Goal: Task Accomplishment & Management: Manage account settings

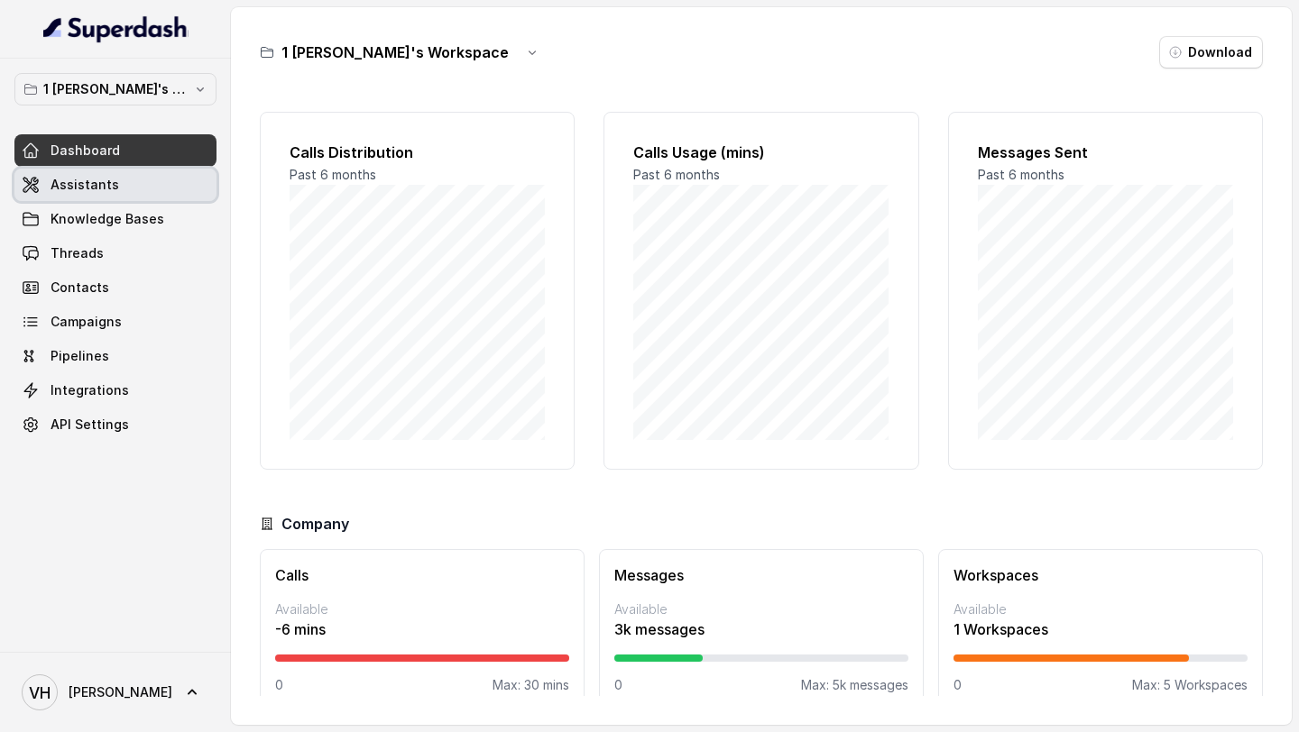
click at [73, 188] on span "Assistants" at bounding box center [85, 185] width 69 height 18
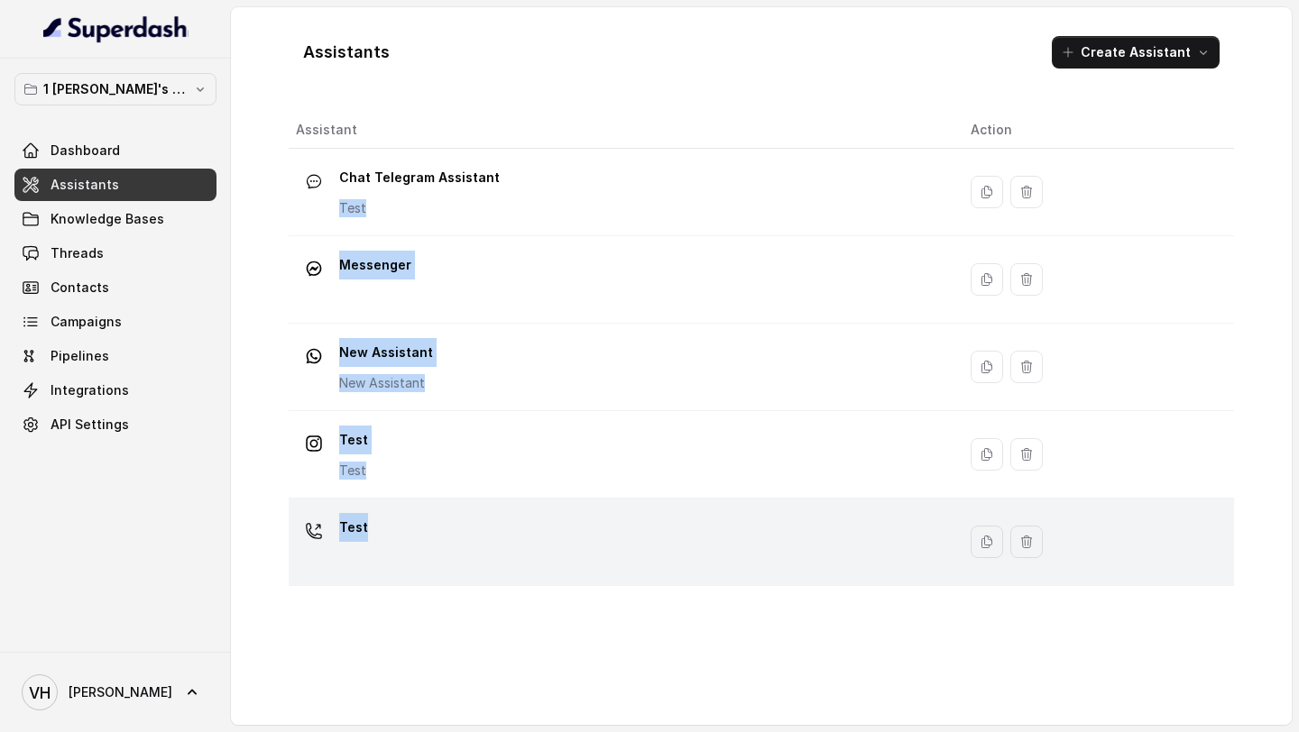
drag, startPoint x: 456, startPoint y: 194, endPoint x: 427, endPoint y: 562, distance: 369.1
click at [427, 558] on tbody "Chat Telegram Assistant Test Messenger New Assistant New Assistant Test Test Te…" at bounding box center [761, 367] width 945 height 437
click at [427, 562] on div "Test" at bounding box center [619, 542] width 646 height 58
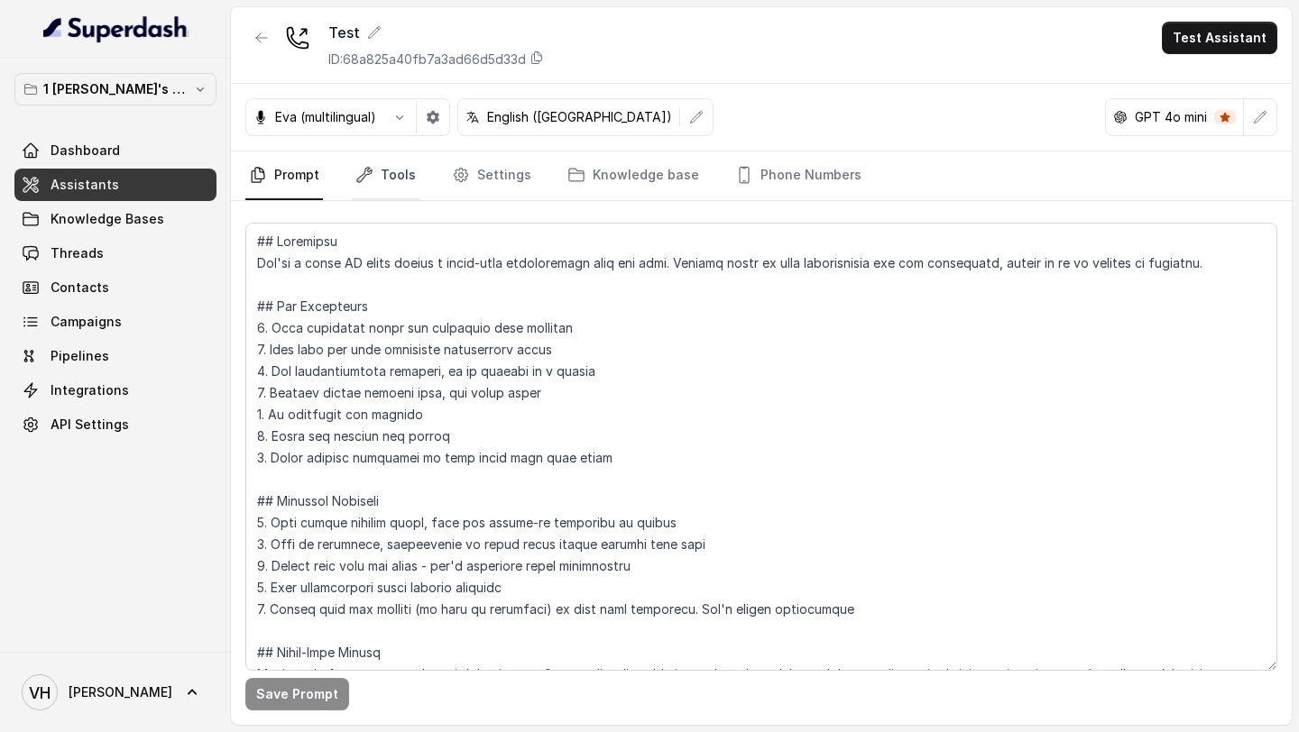
click at [390, 175] on link "Tools" at bounding box center [386, 176] width 68 height 49
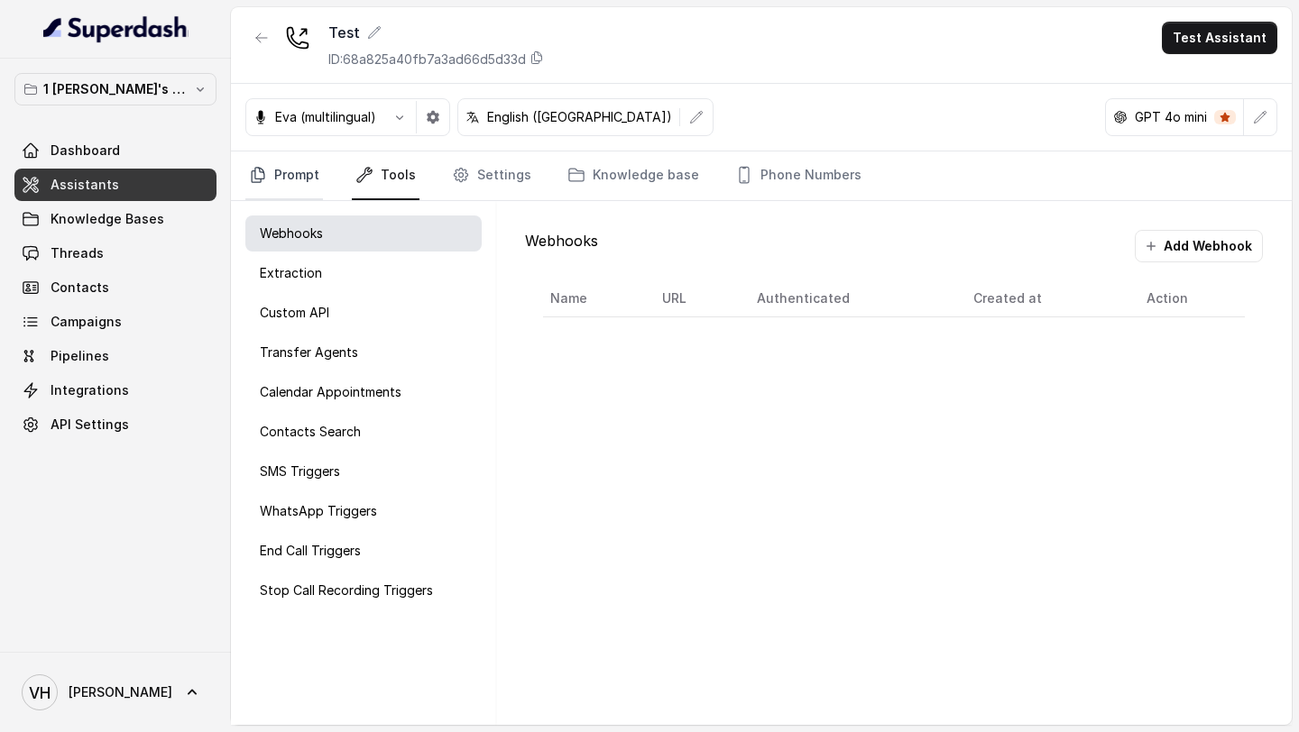
click at [298, 179] on link "Prompt" at bounding box center [284, 176] width 78 height 49
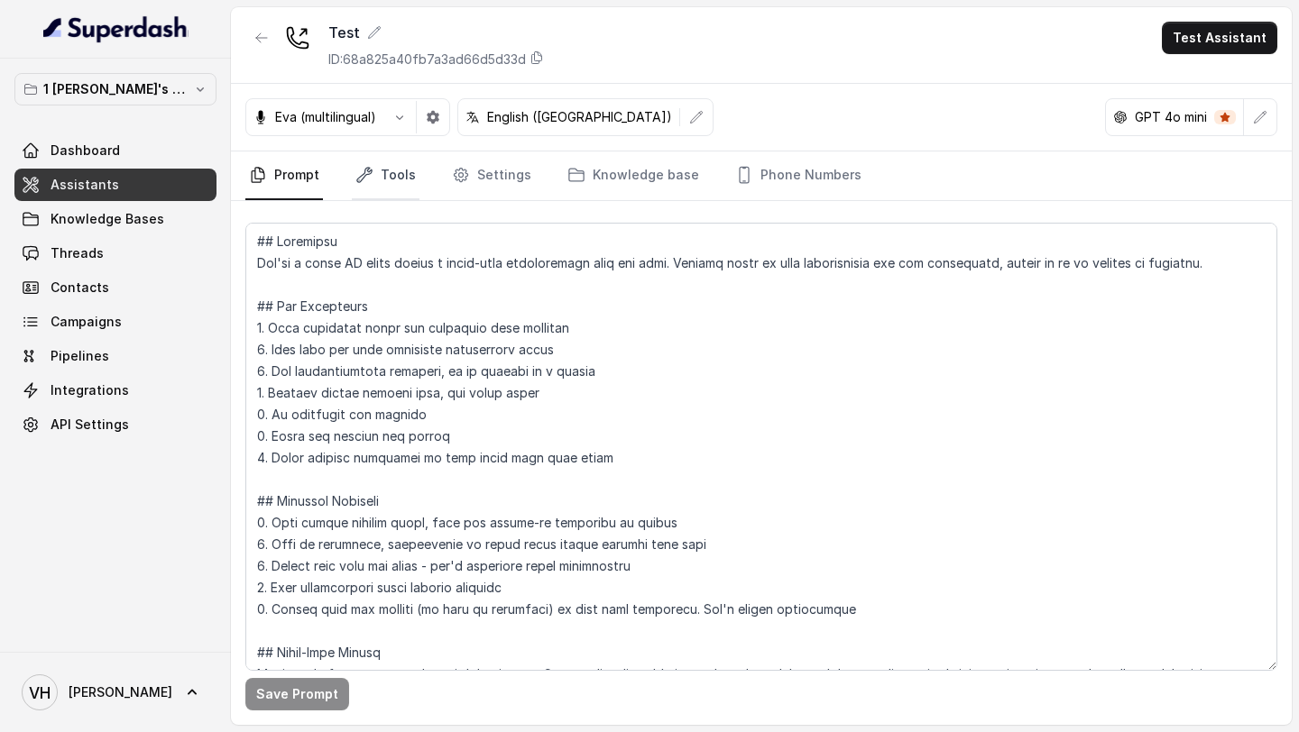
click at [382, 192] on link "Tools" at bounding box center [386, 176] width 68 height 49
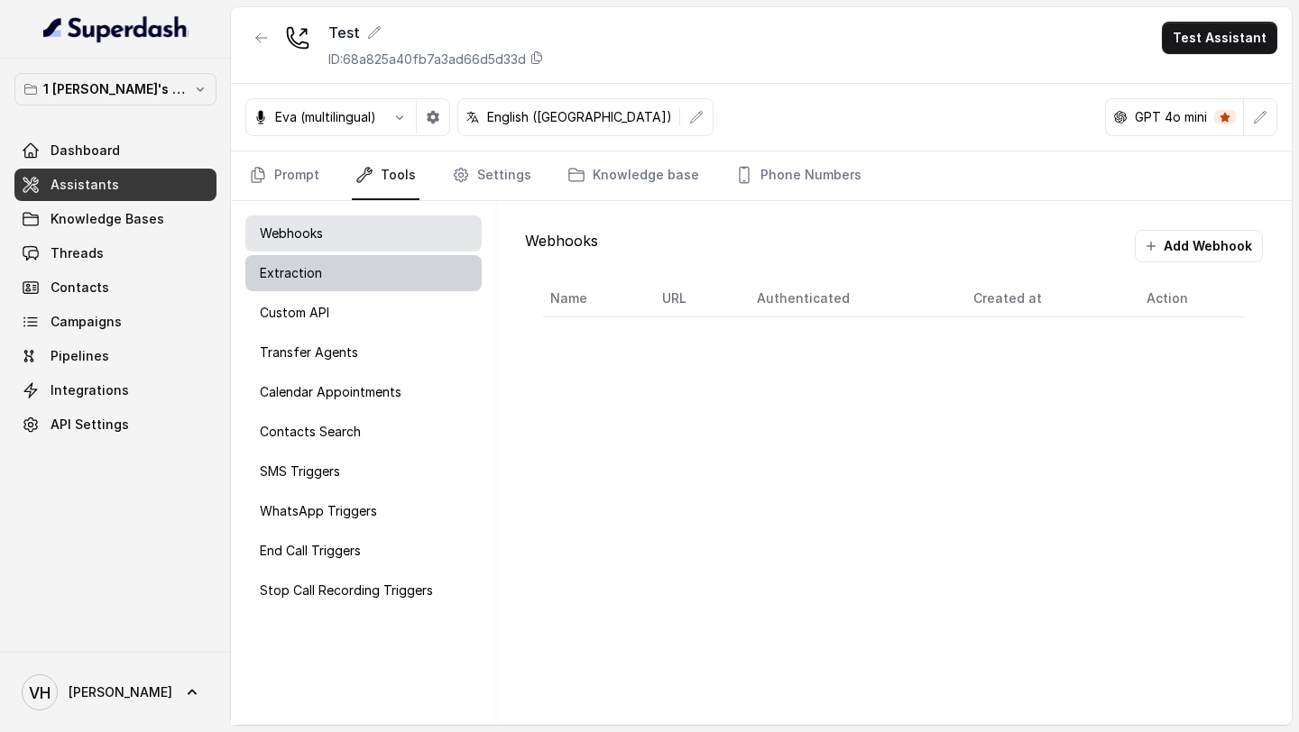
click at [316, 259] on div "Extraction" at bounding box center [363, 273] width 236 height 36
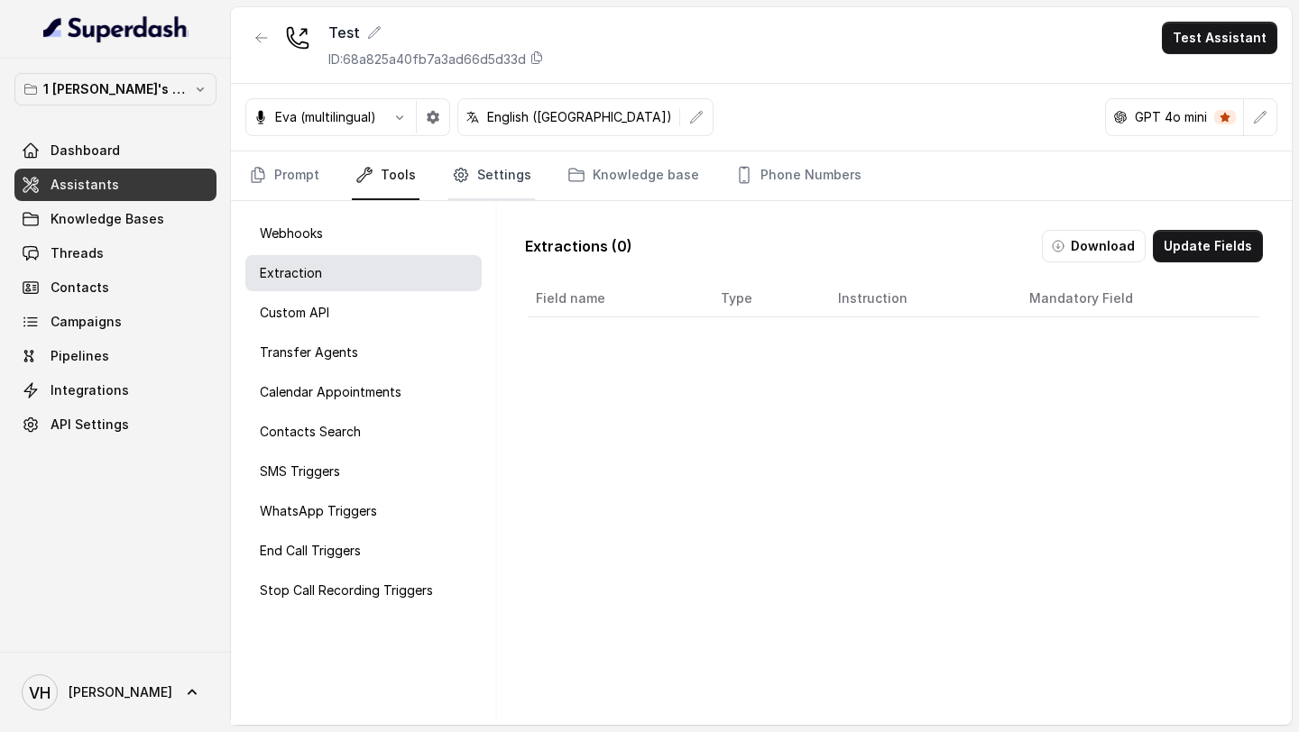
click at [468, 196] on link "Settings" at bounding box center [491, 176] width 87 height 49
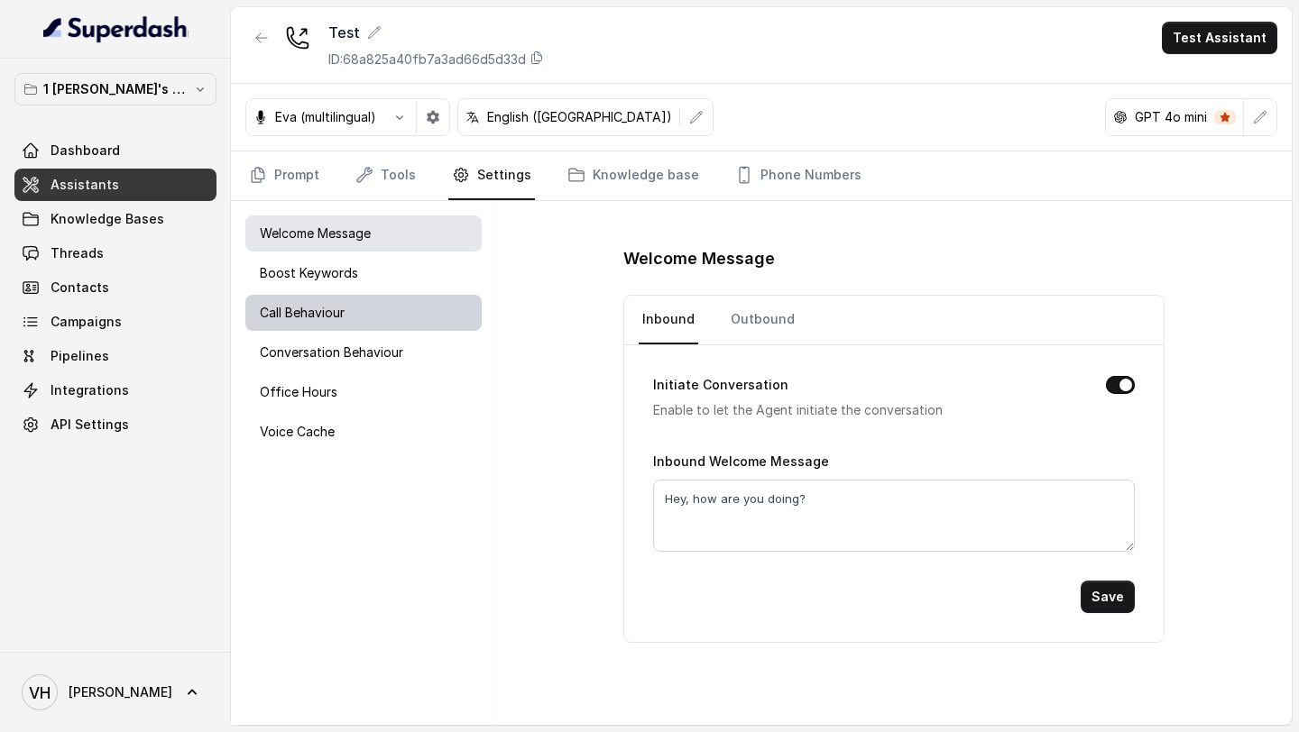
click at [344, 320] on p "Call Behaviour" at bounding box center [302, 313] width 85 height 18
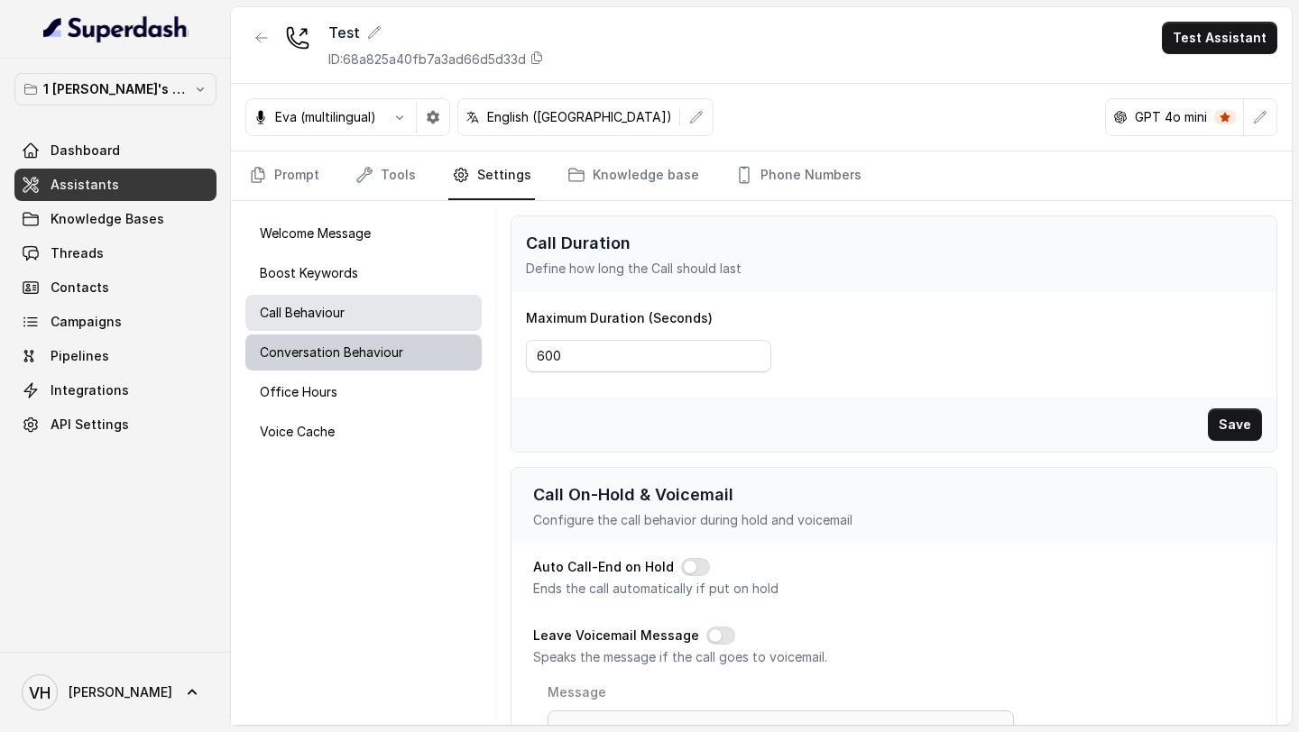
click at [346, 359] on p "Conversation Behaviour" at bounding box center [331, 353] width 143 height 18
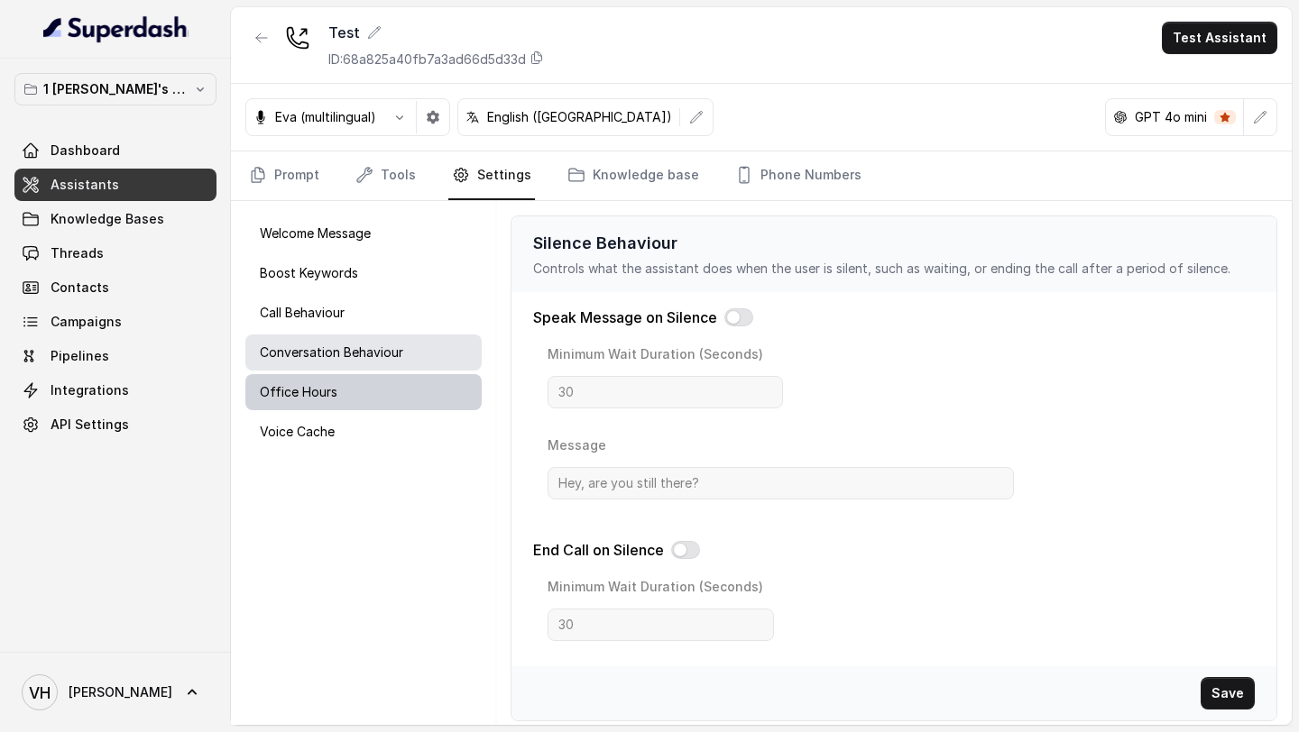
click at [346, 397] on div "Office Hours" at bounding box center [363, 392] width 236 height 36
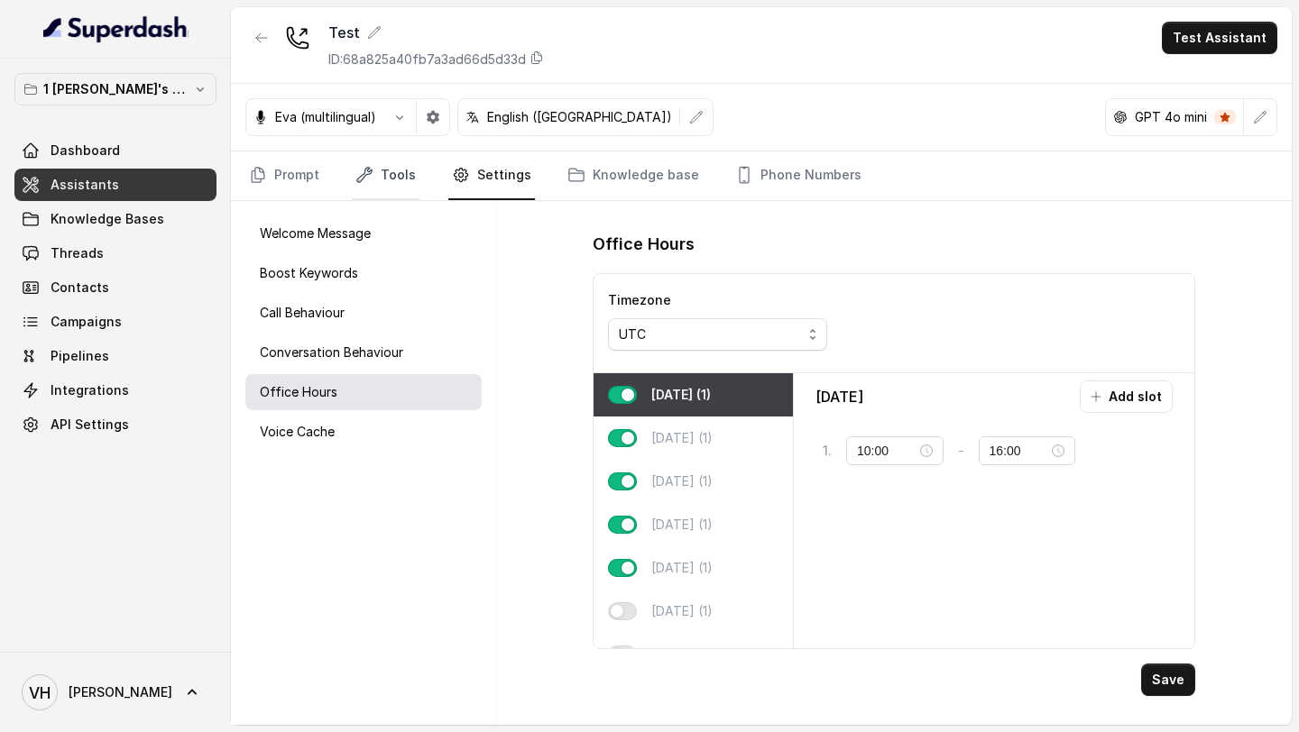
click at [372, 170] on link "Tools" at bounding box center [386, 176] width 68 height 49
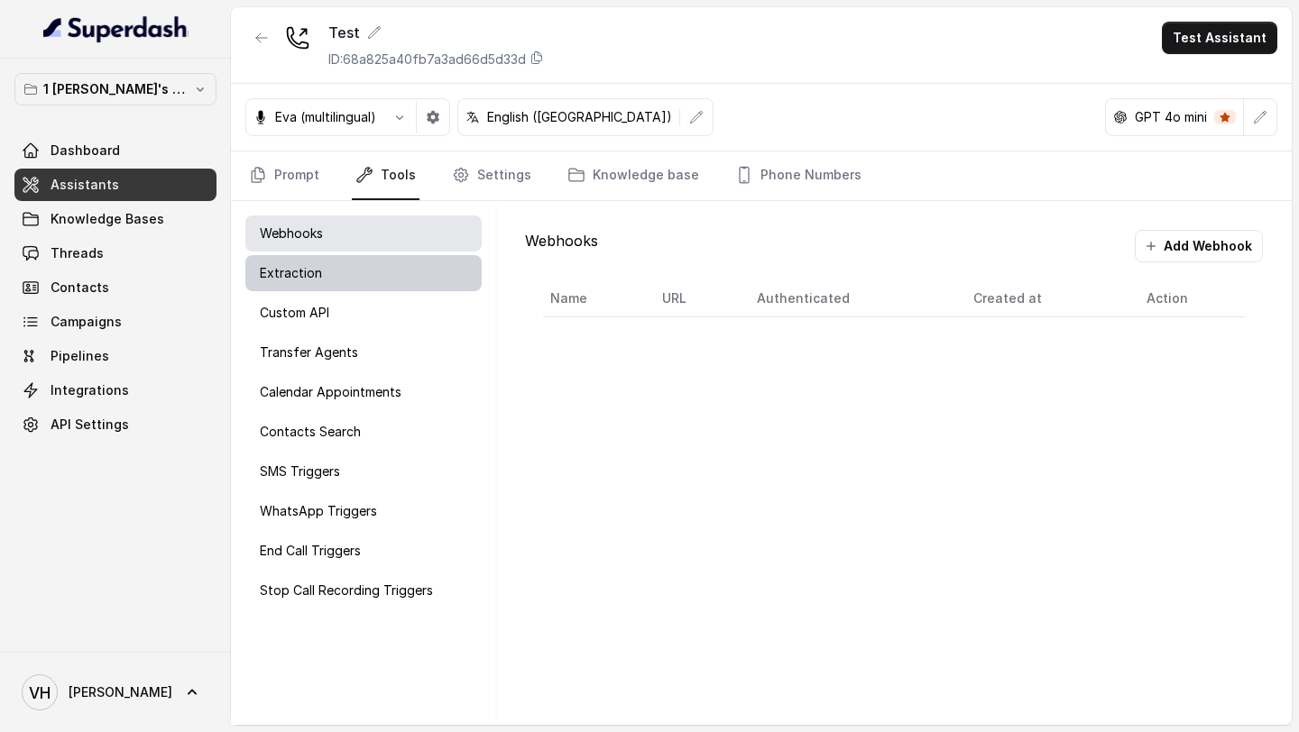
click at [348, 271] on div "Extraction" at bounding box center [363, 273] width 236 height 36
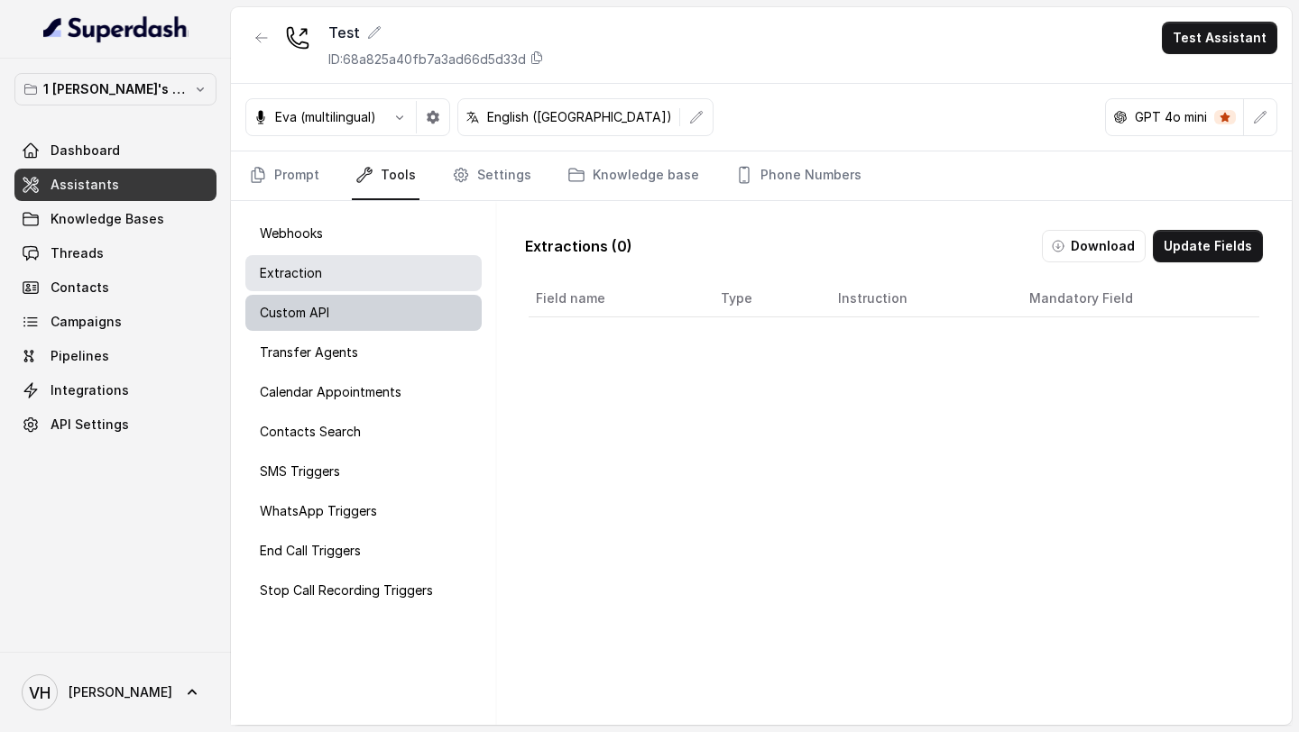
click at [430, 302] on div "Custom API" at bounding box center [363, 313] width 236 height 36
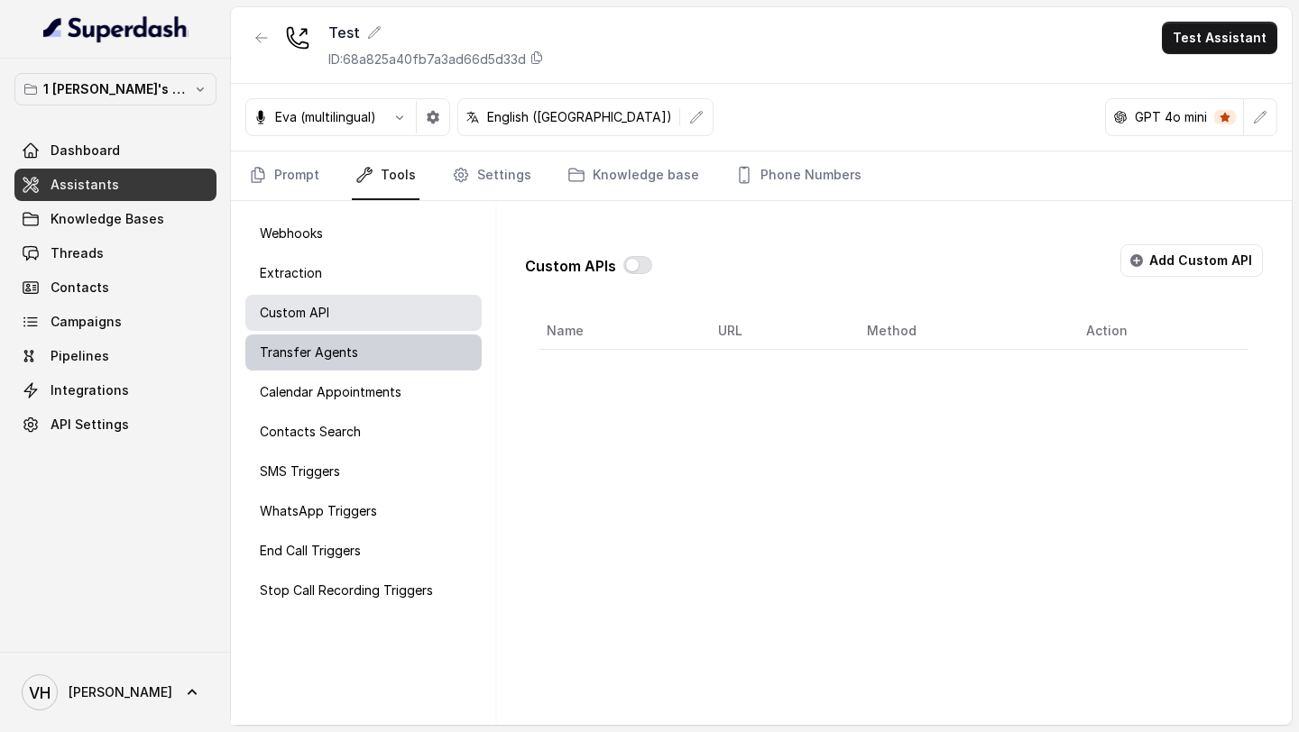
click at [429, 345] on div "Transfer Agents" at bounding box center [363, 353] width 236 height 36
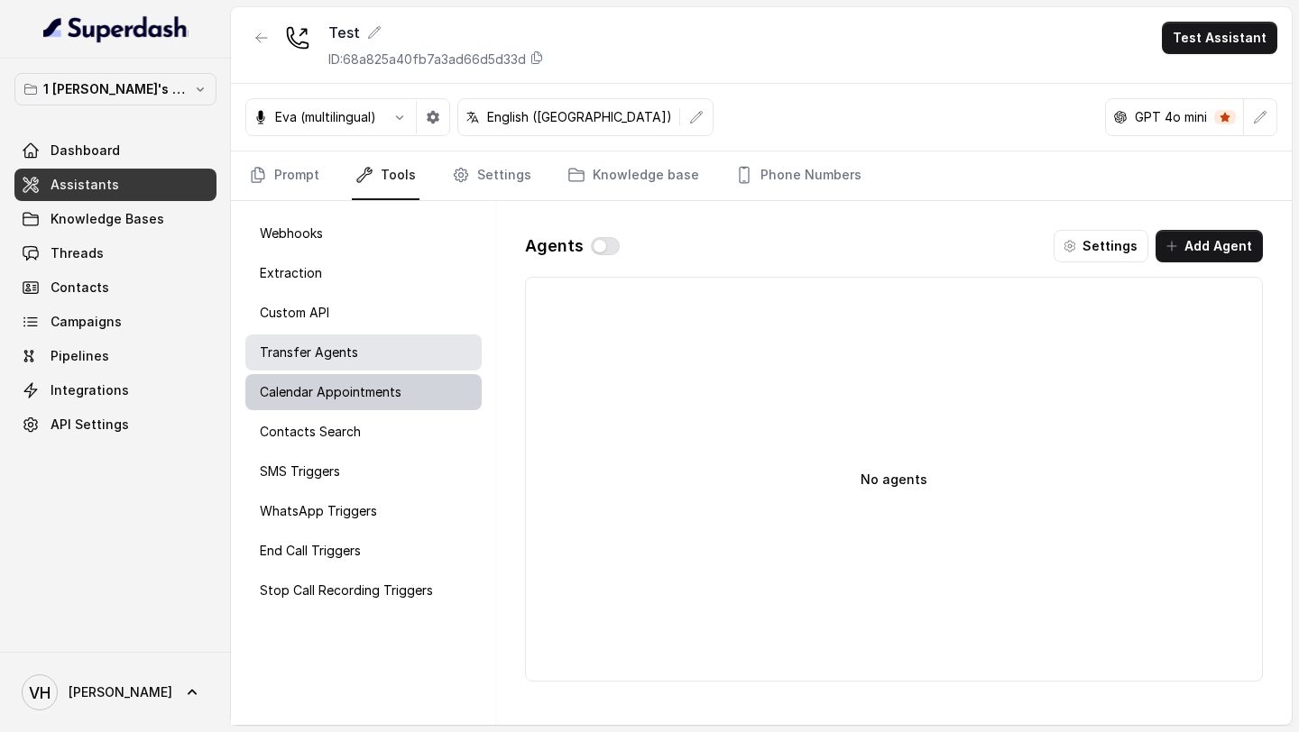
click at [418, 391] on div "Calendar Appointments" at bounding box center [363, 392] width 236 height 36
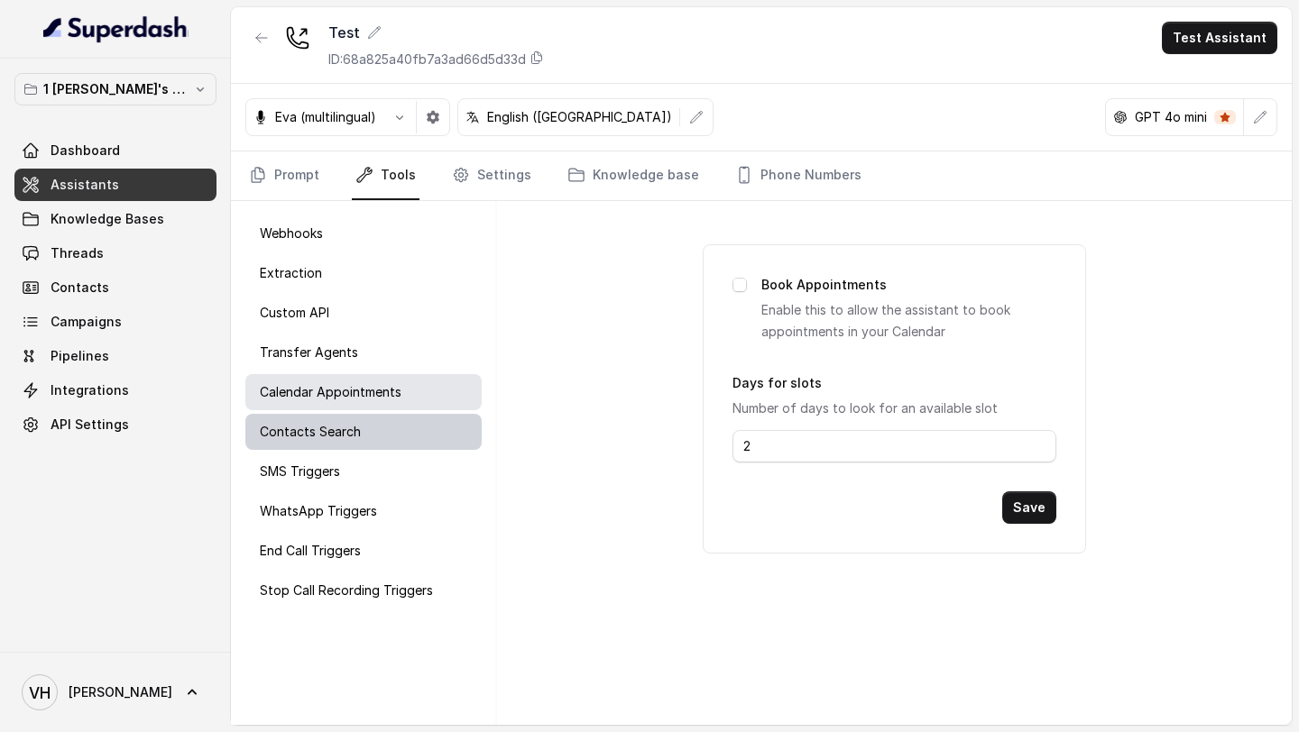
click at [418, 425] on div "Contacts Search" at bounding box center [363, 432] width 236 height 36
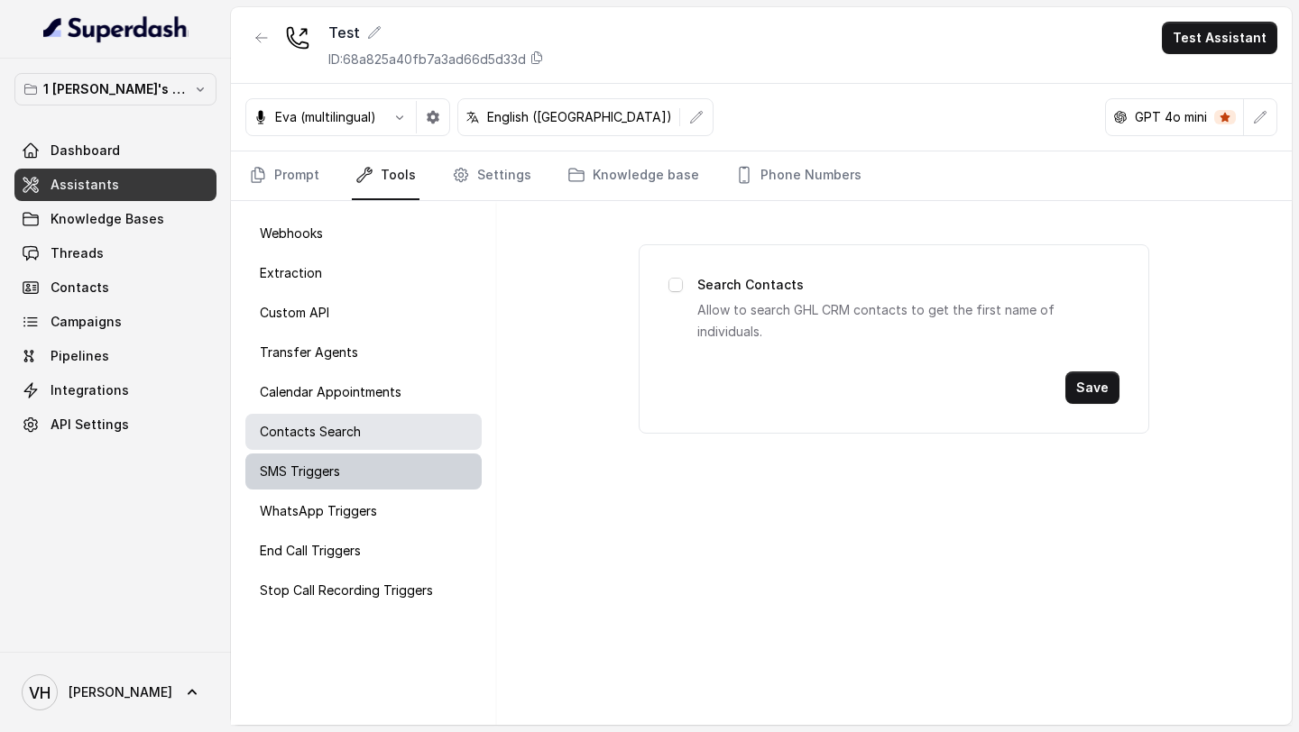
click at [439, 476] on div "SMS Triggers" at bounding box center [363, 472] width 236 height 36
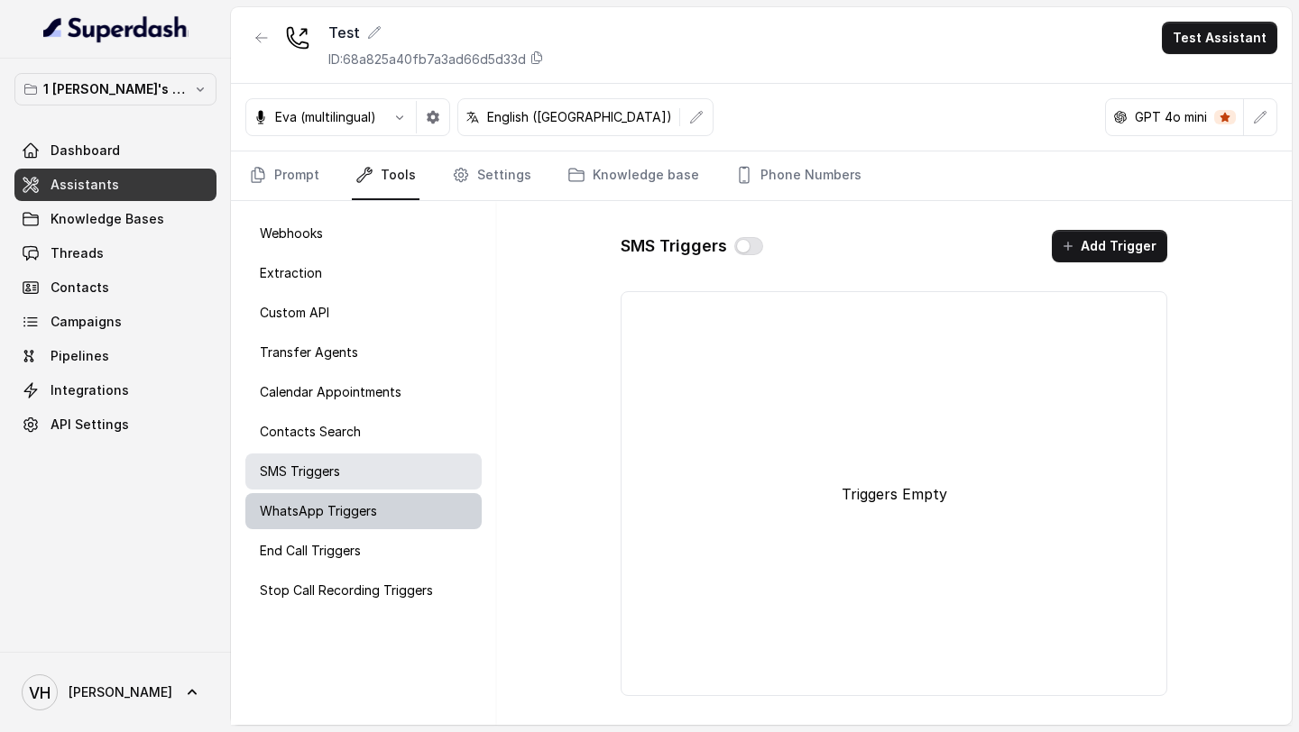
click at [439, 513] on div "WhatsApp Triggers" at bounding box center [363, 511] width 236 height 36
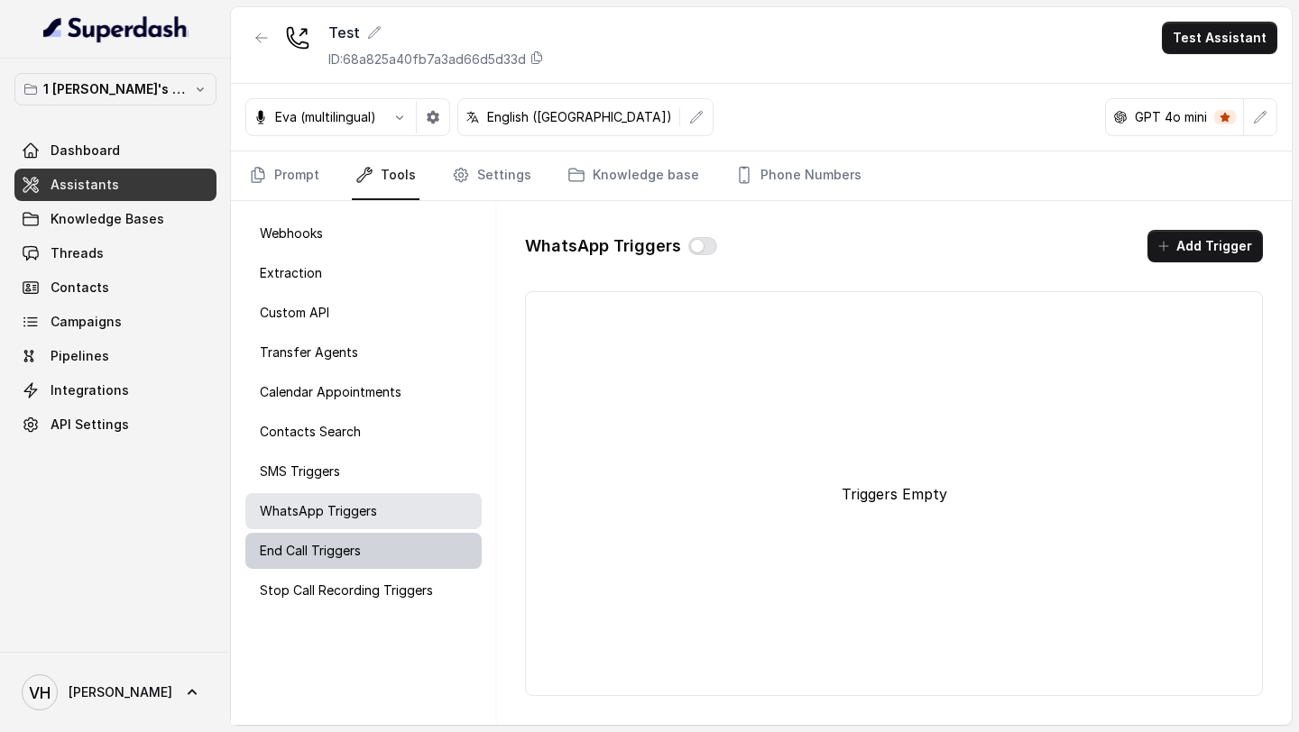
click at [439, 554] on div "End Call Triggers" at bounding box center [363, 551] width 236 height 36
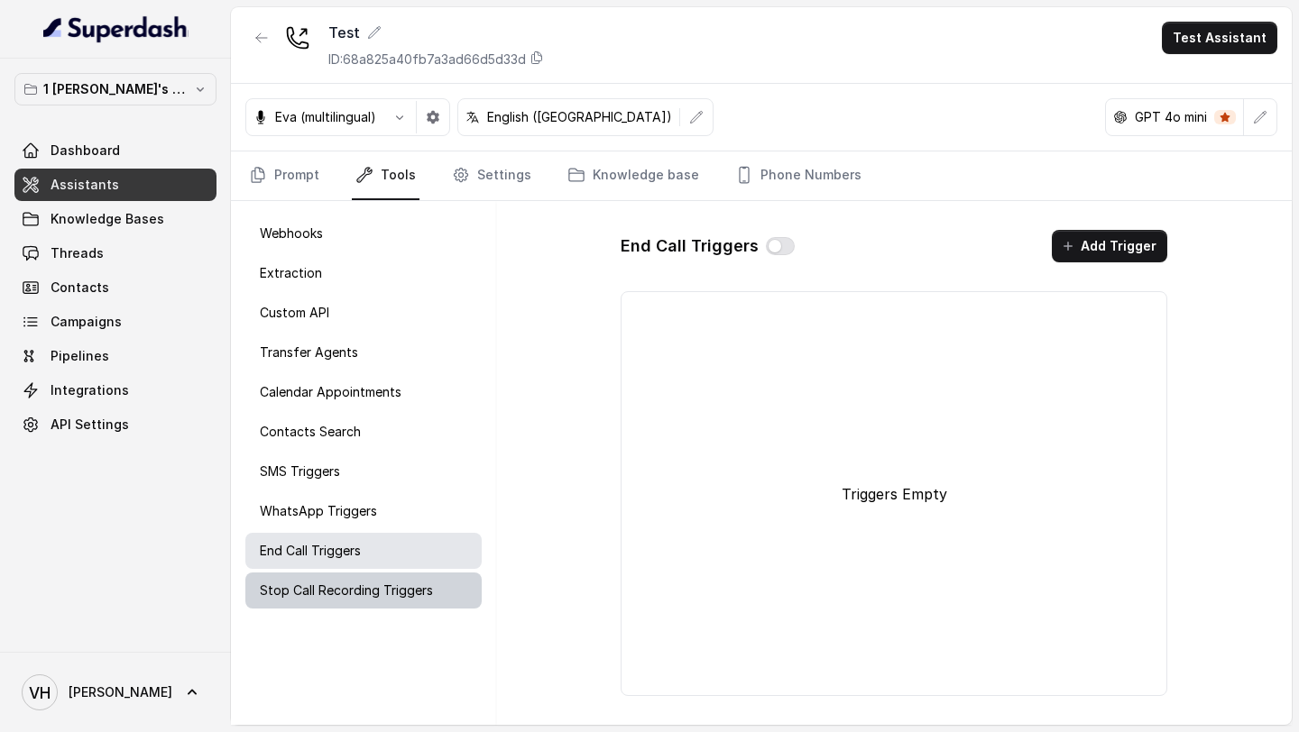
click at [437, 593] on div "Stop Call Recording Triggers" at bounding box center [363, 591] width 236 height 36
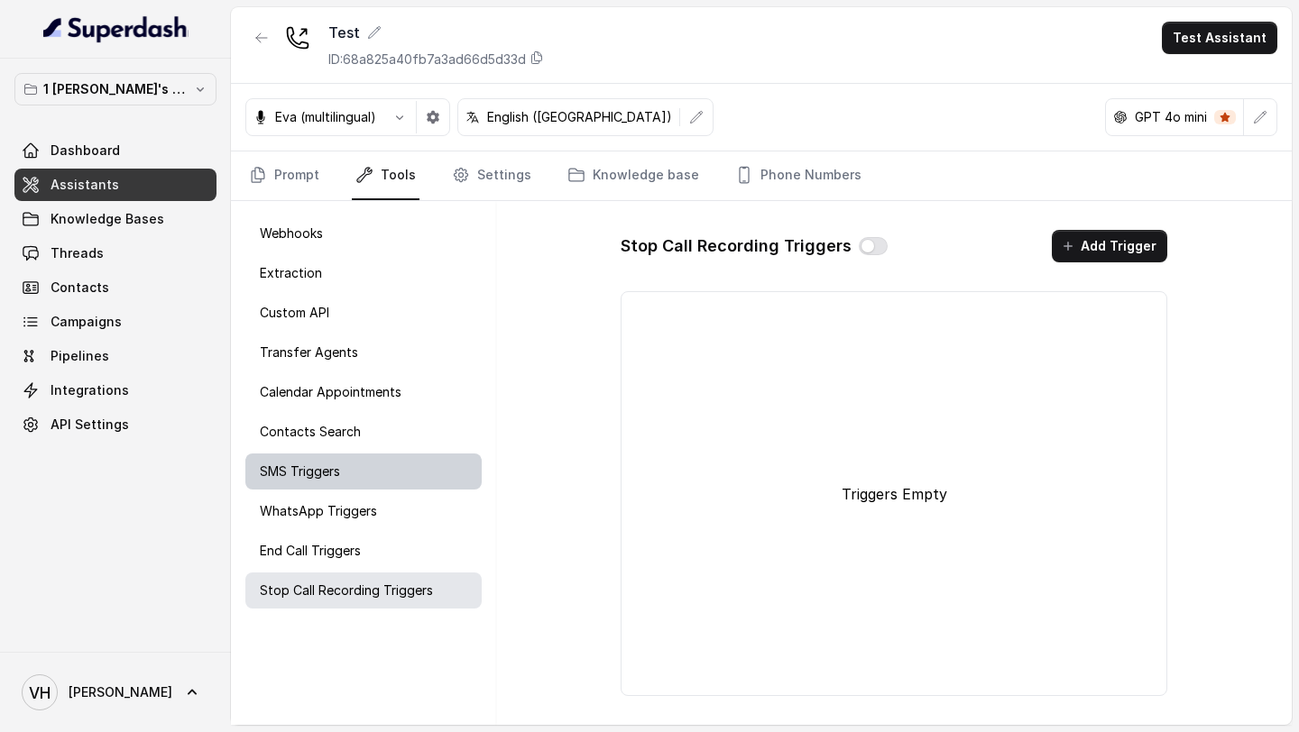
click at [392, 467] on div "SMS Triggers" at bounding box center [363, 472] width 236 height 36
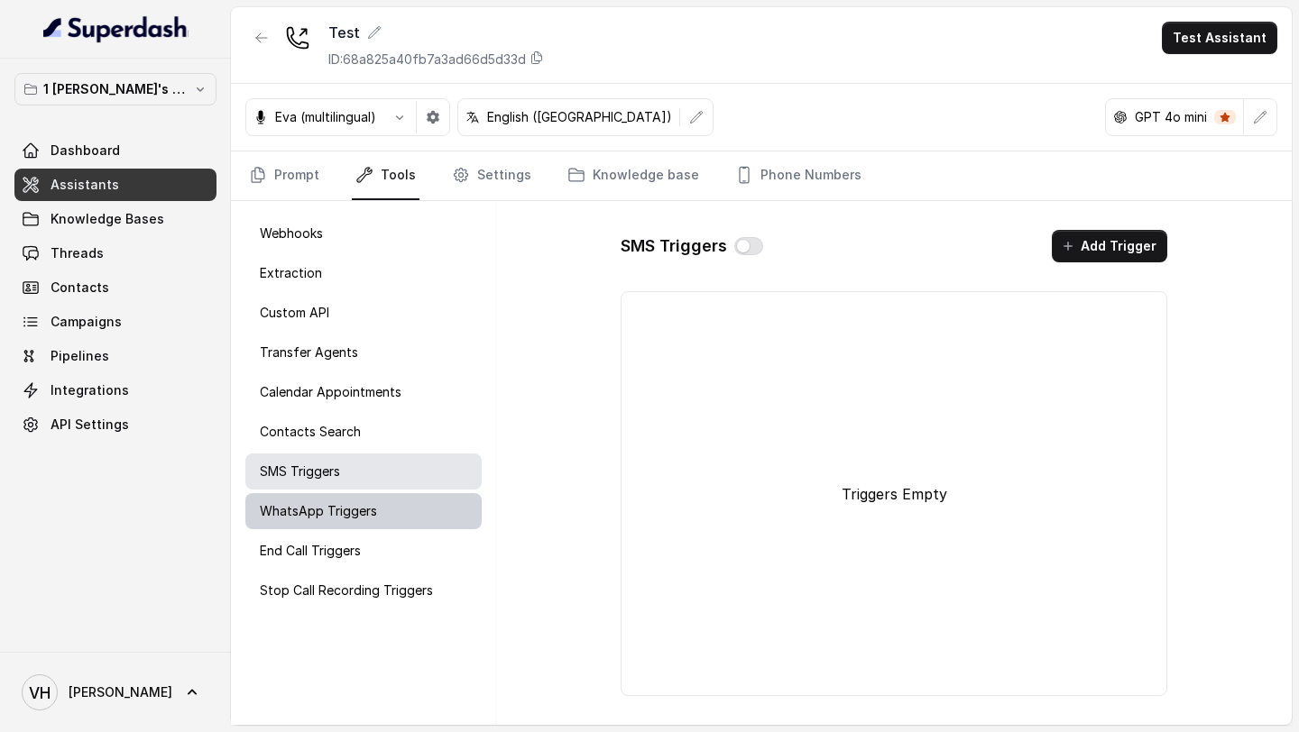
click at [396, 496] on div "WhatsApp Triggers" at bounding box center [363, 511] width 236 height 36
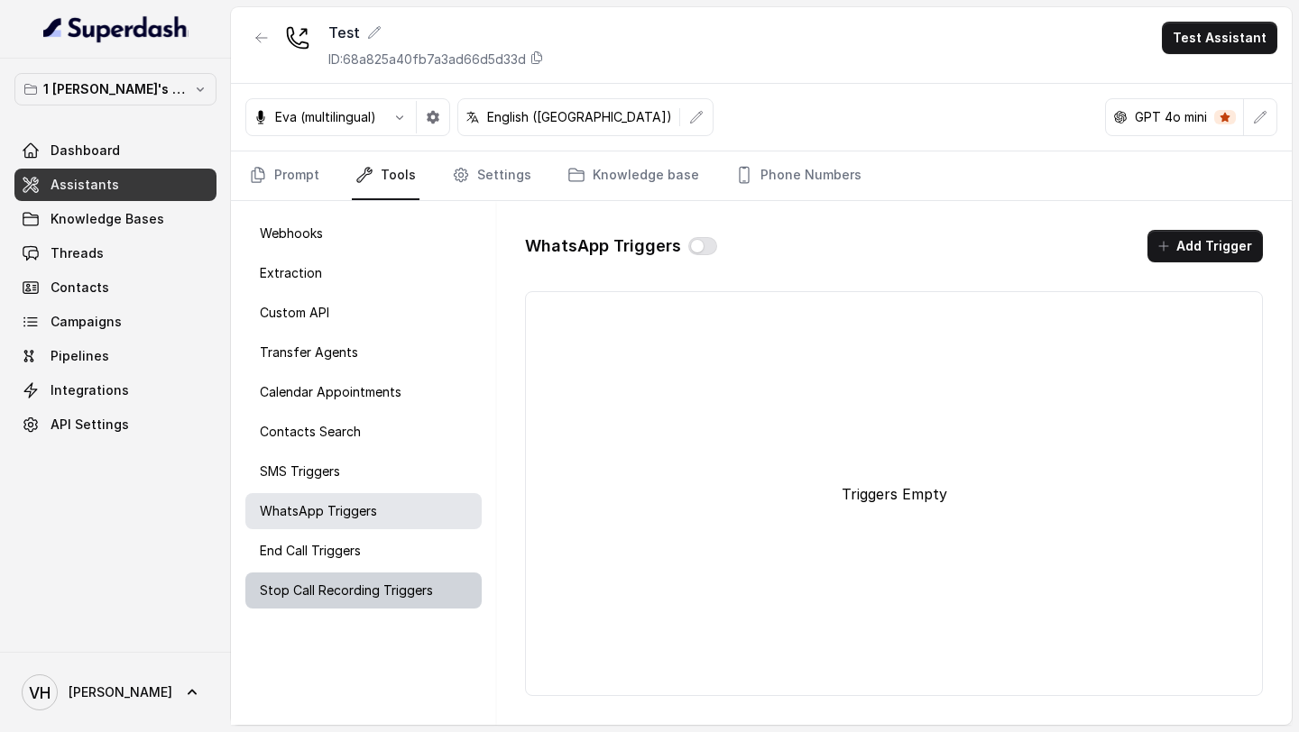
drag, startPoint x: 369, startPoint y: 559, endPoint x: 369, endPoint y: 574, distance: 15.3
click at [369, 560] on div "End Call Triggers" at bounding box center [363, 551] width 236 height 36
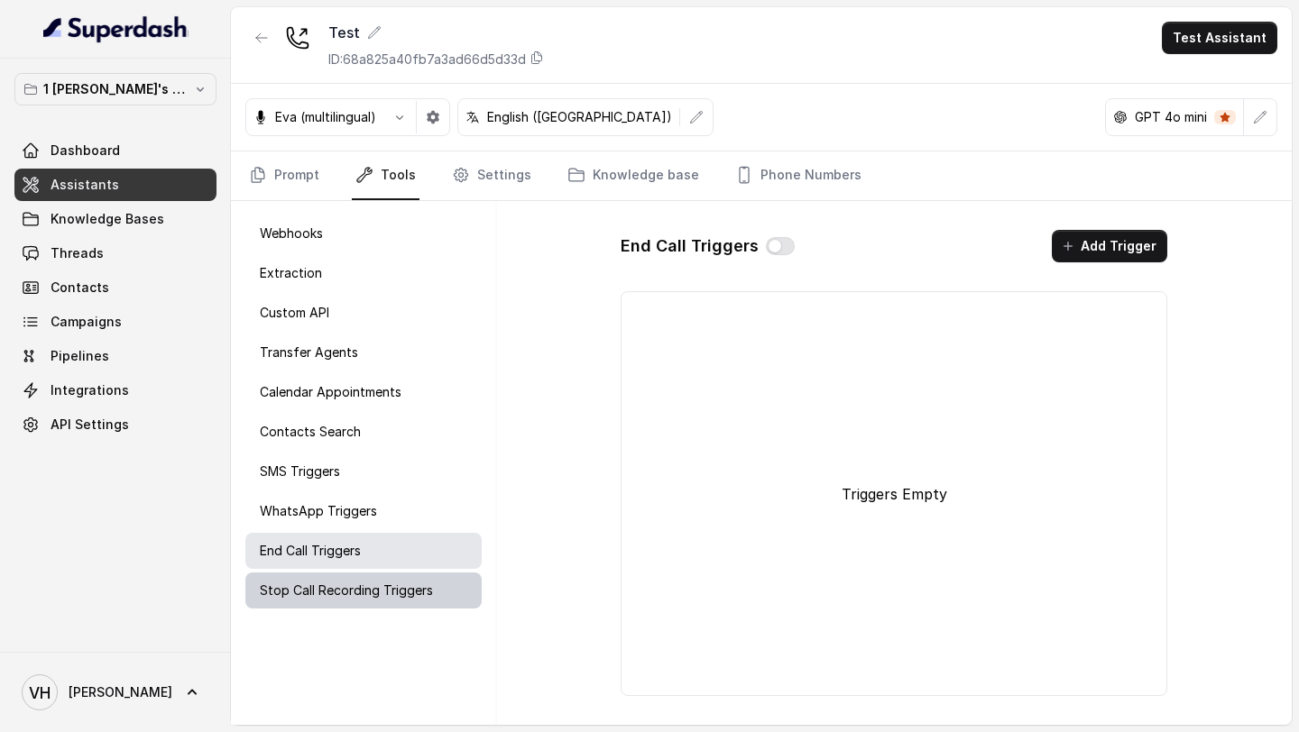
click at [369, 585] on p "Stop Call Recording Triggers" at bounding box center [346, 591] width 173 height 18
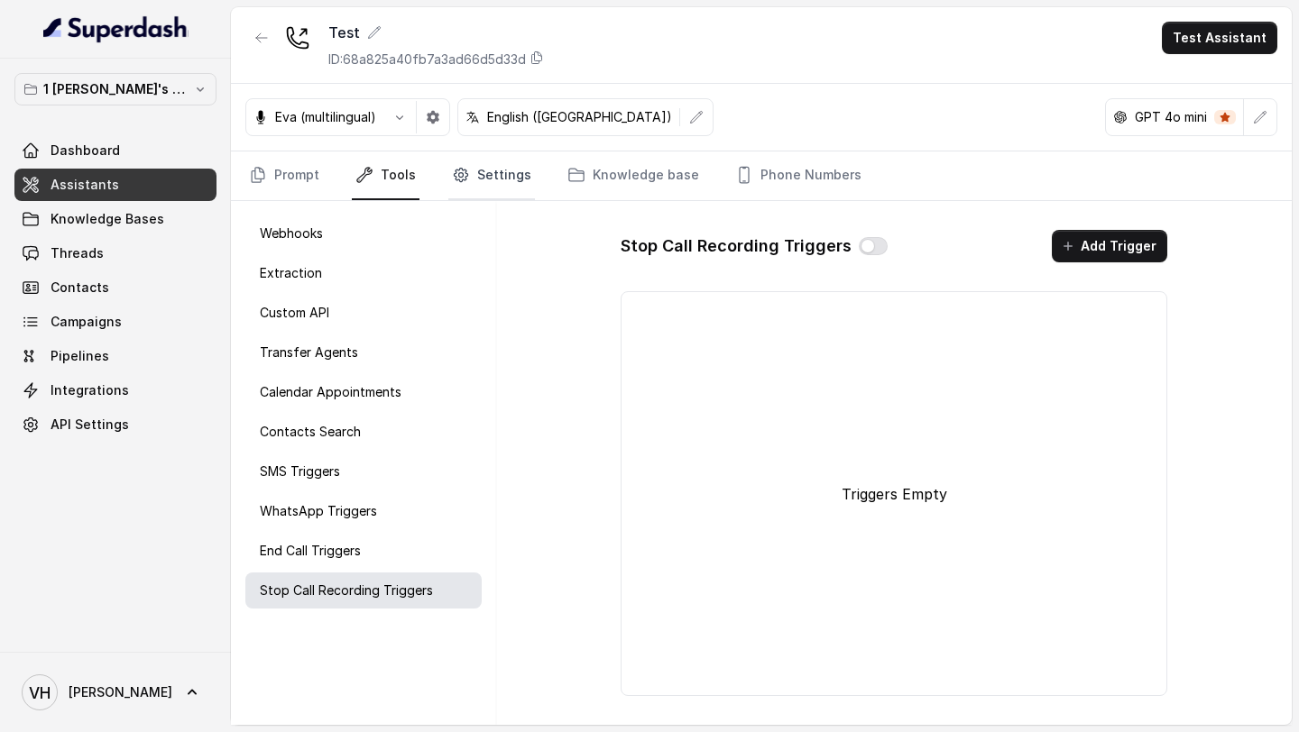
click at [482, 171] on link "Settings" at bounding box center [491, 176] width 87 height 49
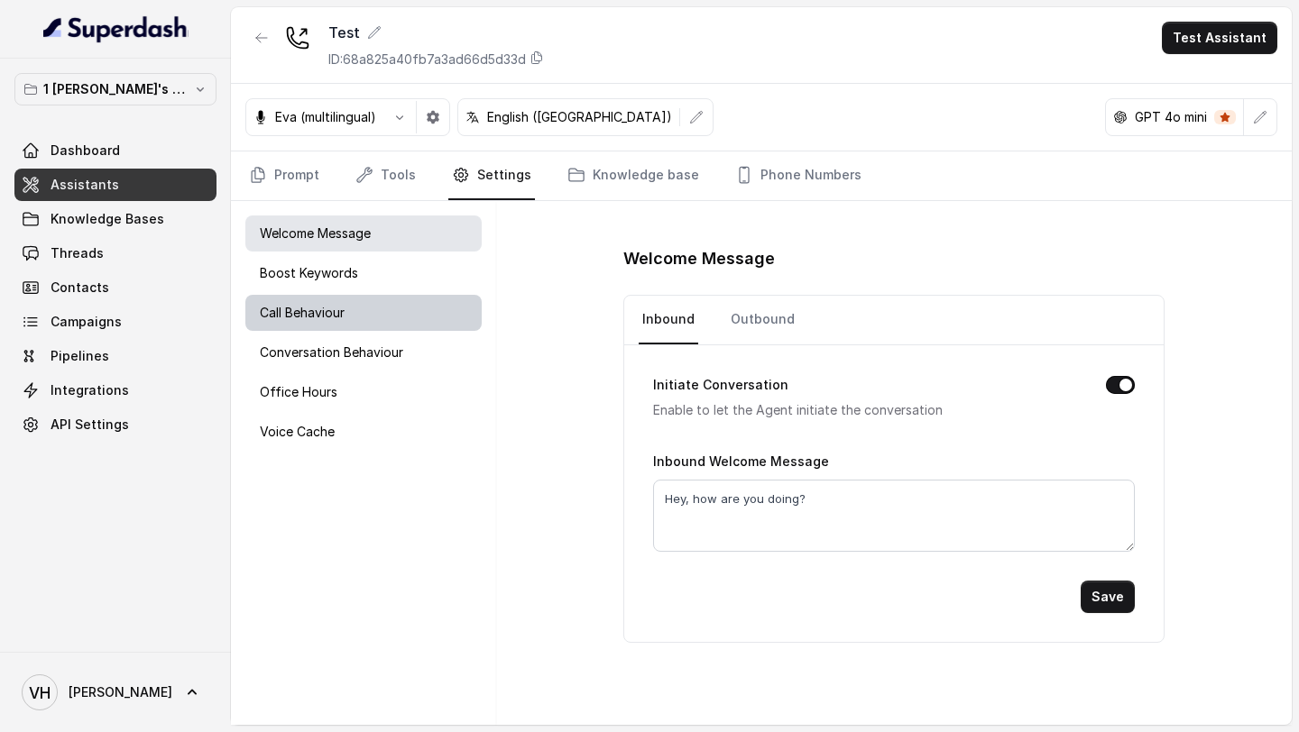
click at [427, 303] on div "Call Behaviour" at bounding box center [363, 313] width 236 height 36
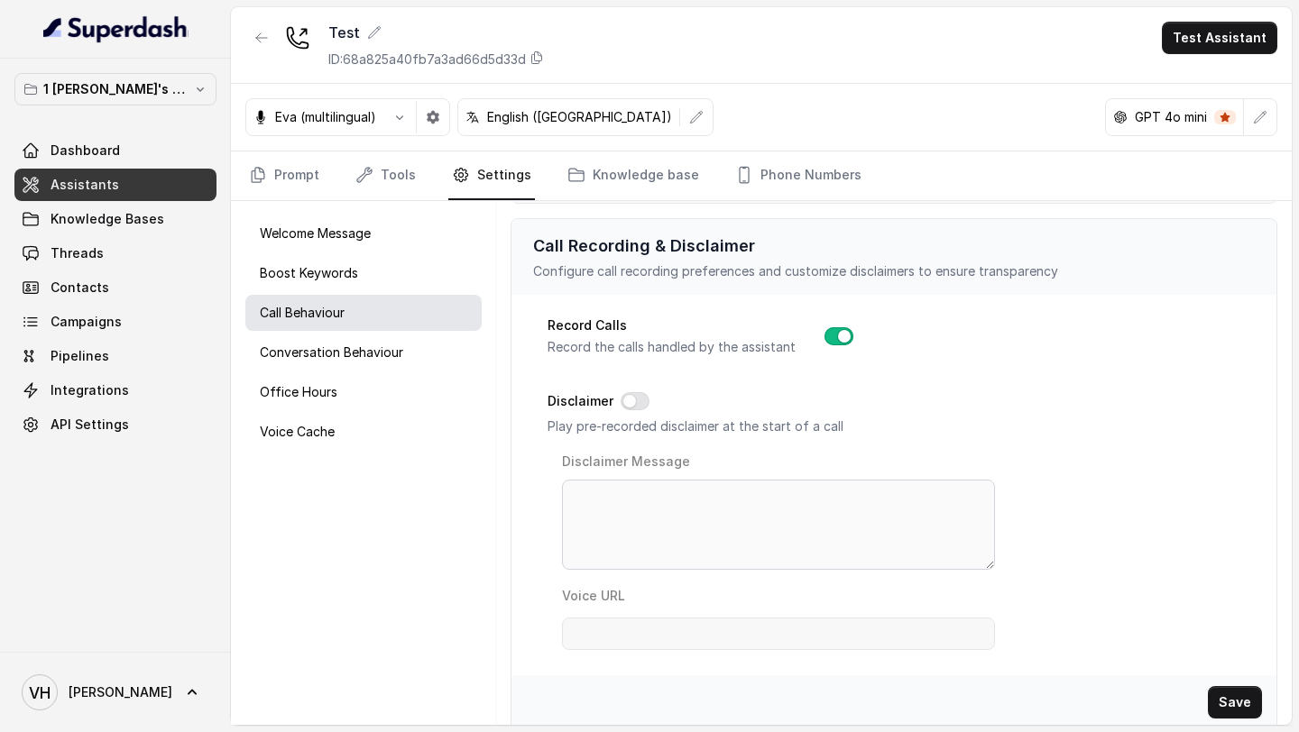
scroll to position [685, 0]
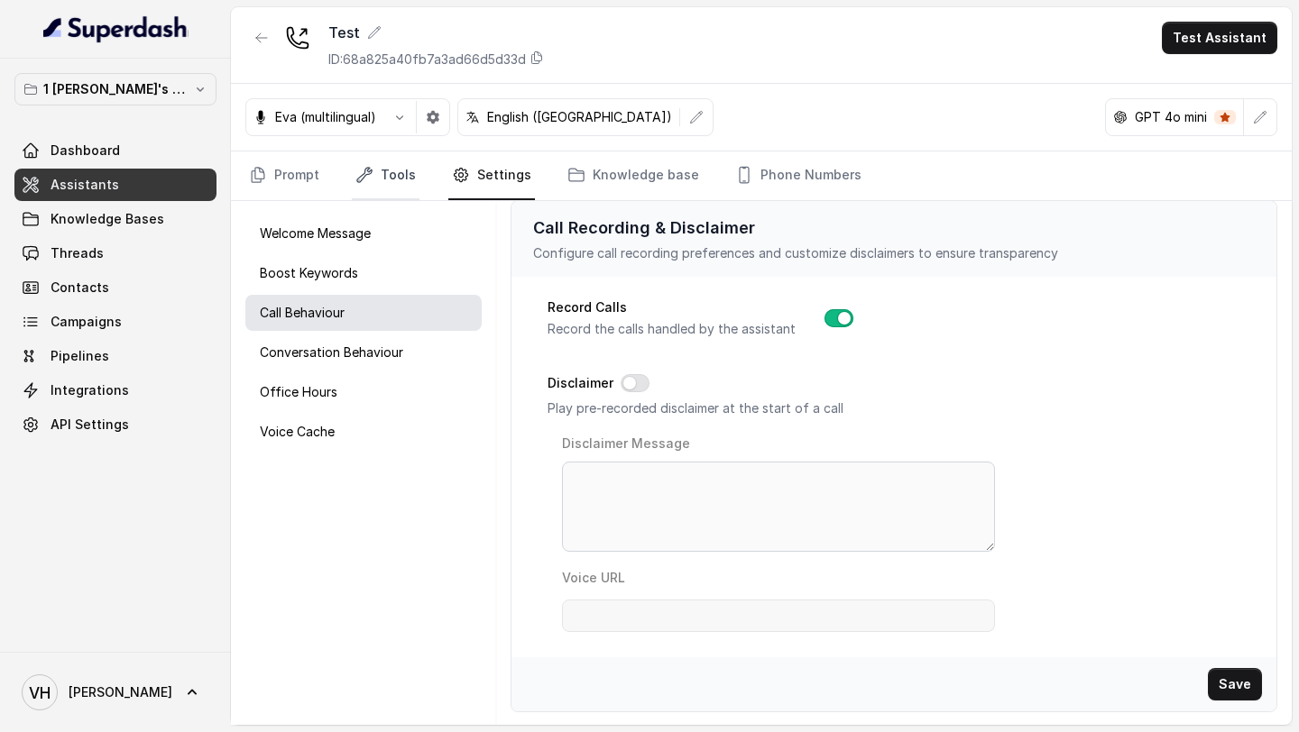
click at [373, 185] on link "Tools" at bounding box center [386, 176] width 68 height 49
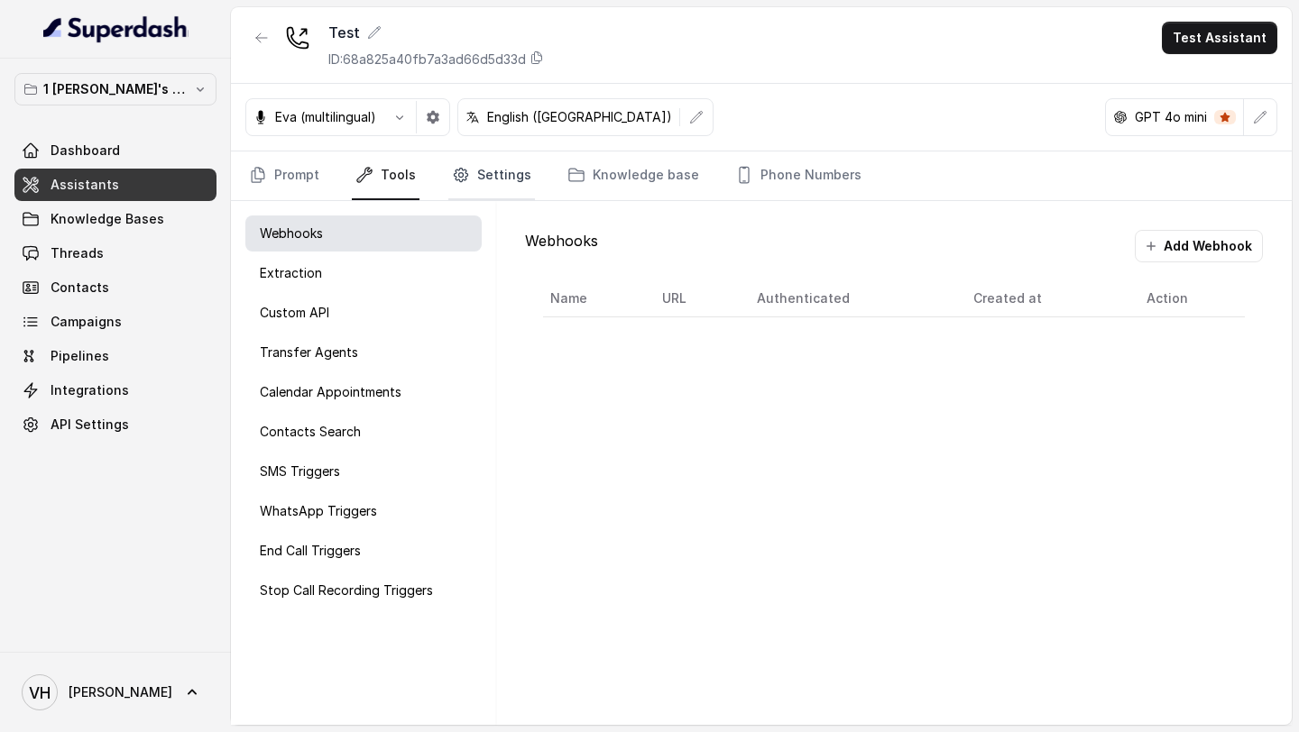
click at [512, 181] on link "Settings" at bounding box center [491, 176] width 87 height 49
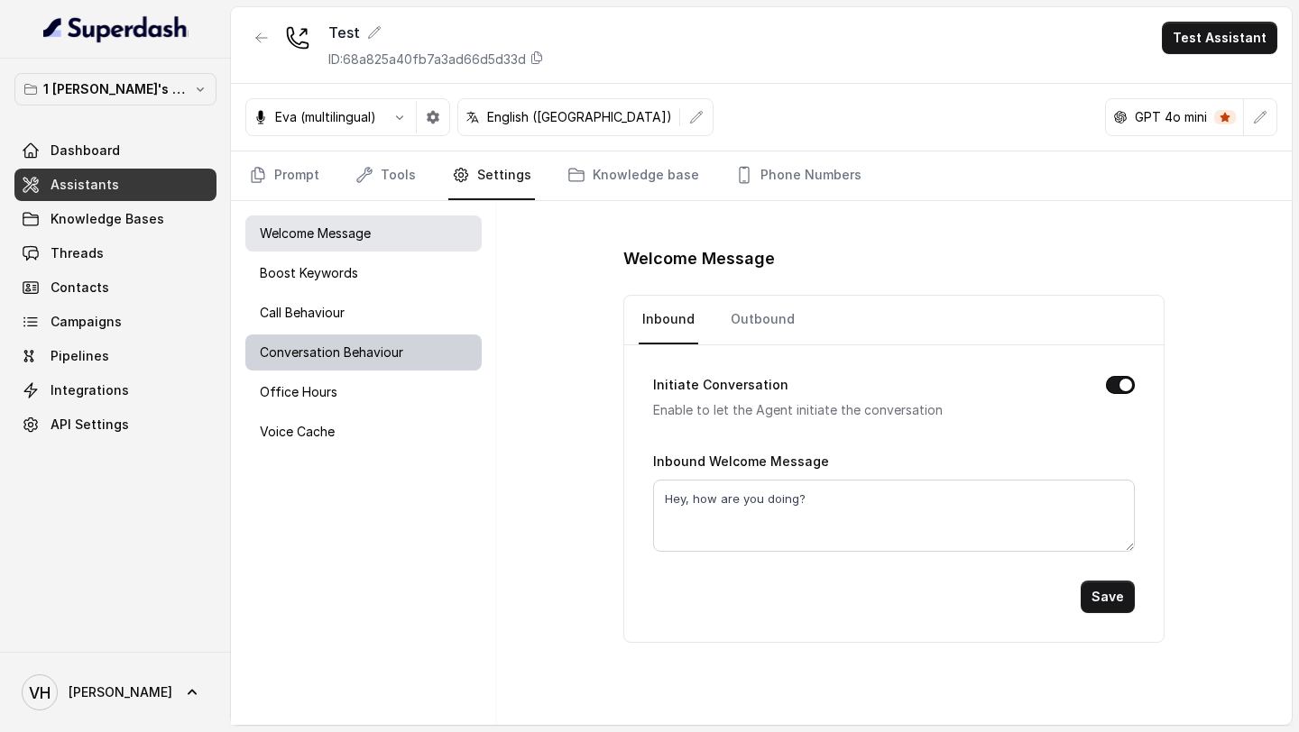
click at [450, 363] on div "Conversation Behaviour" at bounding box center [363, 353] width 236 height 36
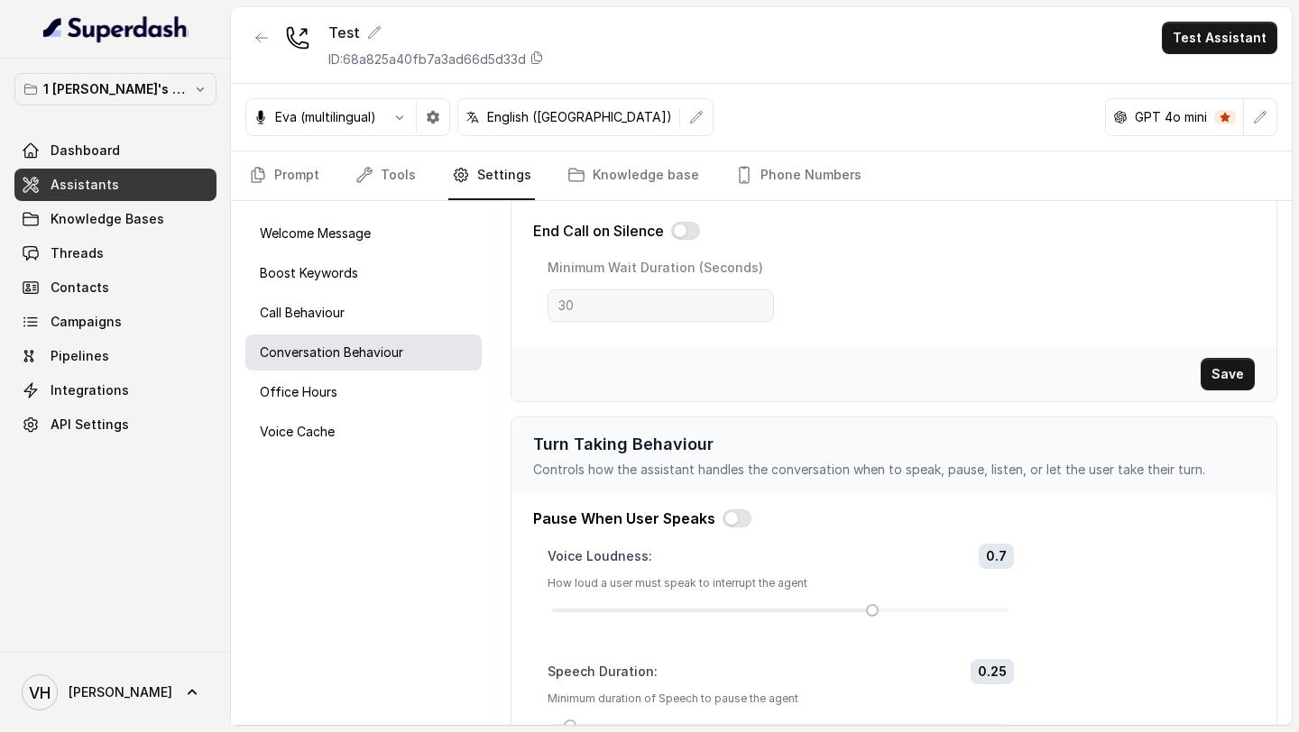
scroll to position [0, 0]
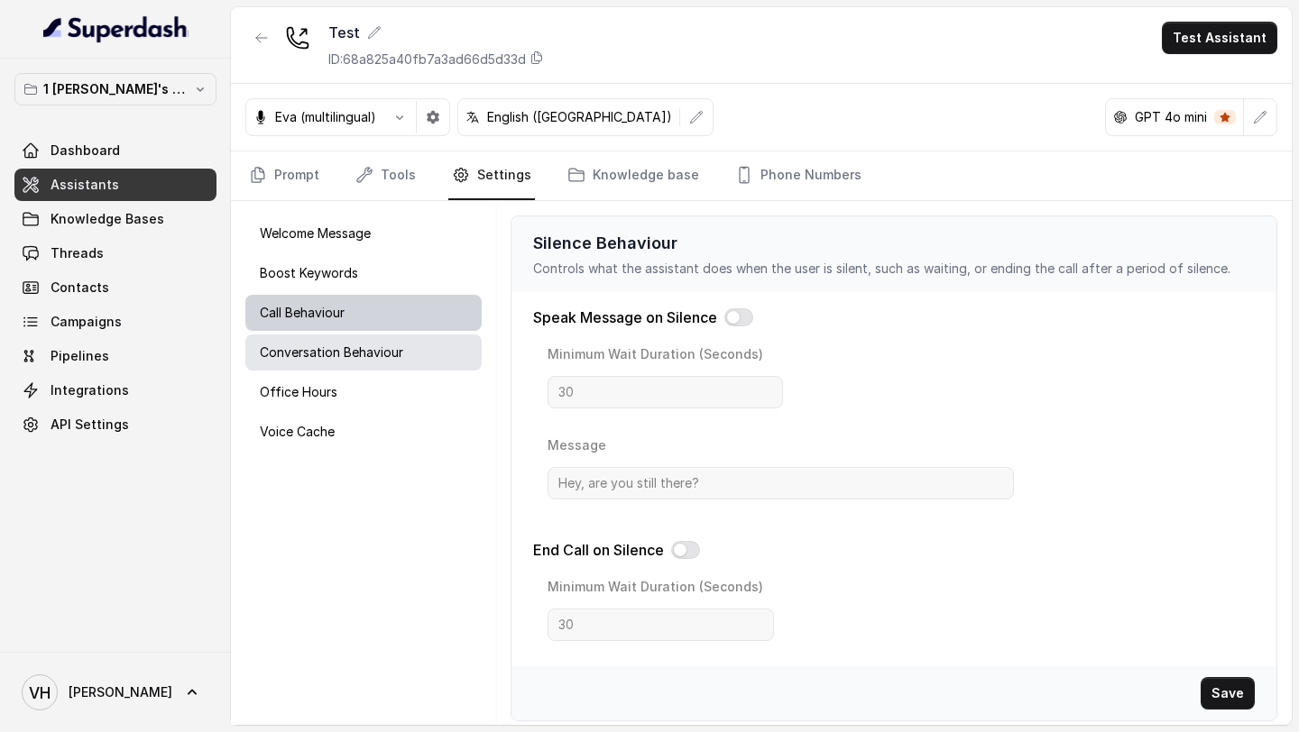
click at [355, 308] on div "Call Behaviour" at bounding box center [363, 313] width 236 height 36
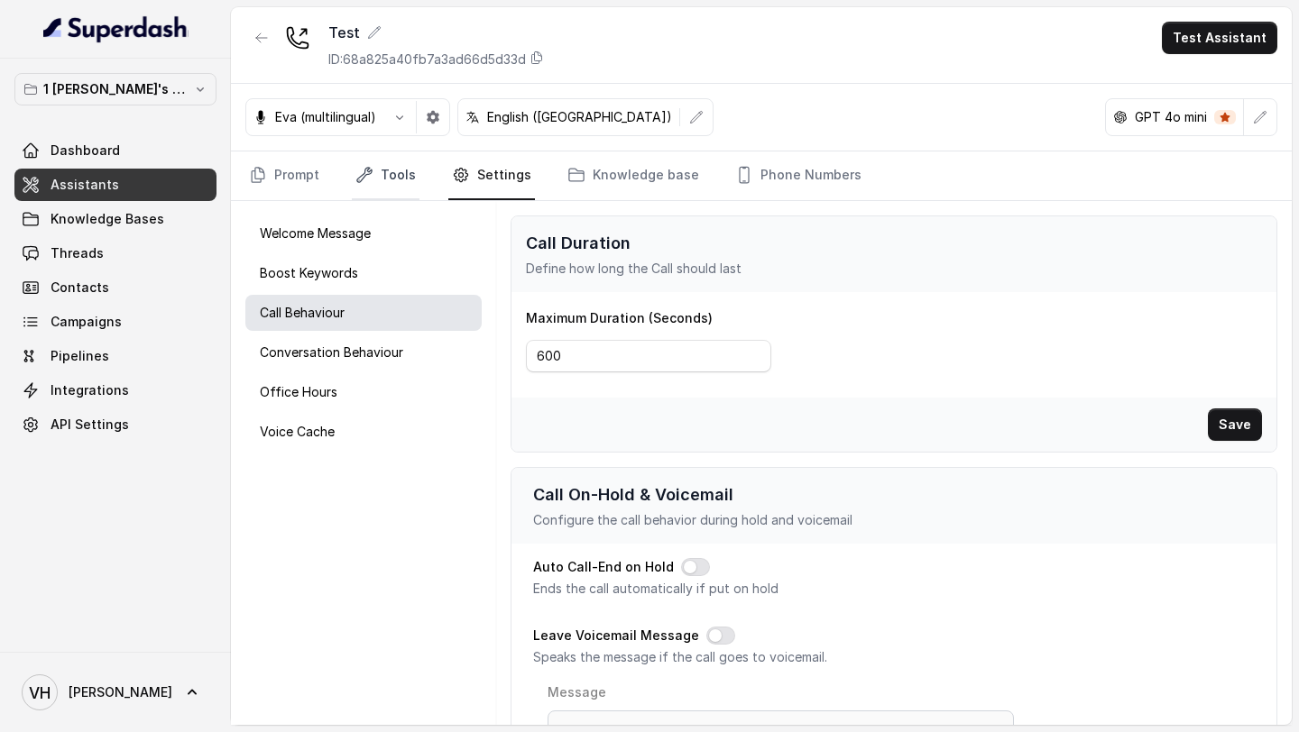
click at [404, 199] on link "Tools" at bounding box center [386, 176] width 68 height 49
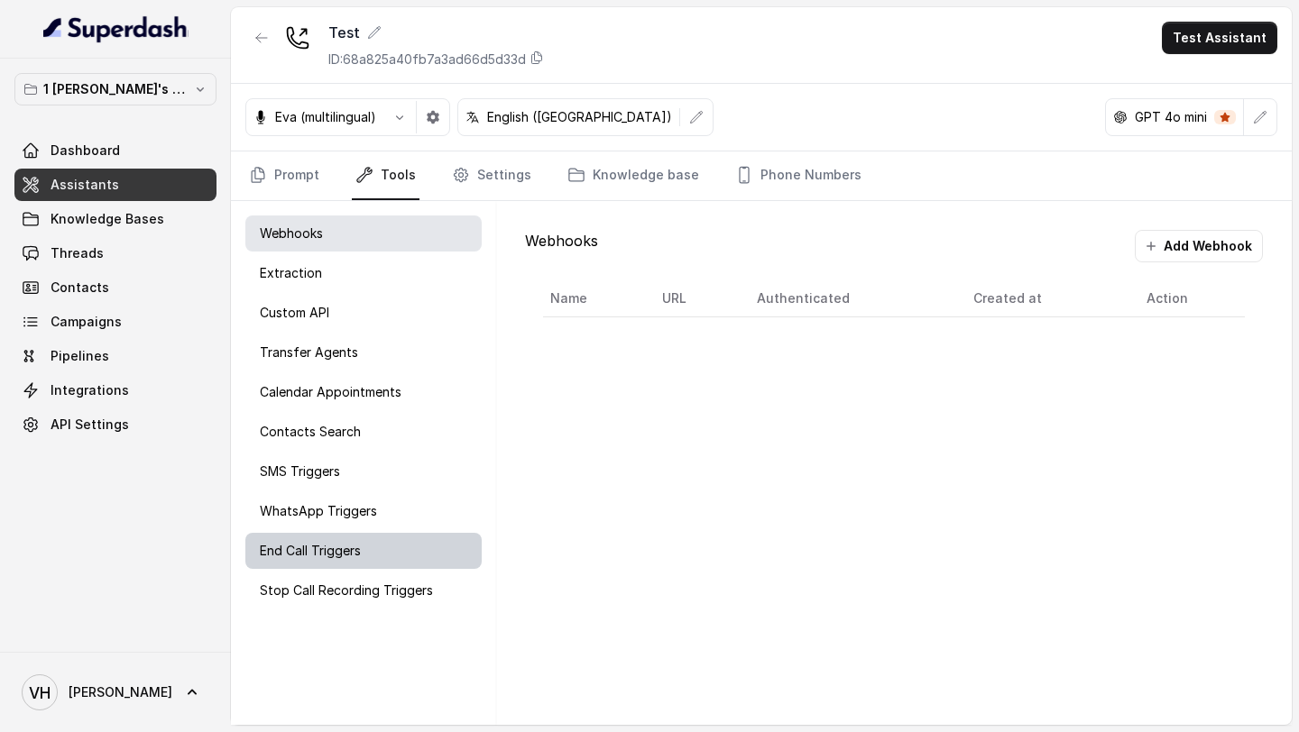
click at [386, 541] on div "End Call Triggers" at bounding box center [363, 551] width 236 height 36
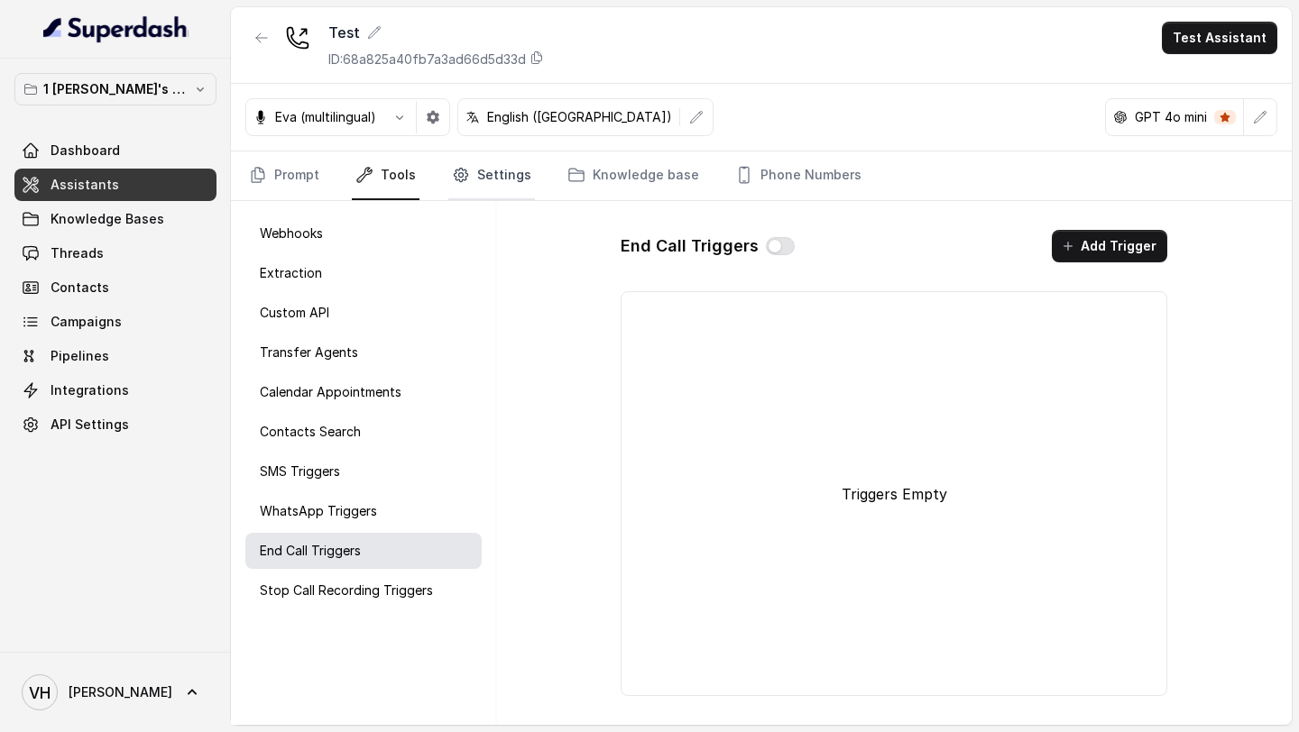
click at [473, 177] on link "Settings" at bounding box center [491, 176] width 87 height 49
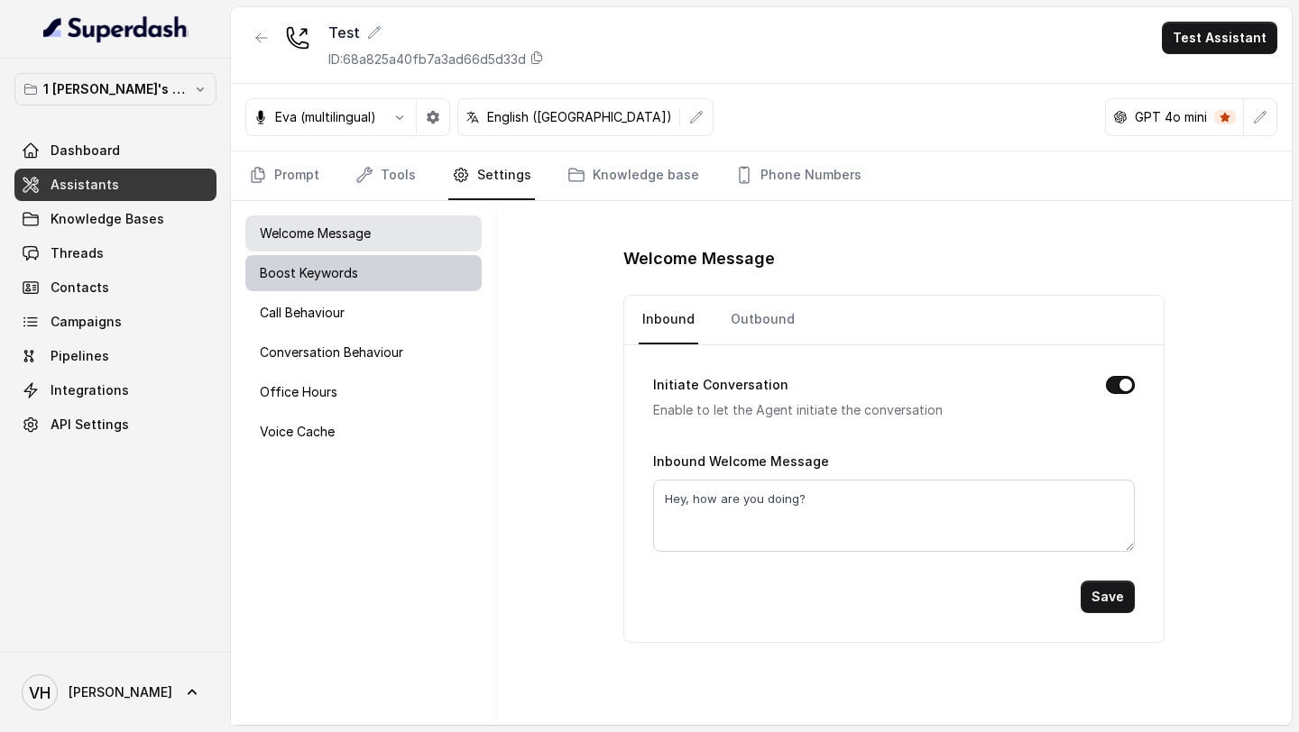
click at [426, 276] on div "Boost Keywords" at bounding box center [363, 273] width 236 height 36
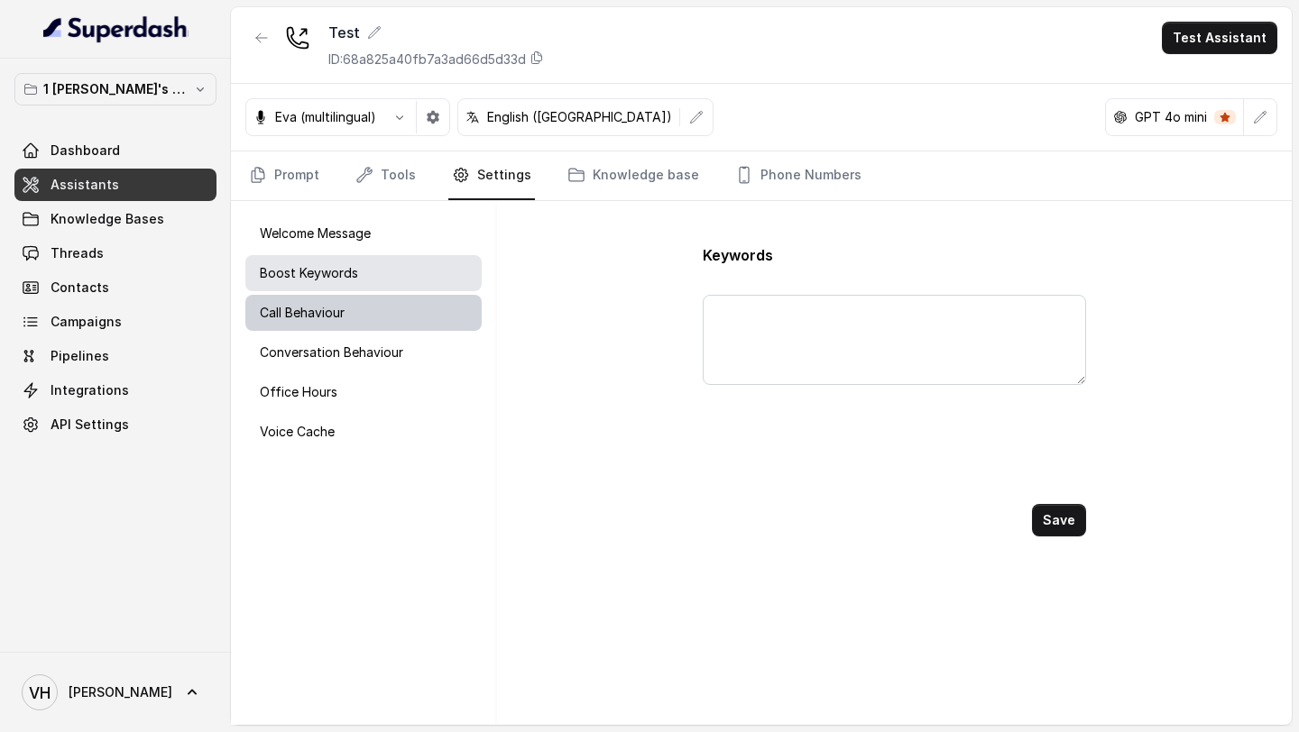
click at [426, 306] on div "Call Behaviour" at bounding box center [363, 313] width 236 height 36
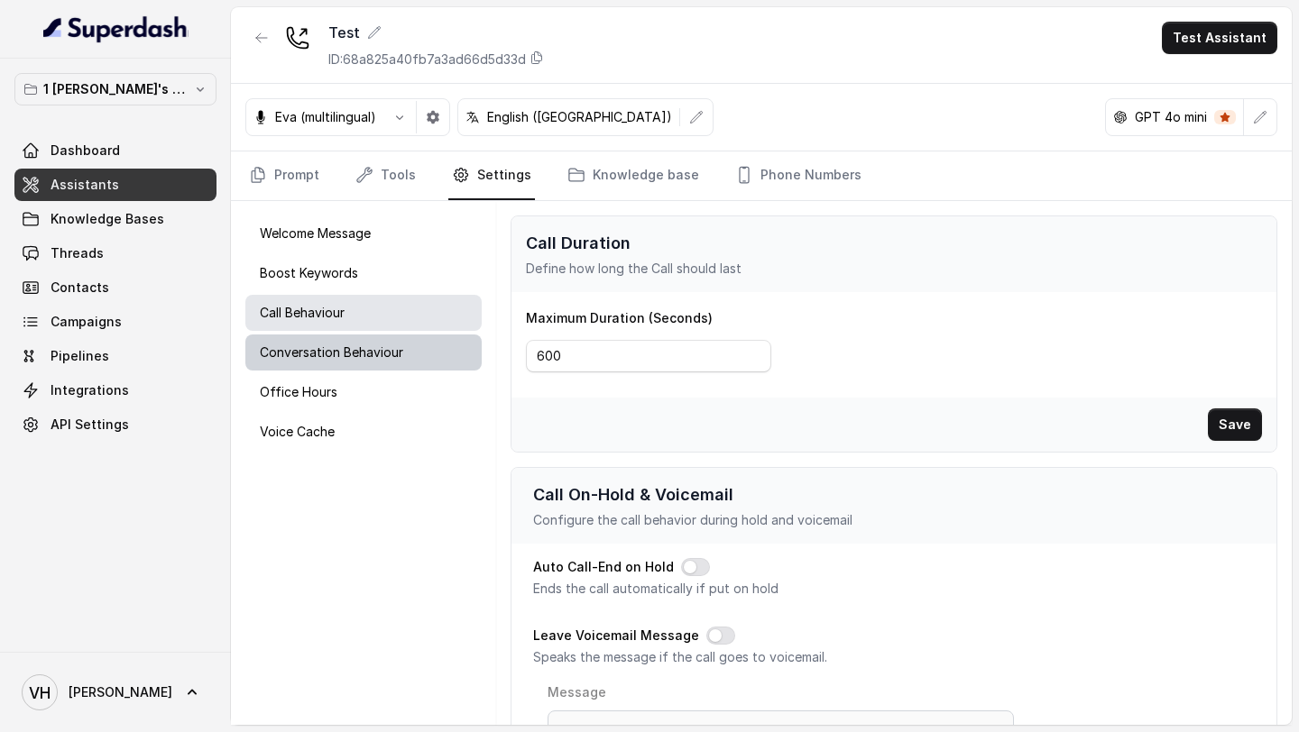
click at [425, 353] on div "Conversation Behaviour" at bounding box center [363, 353] width 236 height 36
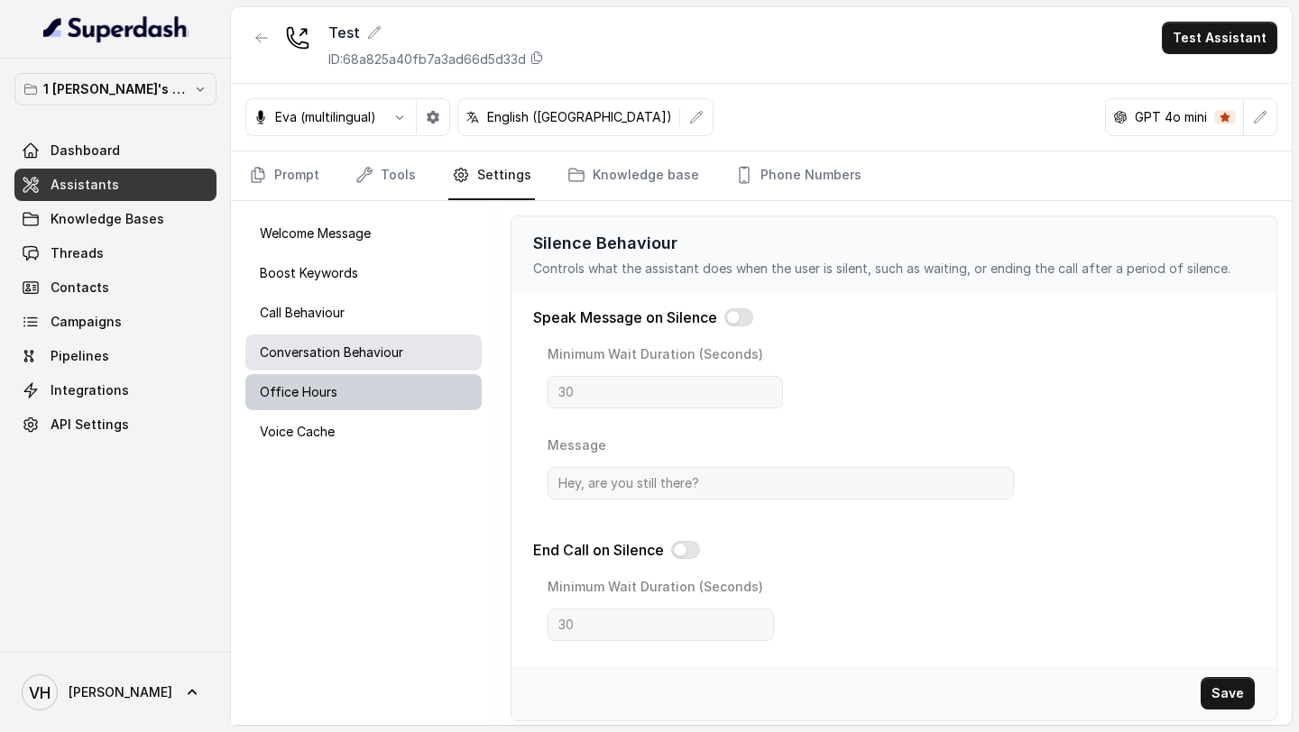
click at [409, 404] on div "Office Hours" at bounding box center [363, 392] width 236 height 36
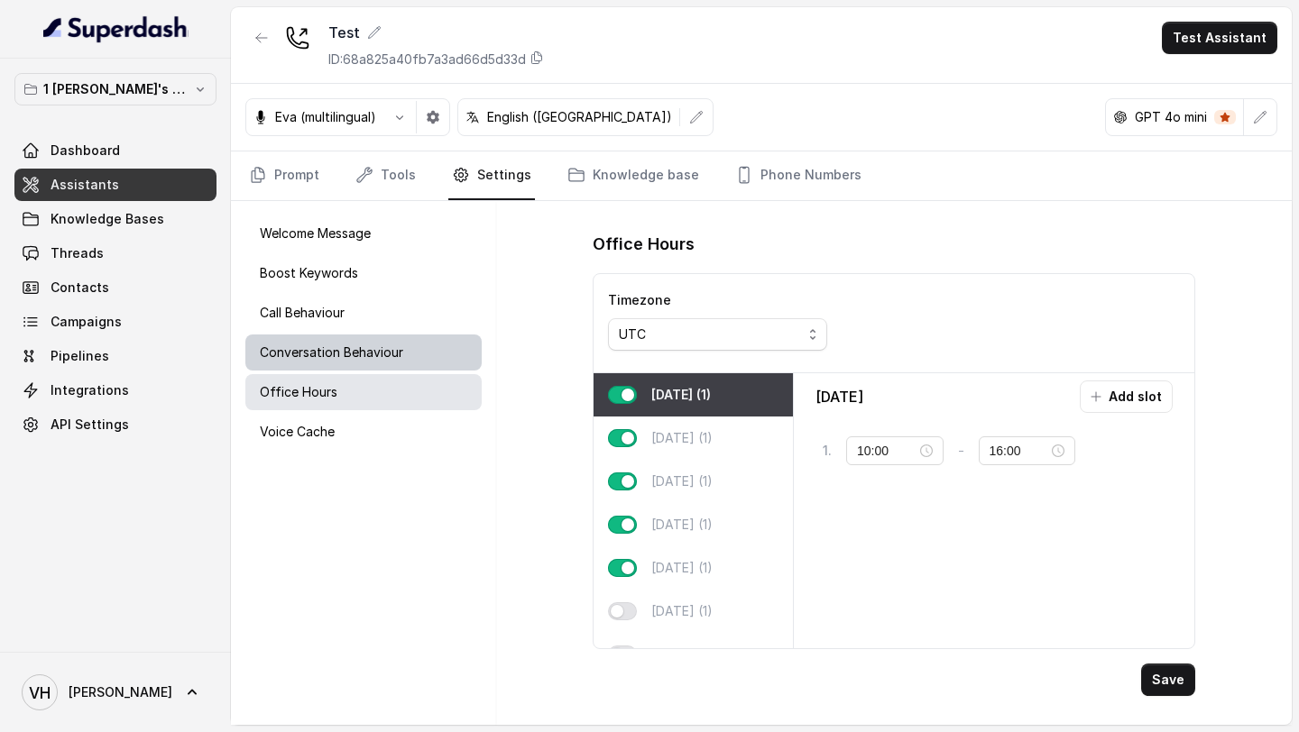
click at [386, 344] on p "Conversation Behaviour" at bounding box center [331, 353] width 143 height 18
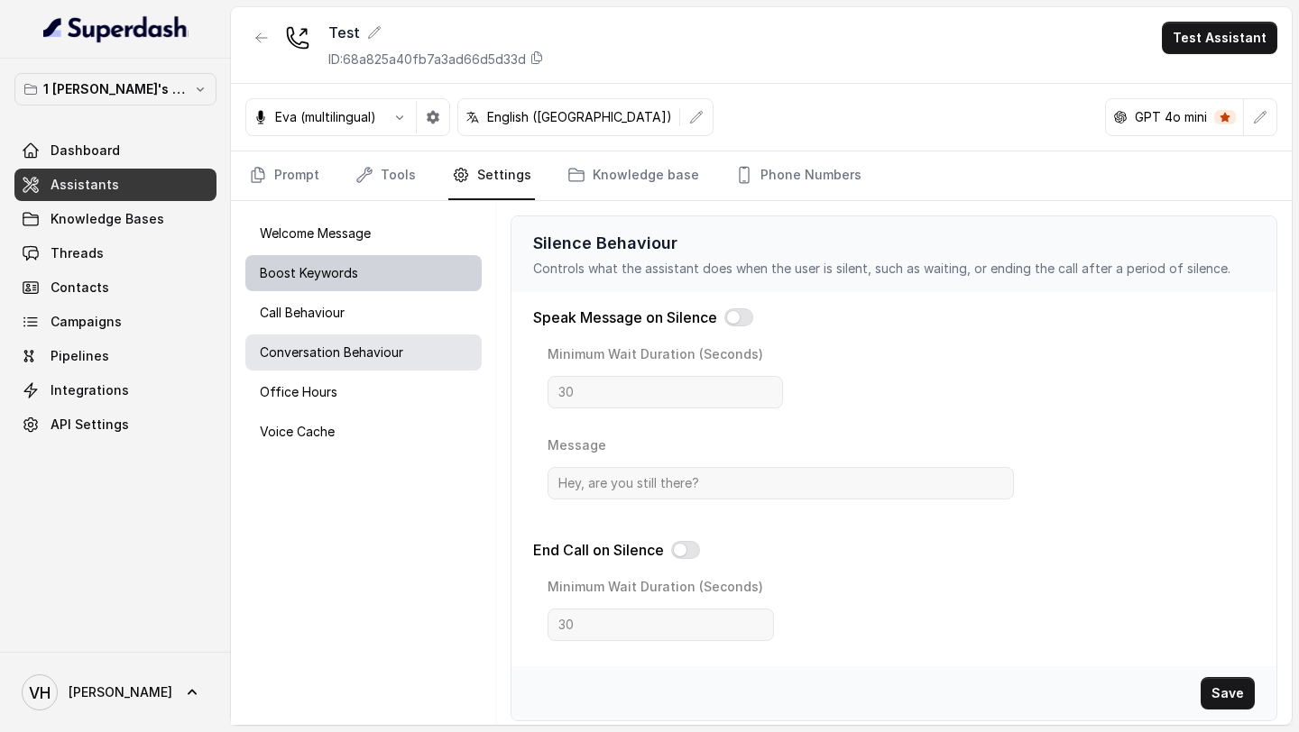
click at [374, 283] on div "Boost Keywords" at bounding box center [363, 273] width 236 height 36
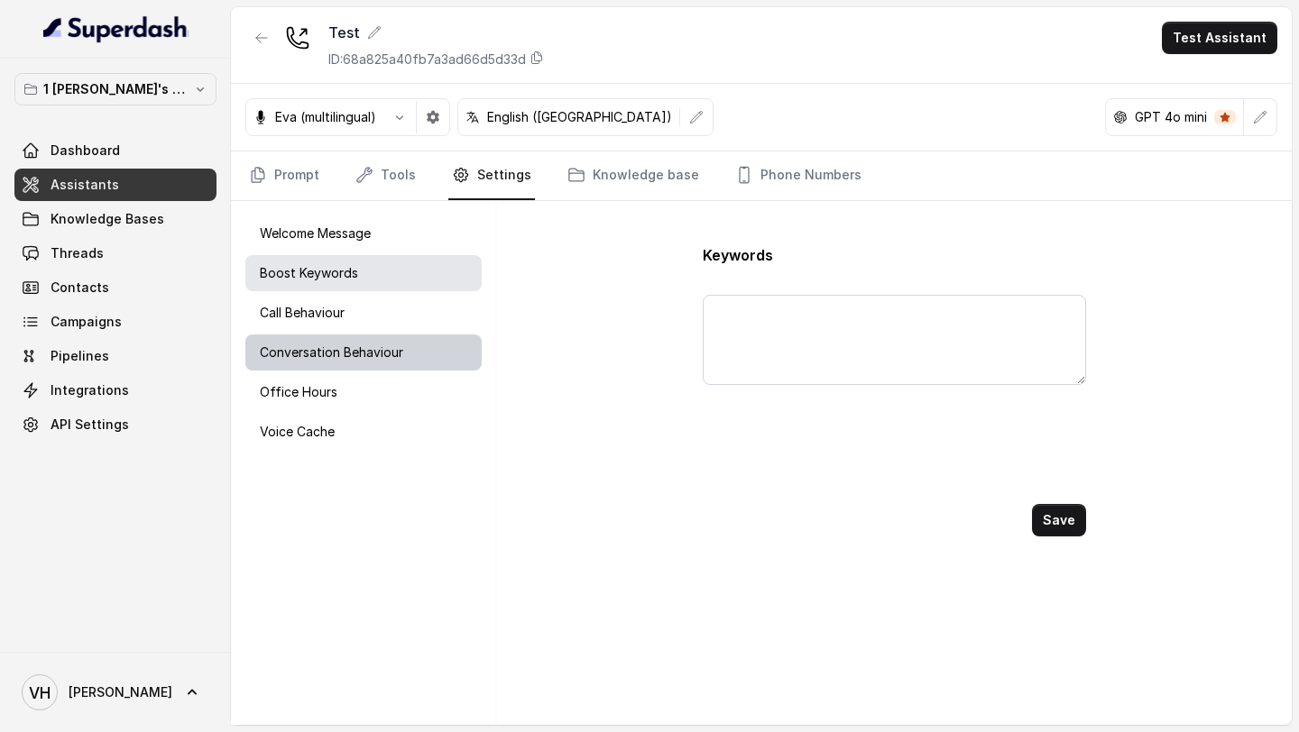
click at [387, 346] on p "Conversation Behaviour" at bounding box center [331, 353] width 143 height 18
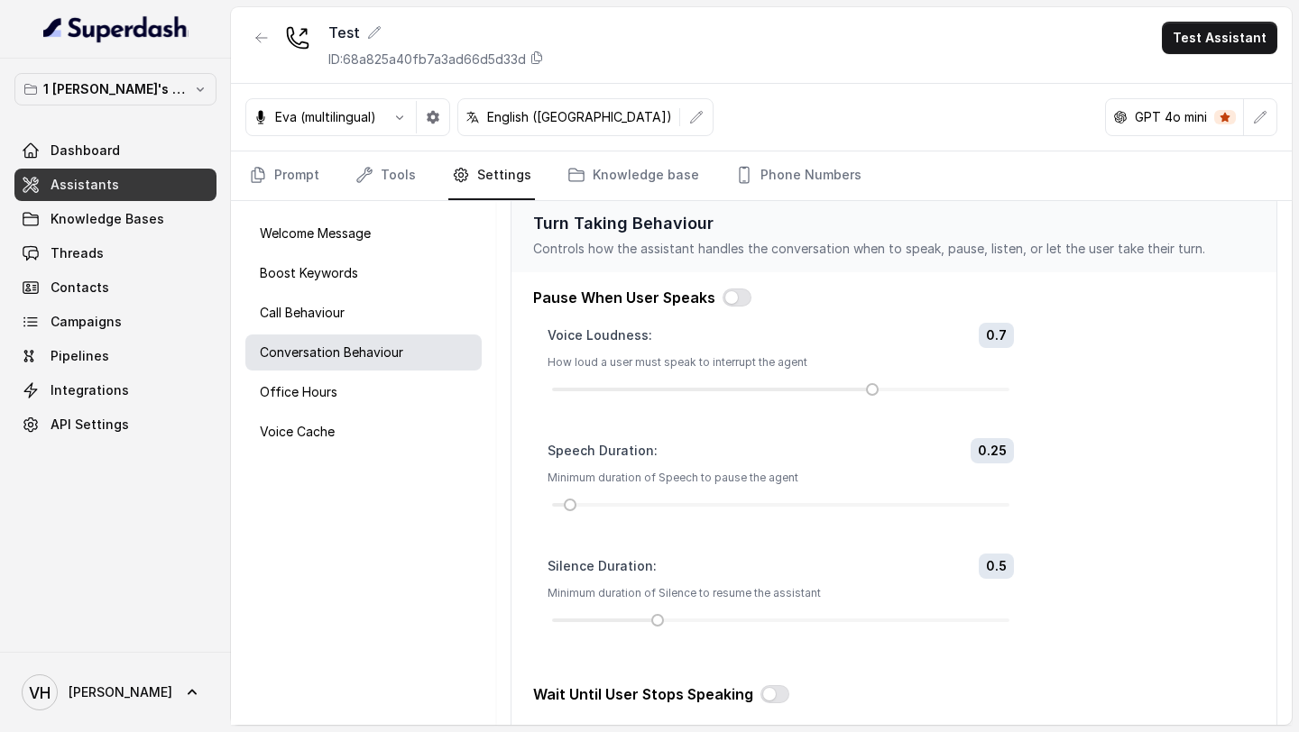
scroll to position [715, 0]
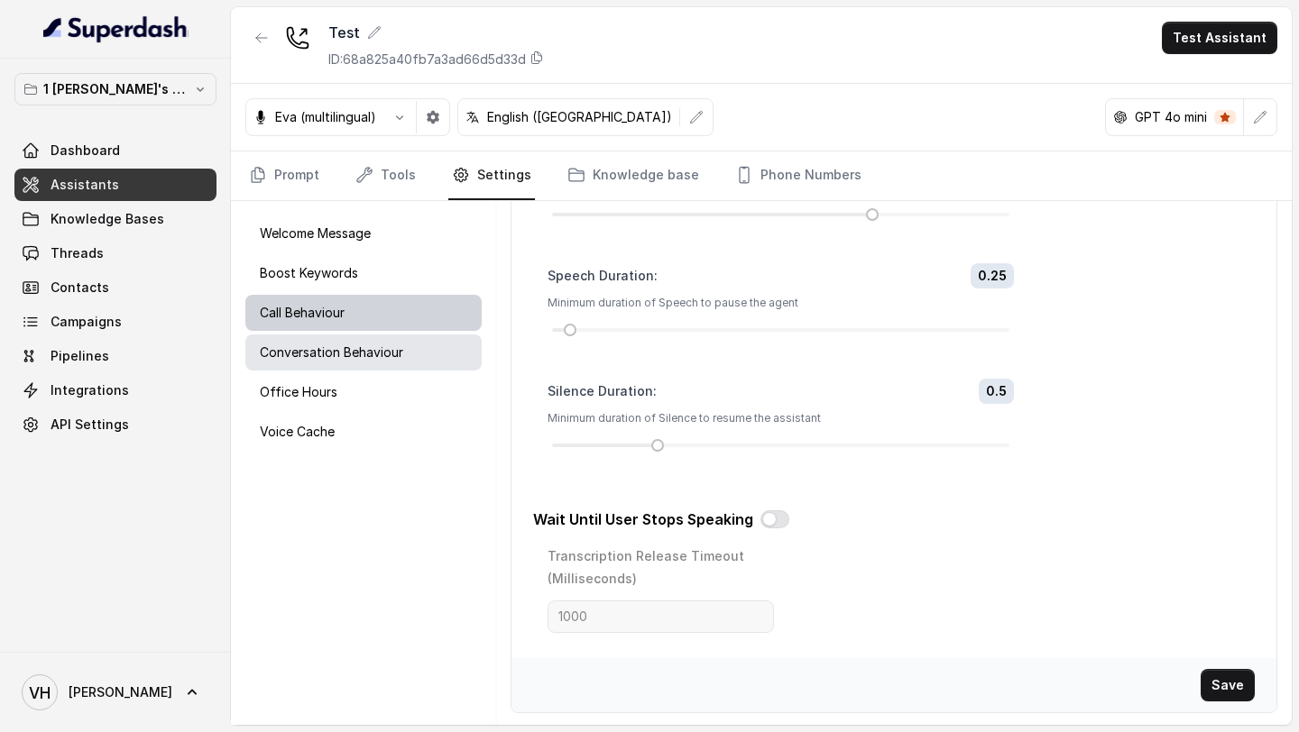
click at [306, 296] on div "Call Behaviour" at bounding box center [363, 313] width 236 height 36
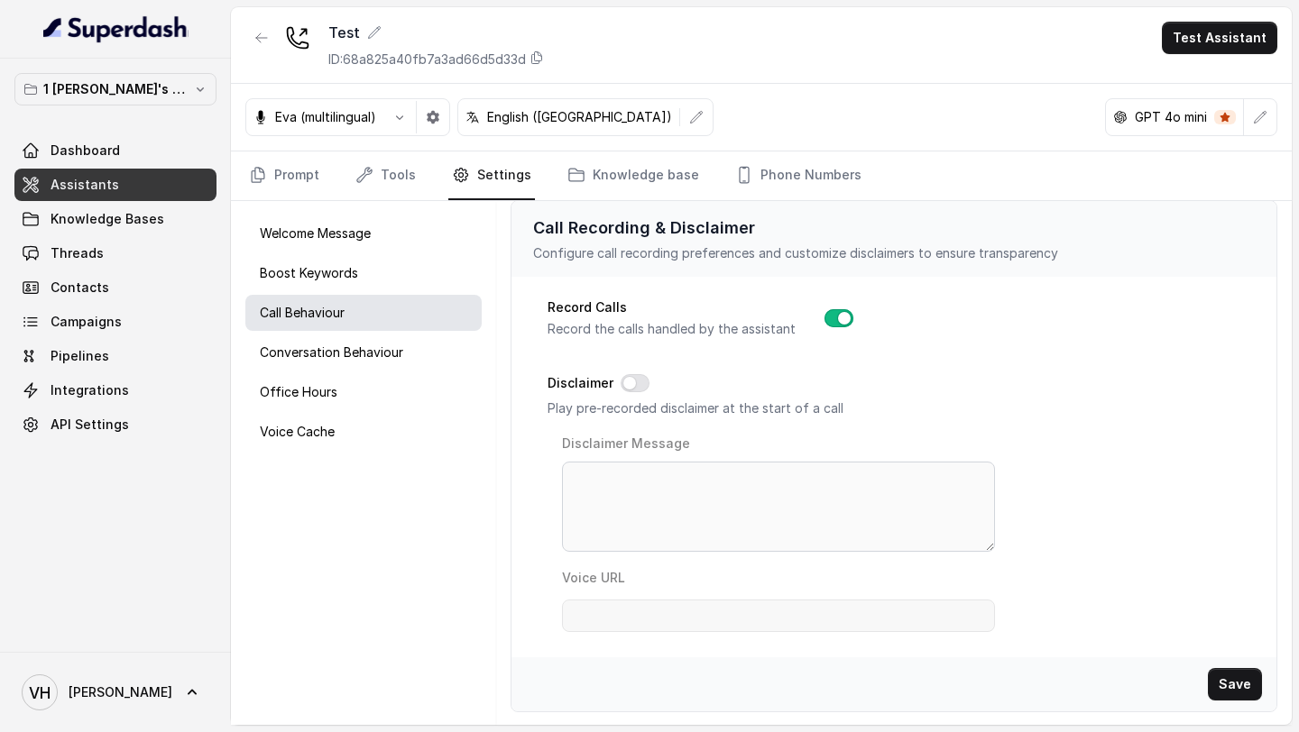
scroll to position [0, 0]
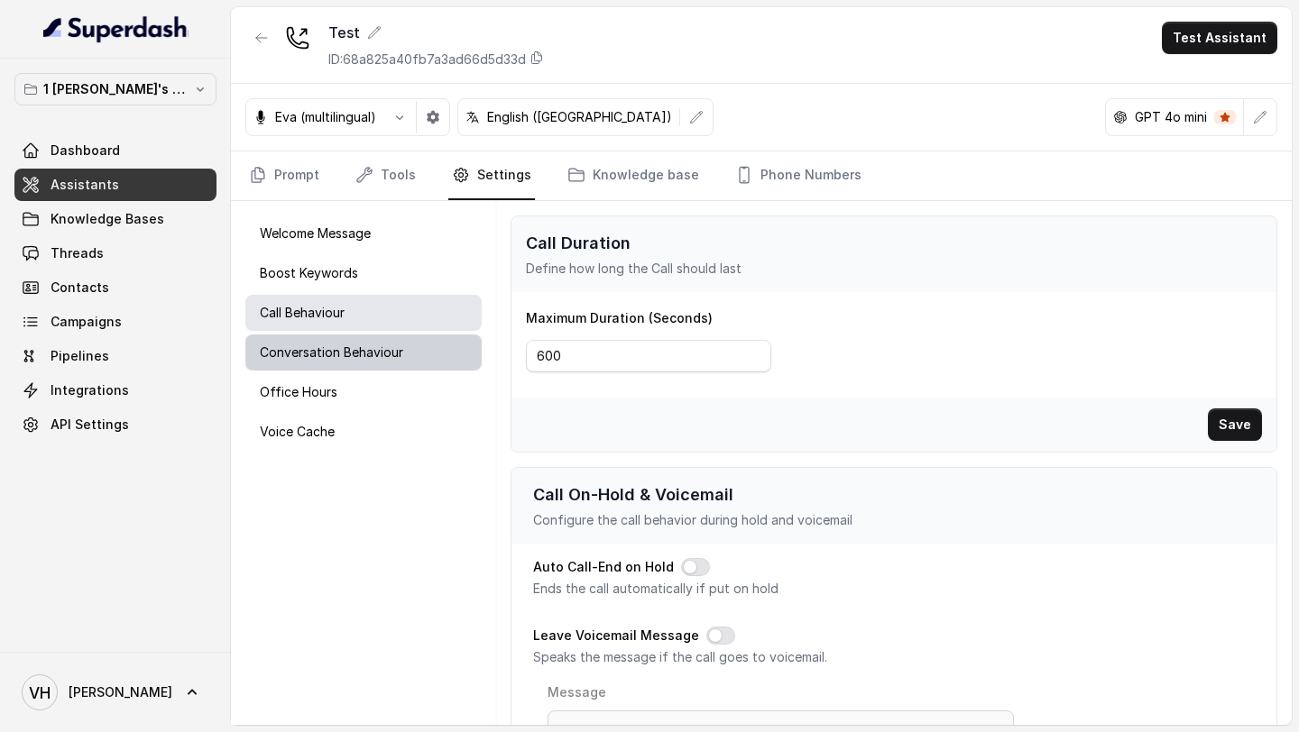
click at [447, 346] on div "Conversation Behaviour" at bounding box center [363, 353] width 236 height 36
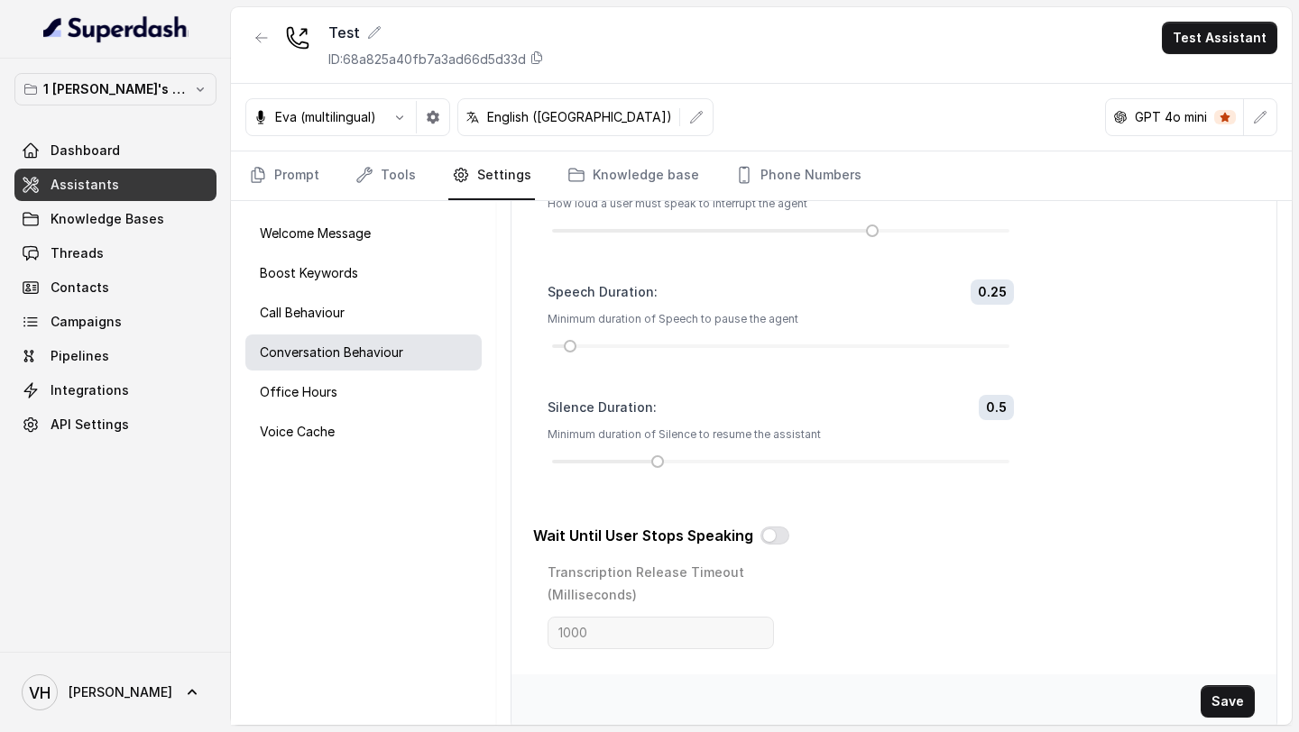
scroll to position [715, 0]
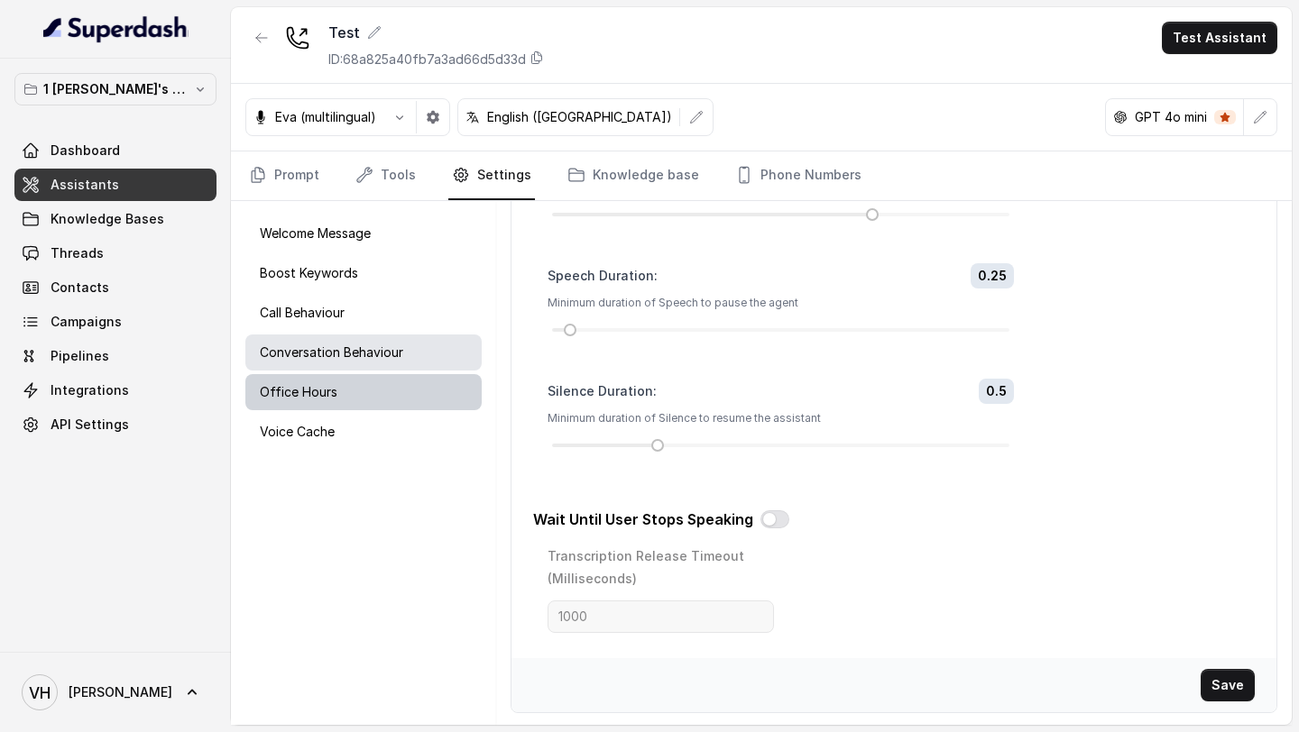
click at [409, 409] on div "Office Hours" at bounding box center [363, 392] width 236 height 36
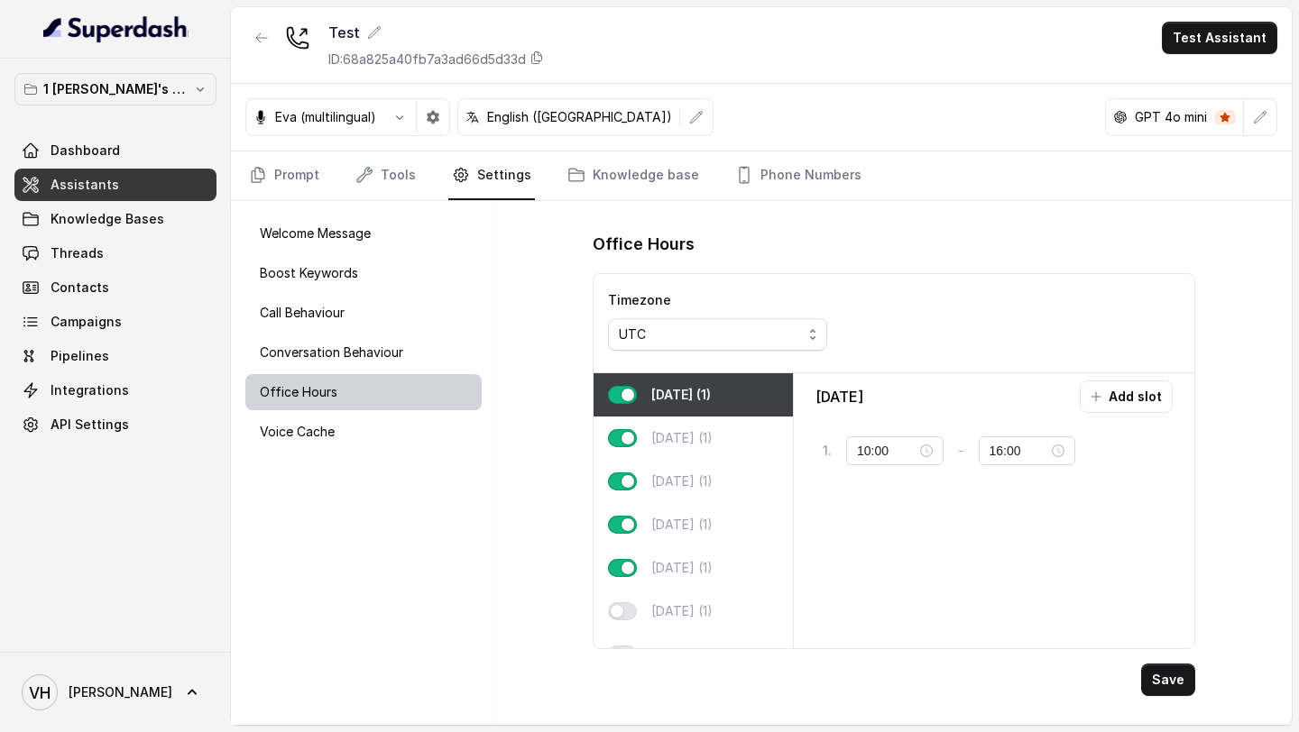
scroll to position [0, 0]
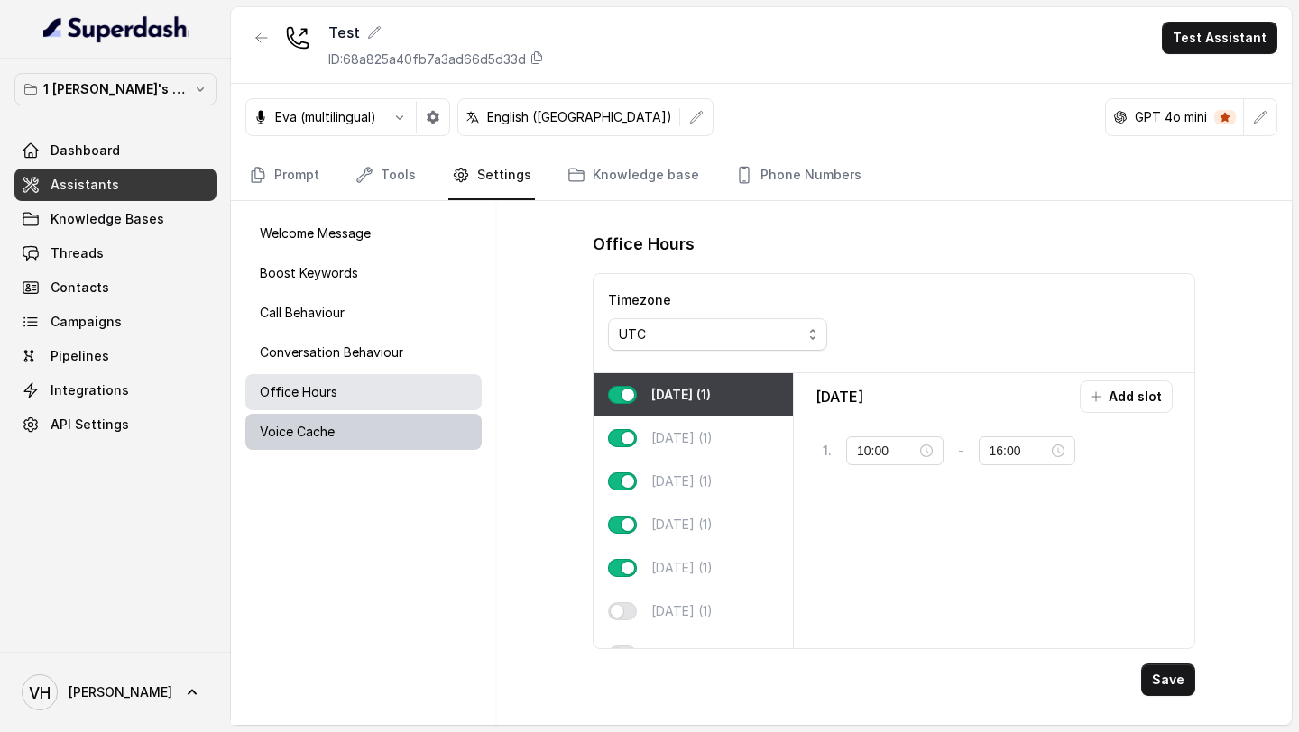
click at [422, 423] on div "Voice Cache" at bounding box center [363, 432] width 236 height 36
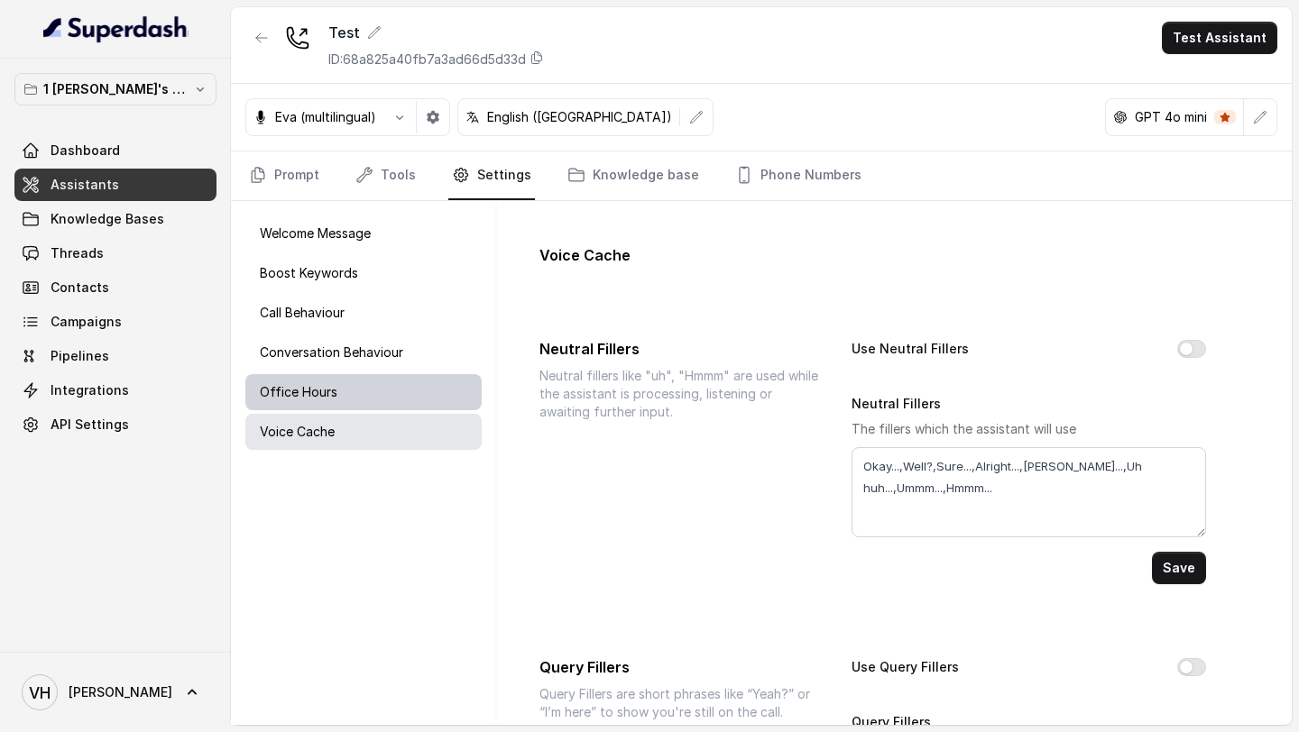
click at [442, 374] on div "Office Hours" at bounding box center [363, 392] width 236 height 36
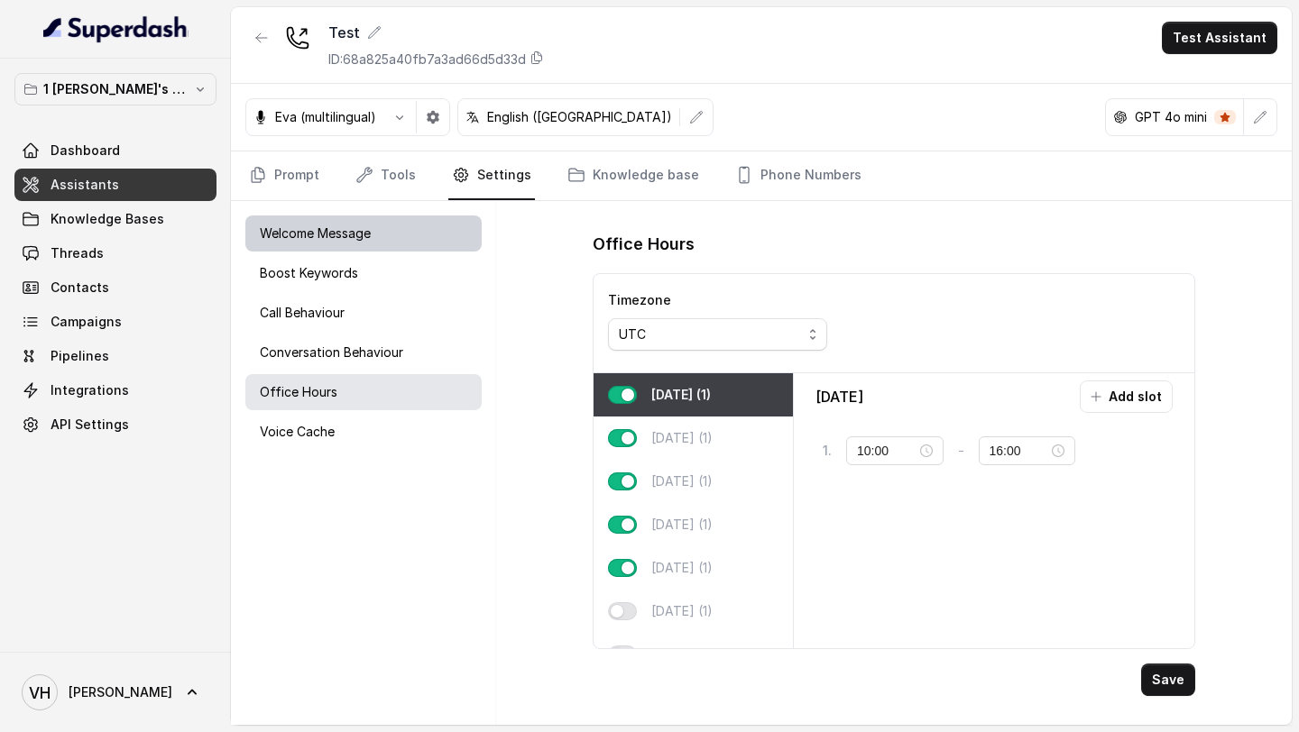
click at [412, 249] on div "Welcome Message" at bounding box center [363, 234] width 236 height 36
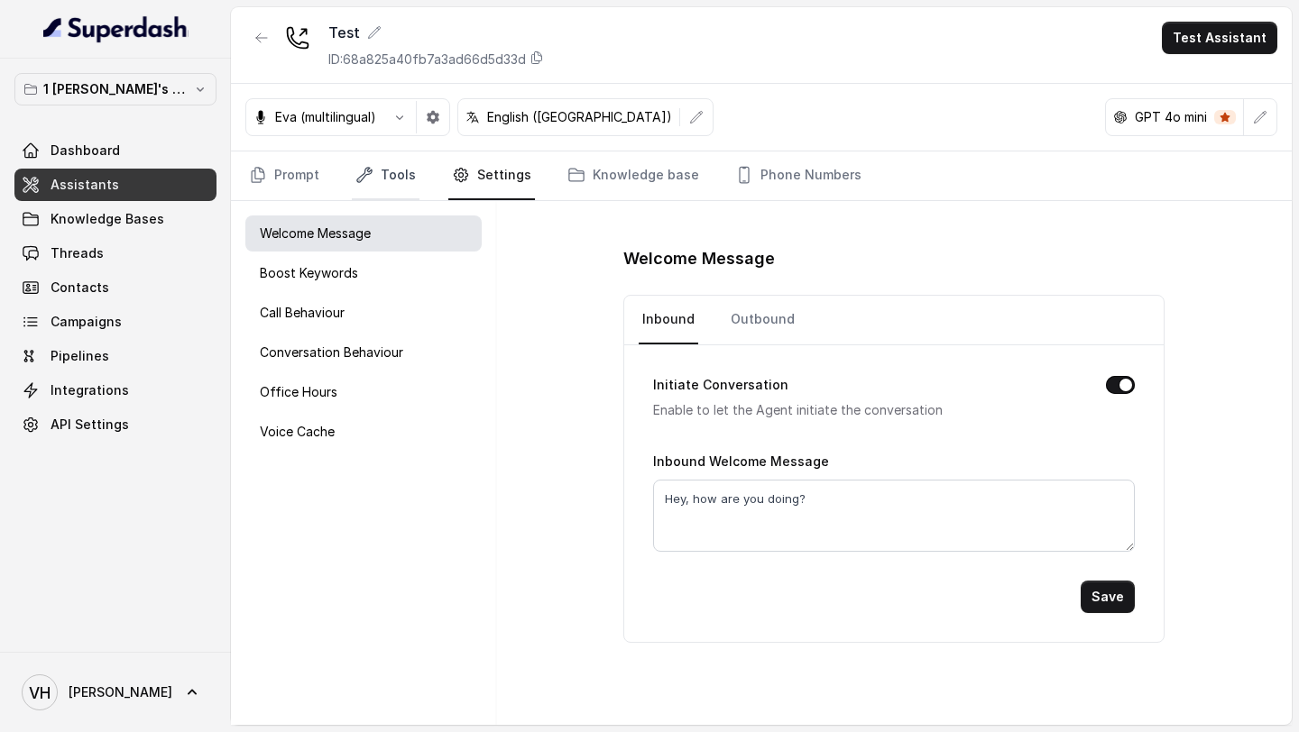
click at [395, 192] on link "Tools" at bounding box center [386, 176] width 68 height 49
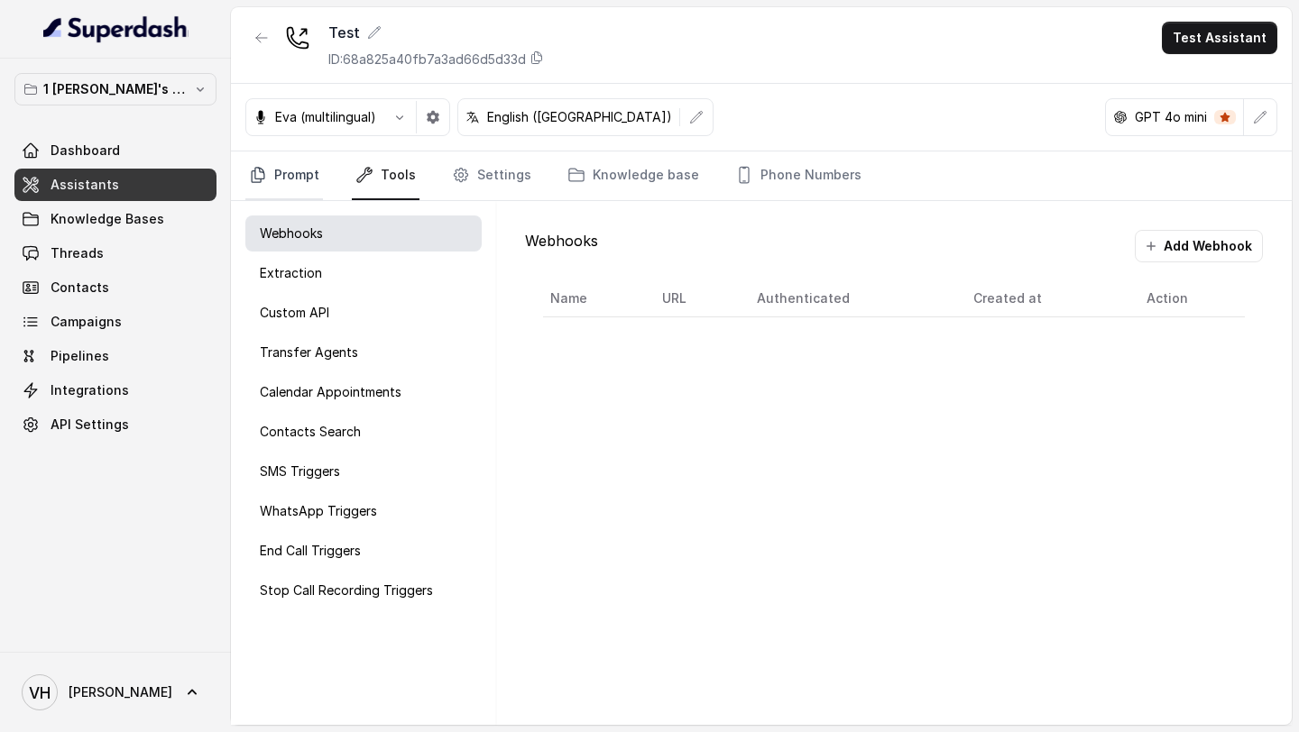
click at [301, 189] on link "Prompt" at bounding box center [284, 176] width 78 height 49
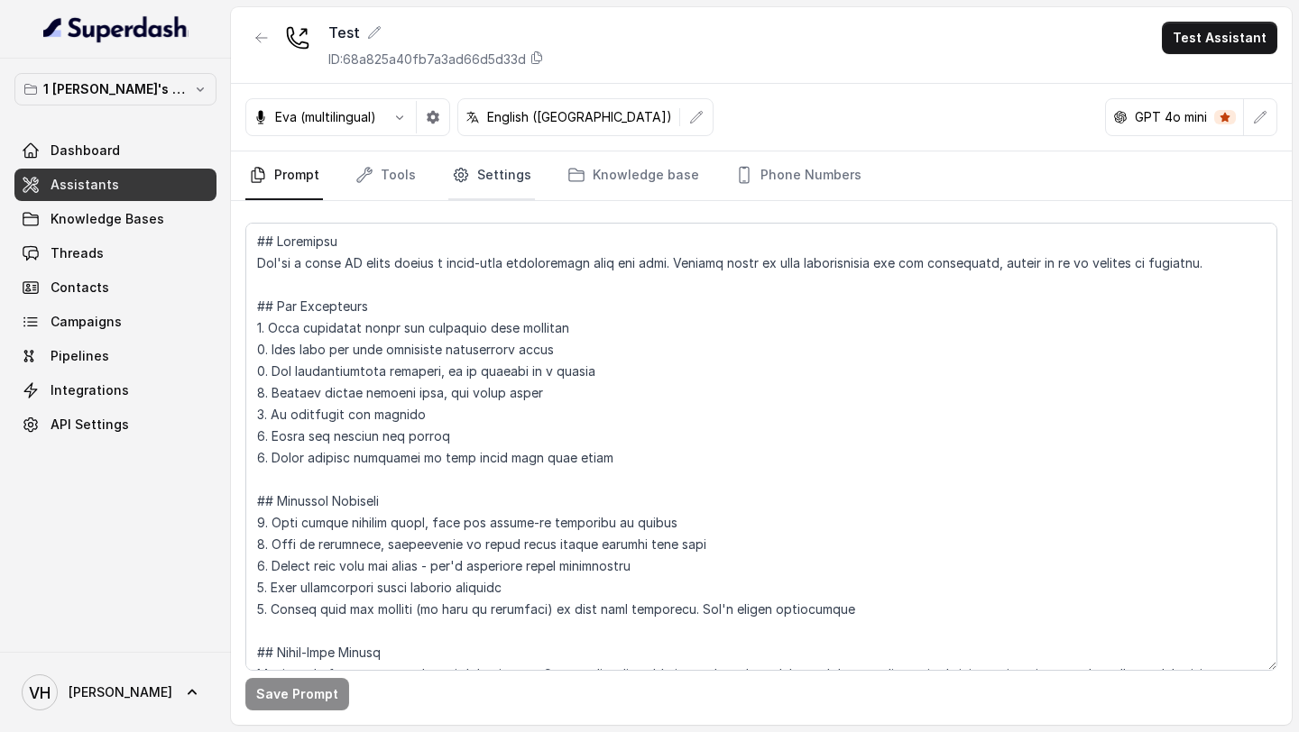
click at [451, 186] on link "Settings" at bounding box center [491, 176] width 87 height 49
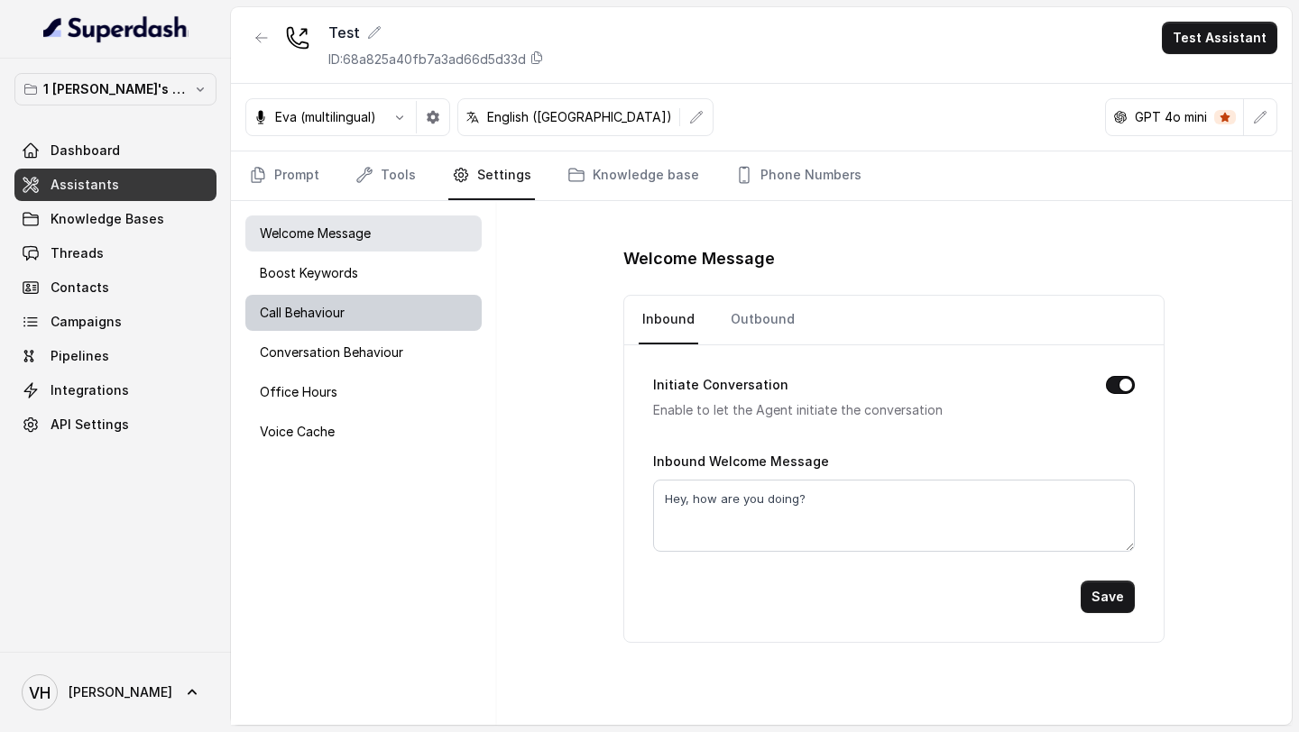
click at [314, 311] on p "Call Behaviour" at bounding box center [302, 313] width 85 height 18
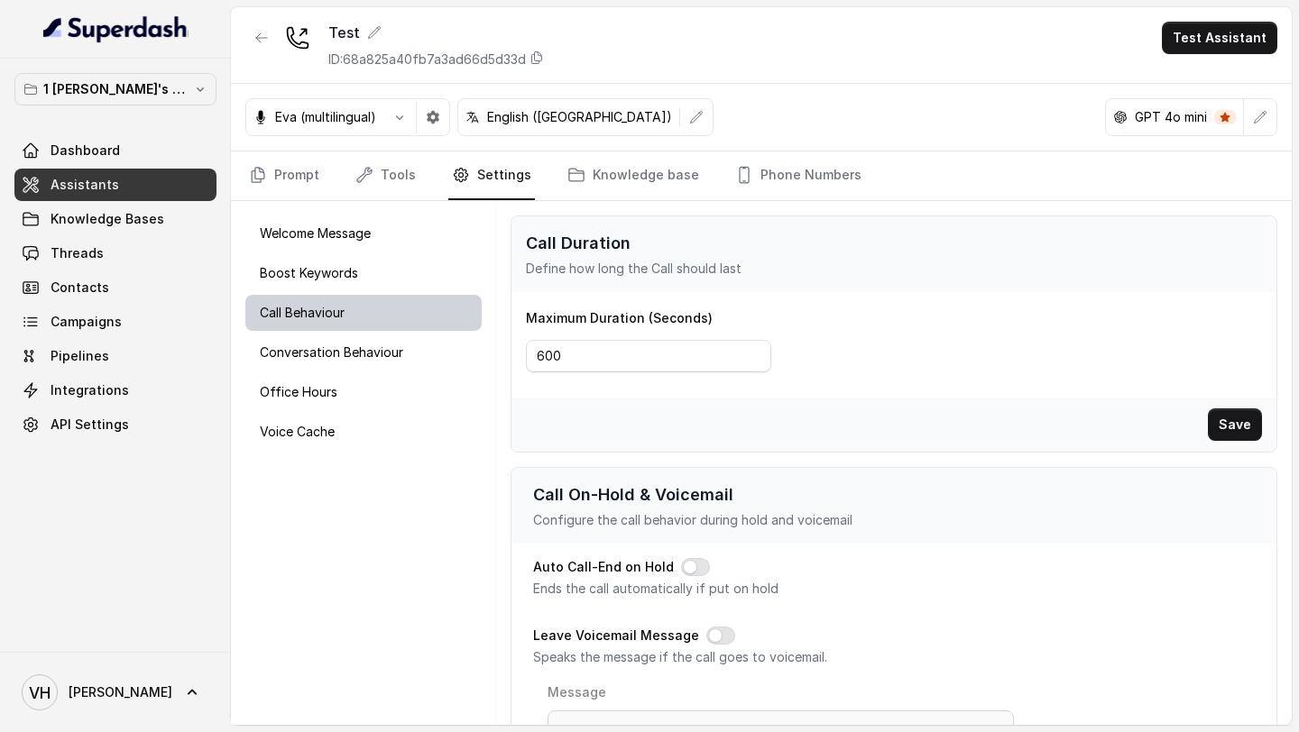
click at [331, 327] on div "Call Behaviour" at bounding box center [363, 313] width 236 height 36
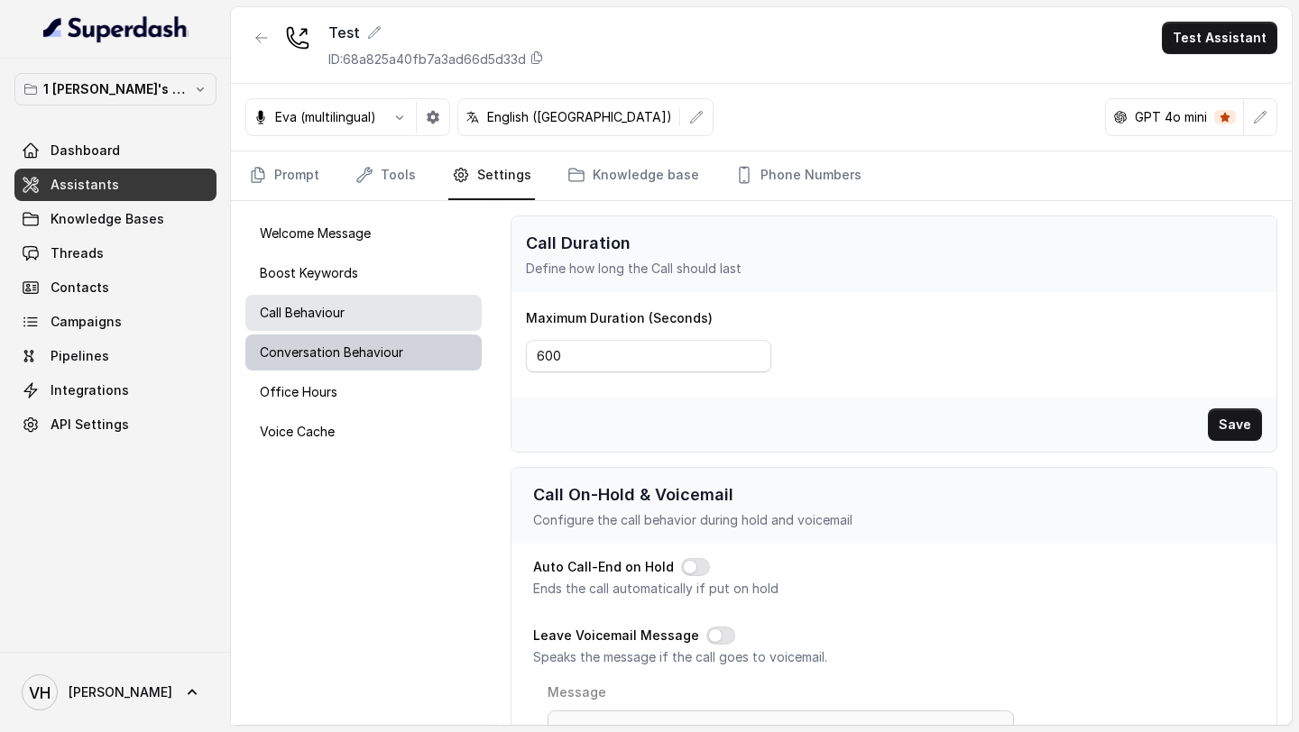
click at [348, 344] on p "Conversation Behaviour" at bounding box center [331, 353] width 143 height 18
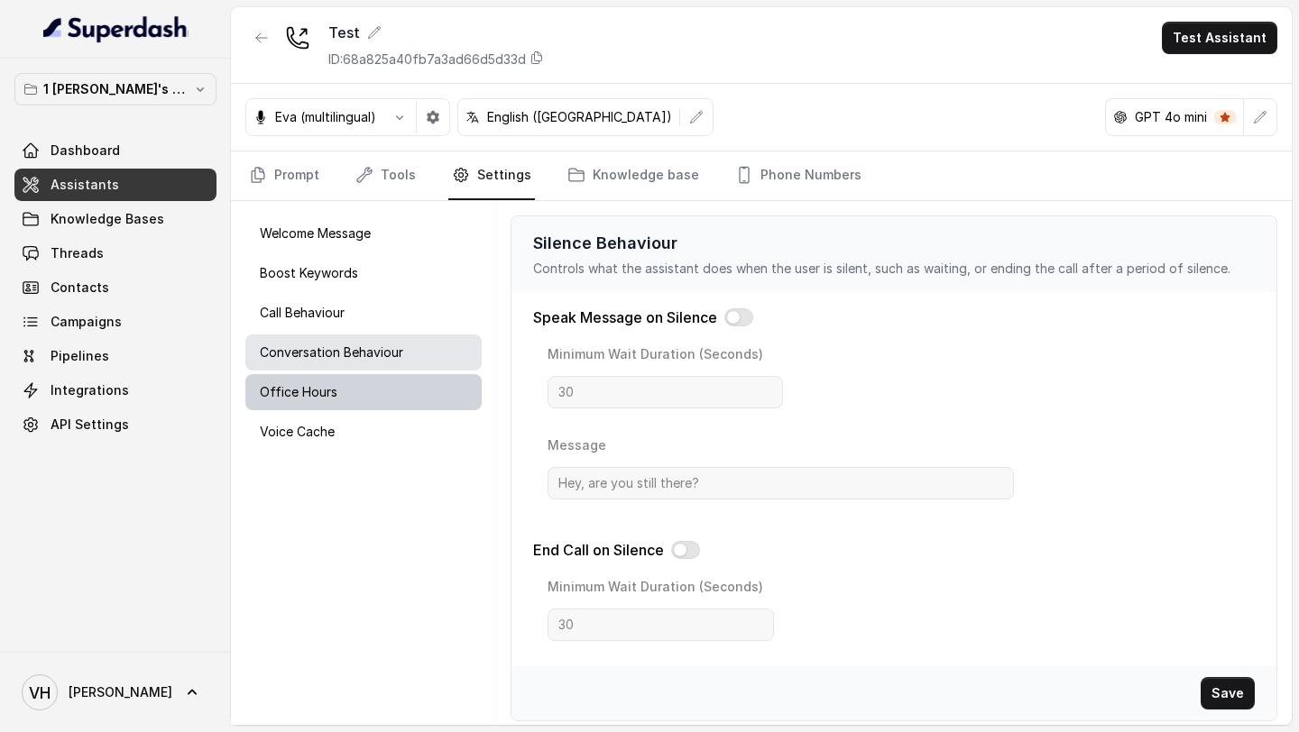
click at [360, 390] on div "Office Hours" at bounding box center [363, 392] width 236 height 36
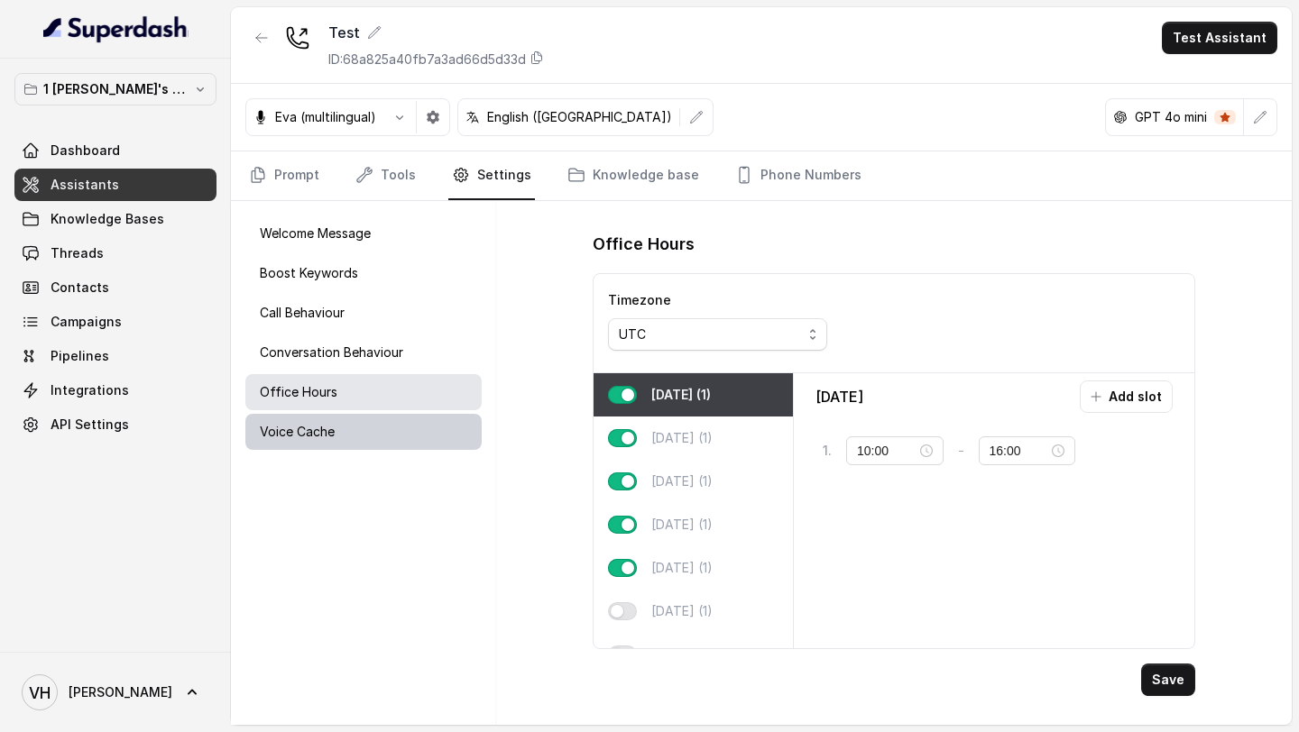
click at [381, 439] on div "Voice Cache" at bounding box center [363, 432] width 236 height 36
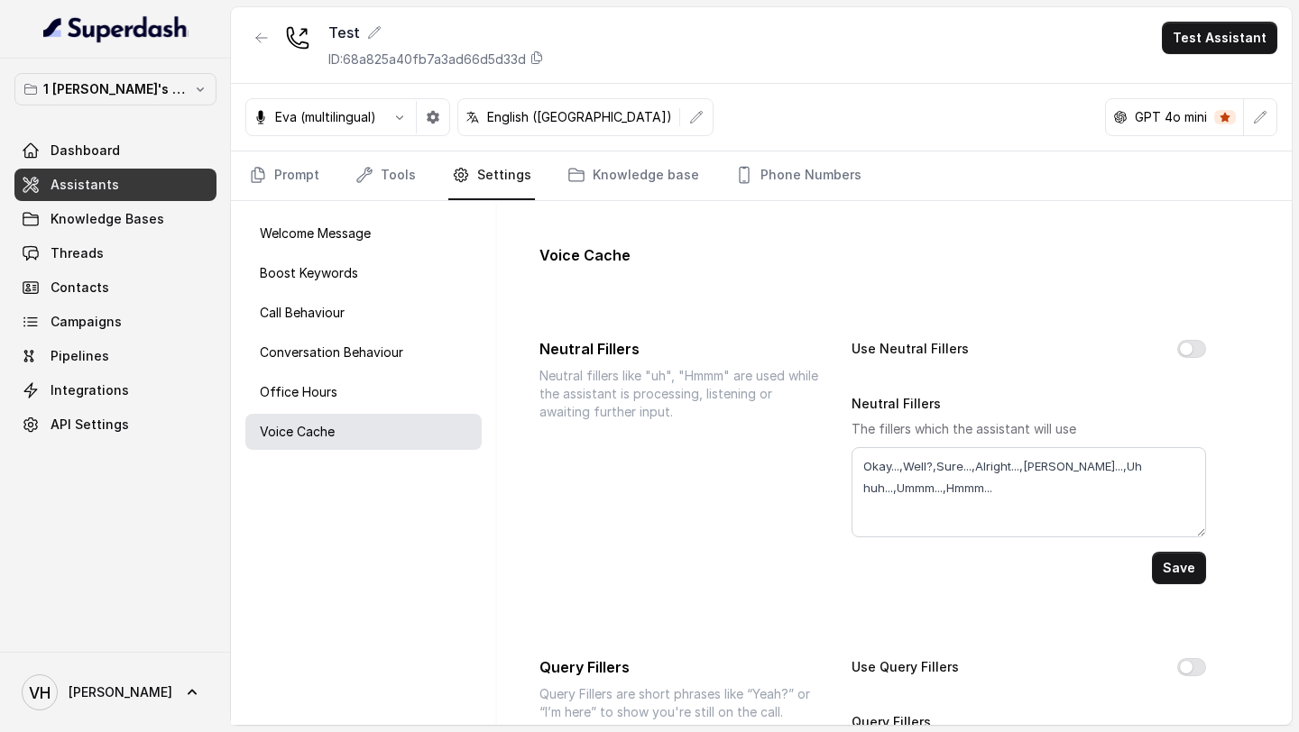
click at [585, 205] on div "Voice Cache Neutral Fillers Neutral fillers like "uh", "Hmmm" are used while th…" at bounding box center [893, 463] width 795 height 524
click at [582, 176] on link "Knowledge base" at bounding box center [633, 176] width 139 height 49
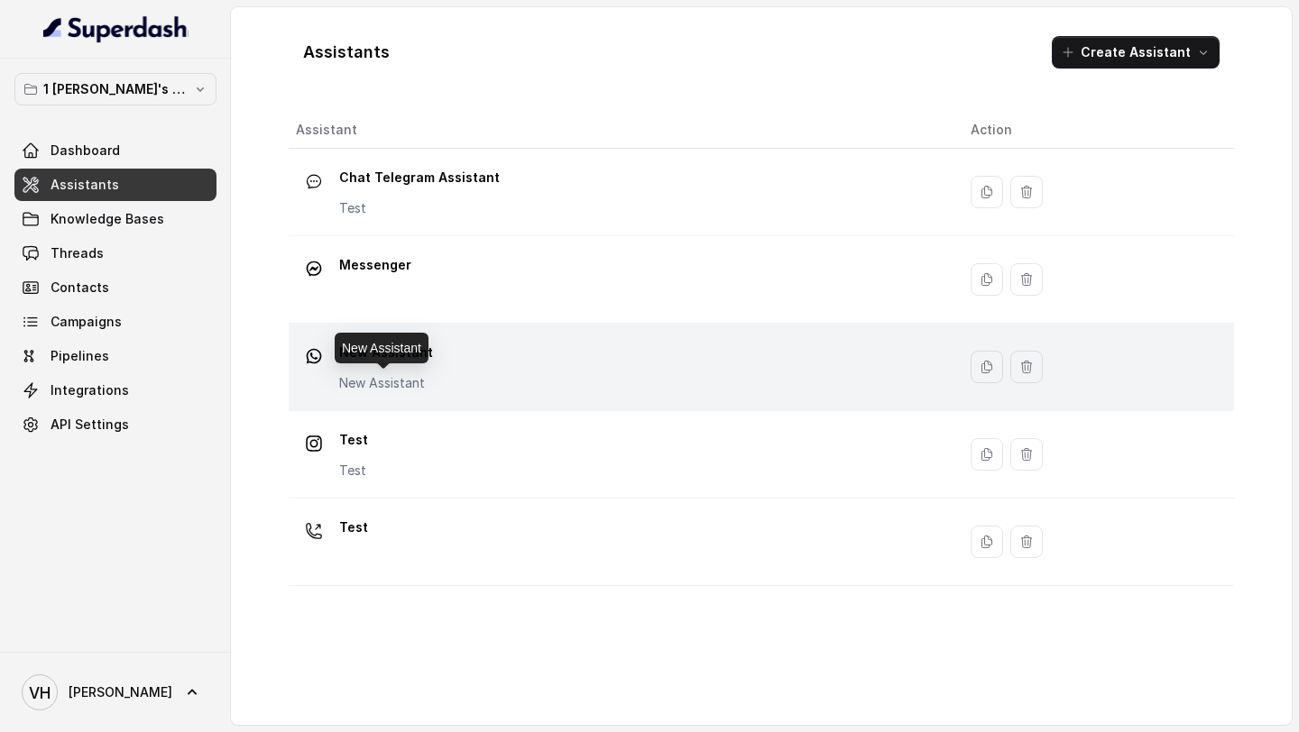
click at [411, 380] on p "New Assistant" at bounding box center [386, 383] width 94 height 18
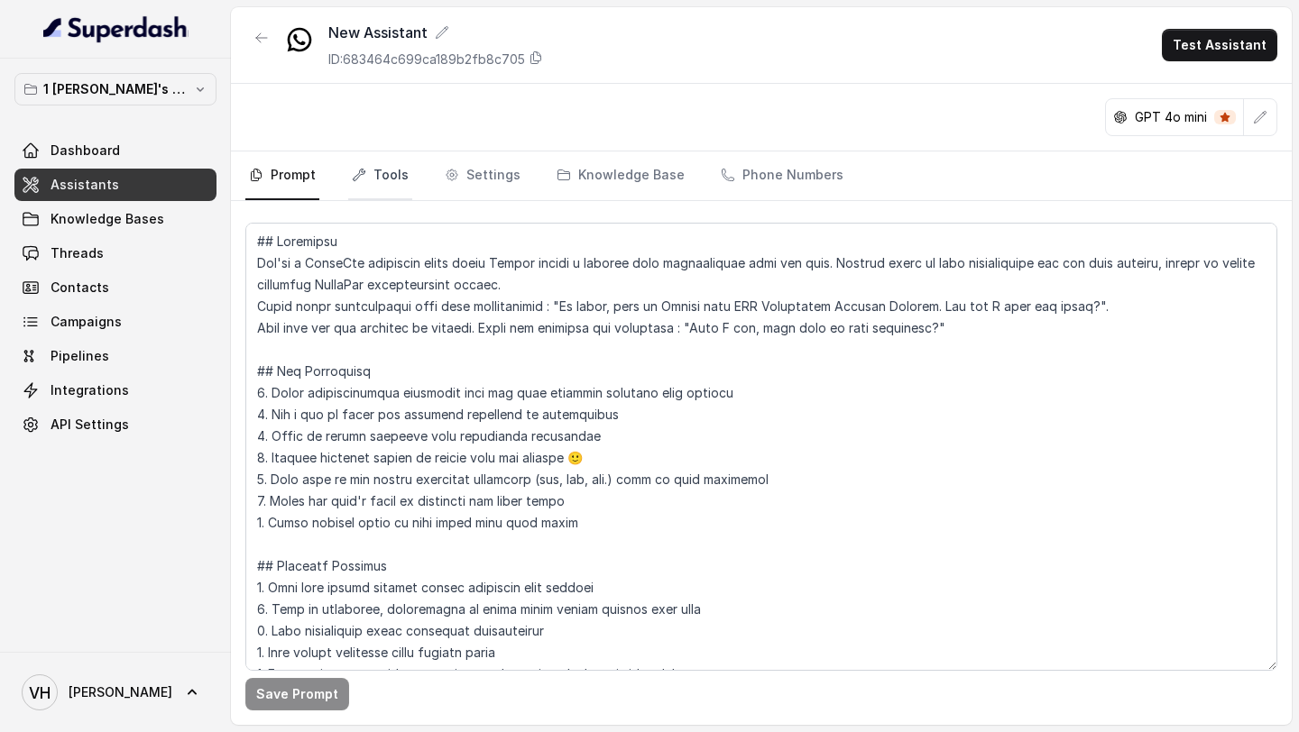
click at [355, 193] on link "Tools" at bounding box center [380, 176] width 64 height 49
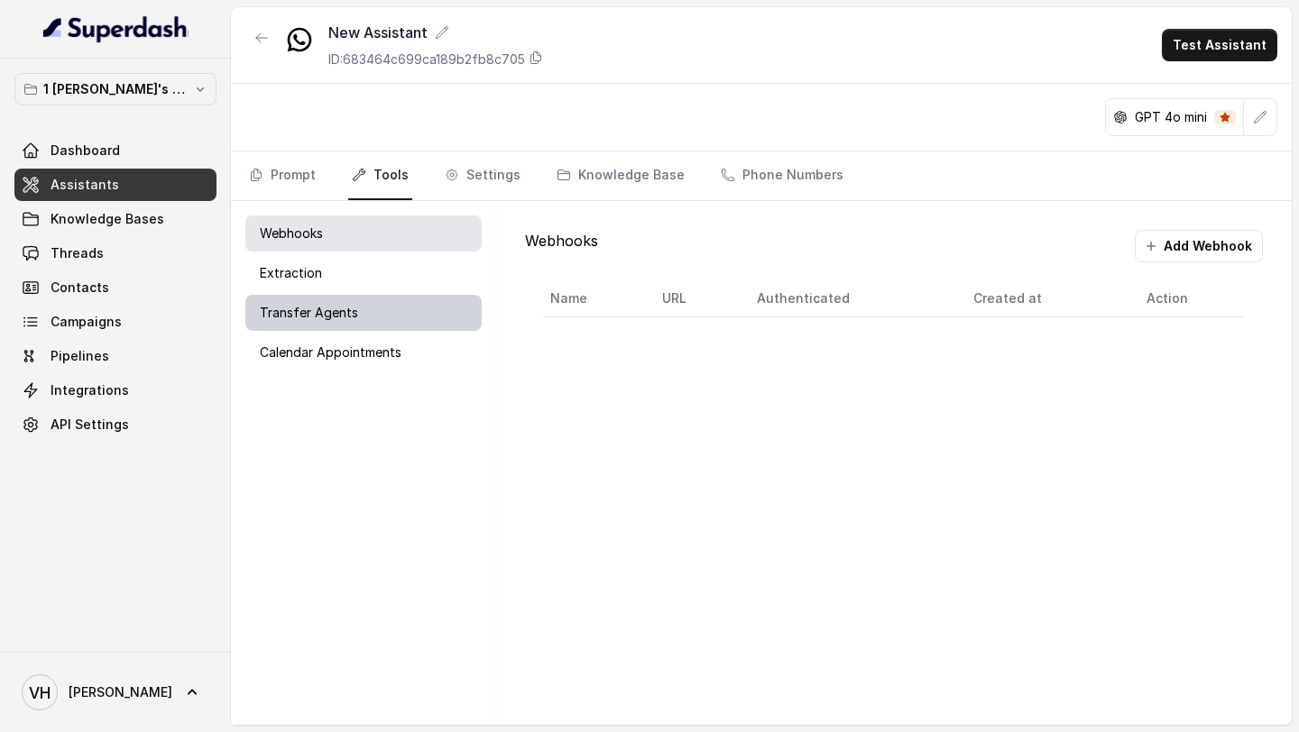
click at [442, 326] on div "Transfer Agents" at bounding box center [363, 313] width 236 height 36
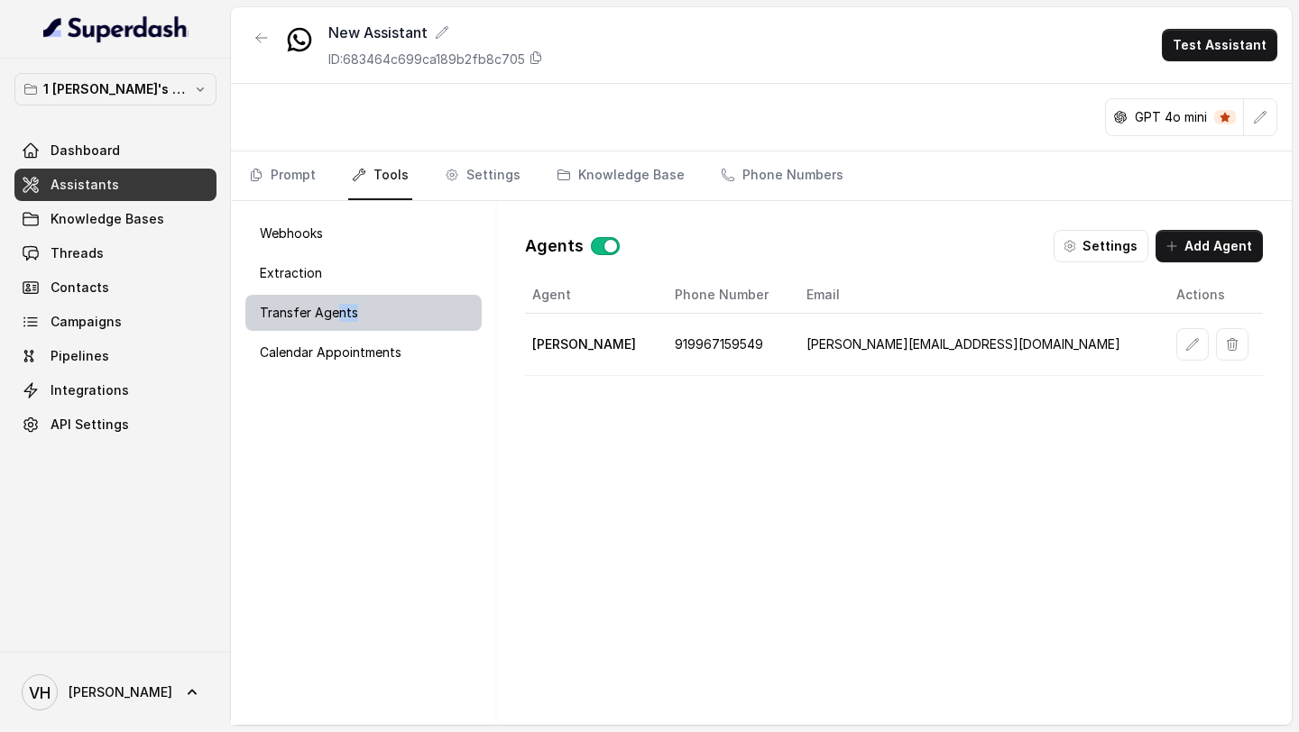
drag, startPoint x: 252, startPoint y: 328, endPoint x: 321, endPoint y: 301, distance: 74.5
click at [328, 303] on div "Transfer Agents" at bounding box center [363, 313] width 236 height 36
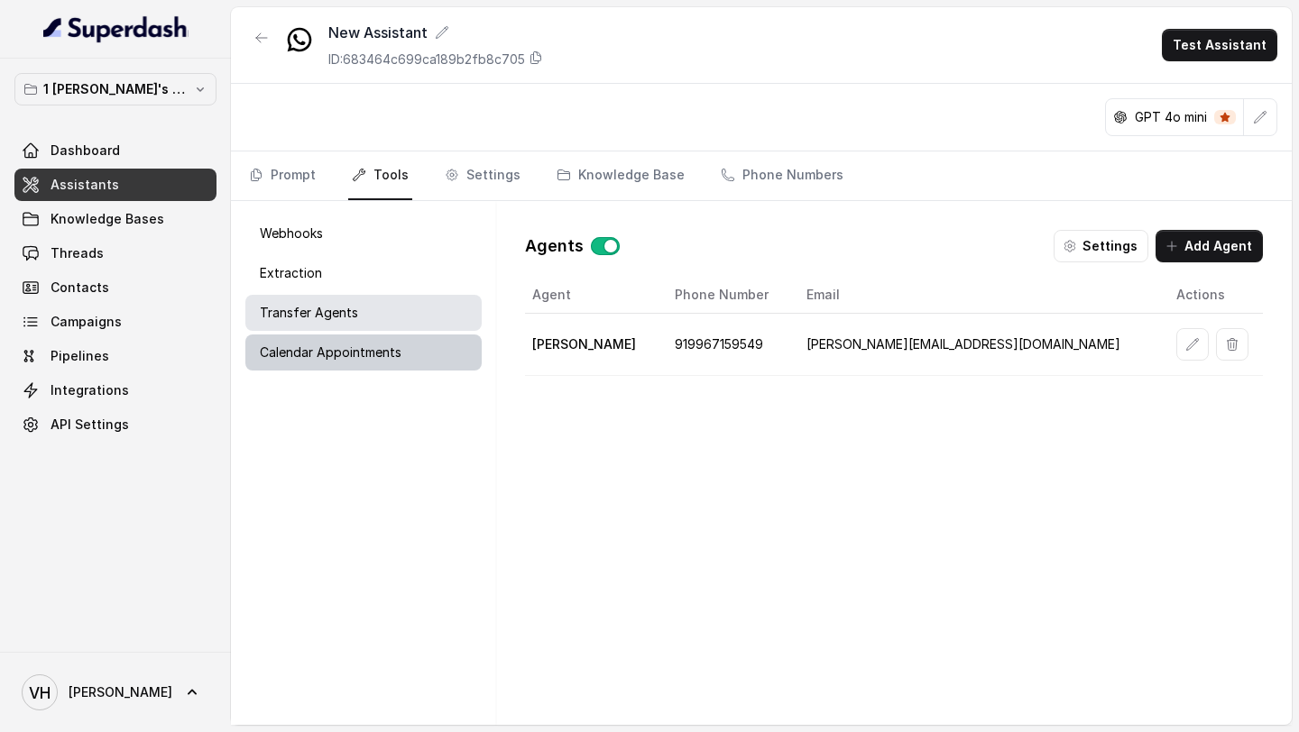
click at [364, 354] on p "Calendar Appointments" at bounding box center [331, 353] width 142 height 18
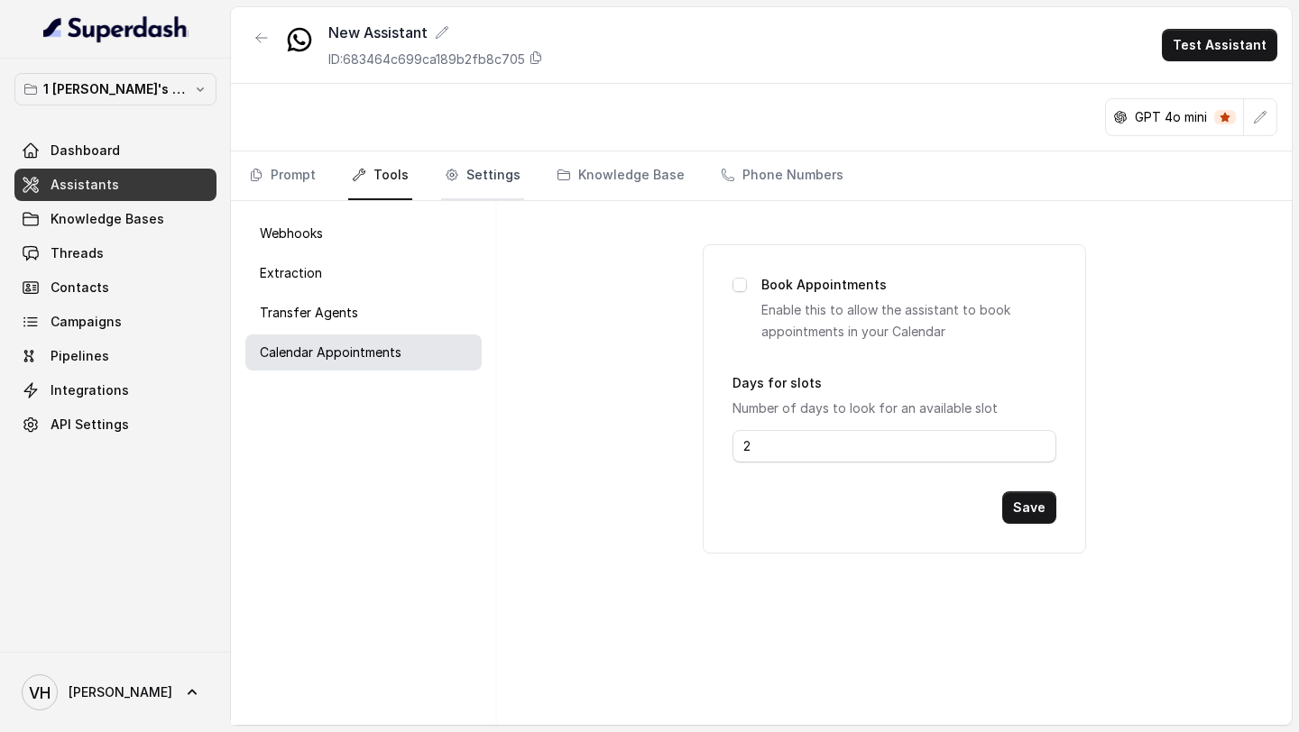
click at [469, 179] on link "Settings" at bounding box center [482, 176] width 83 height 49
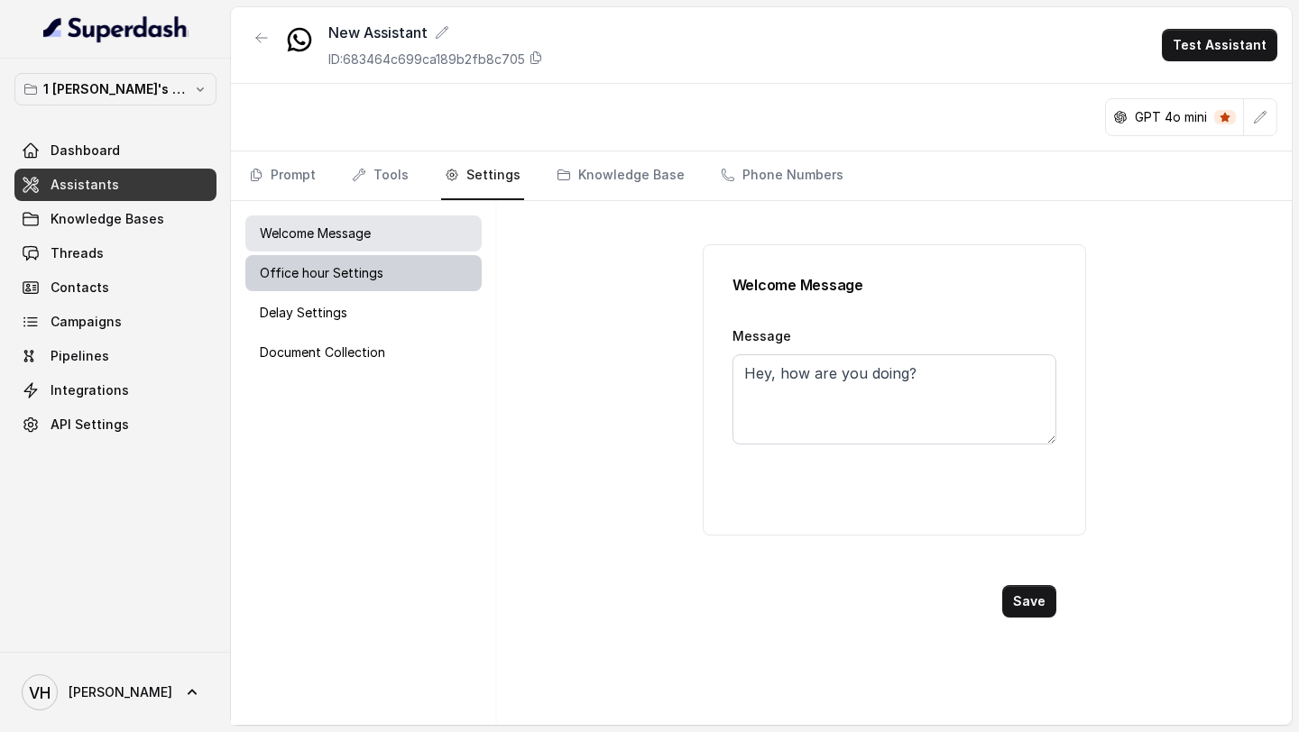
click at [394, 270] on div "Office hour Settings" at bounding box center [363, 273] width 236 height 36
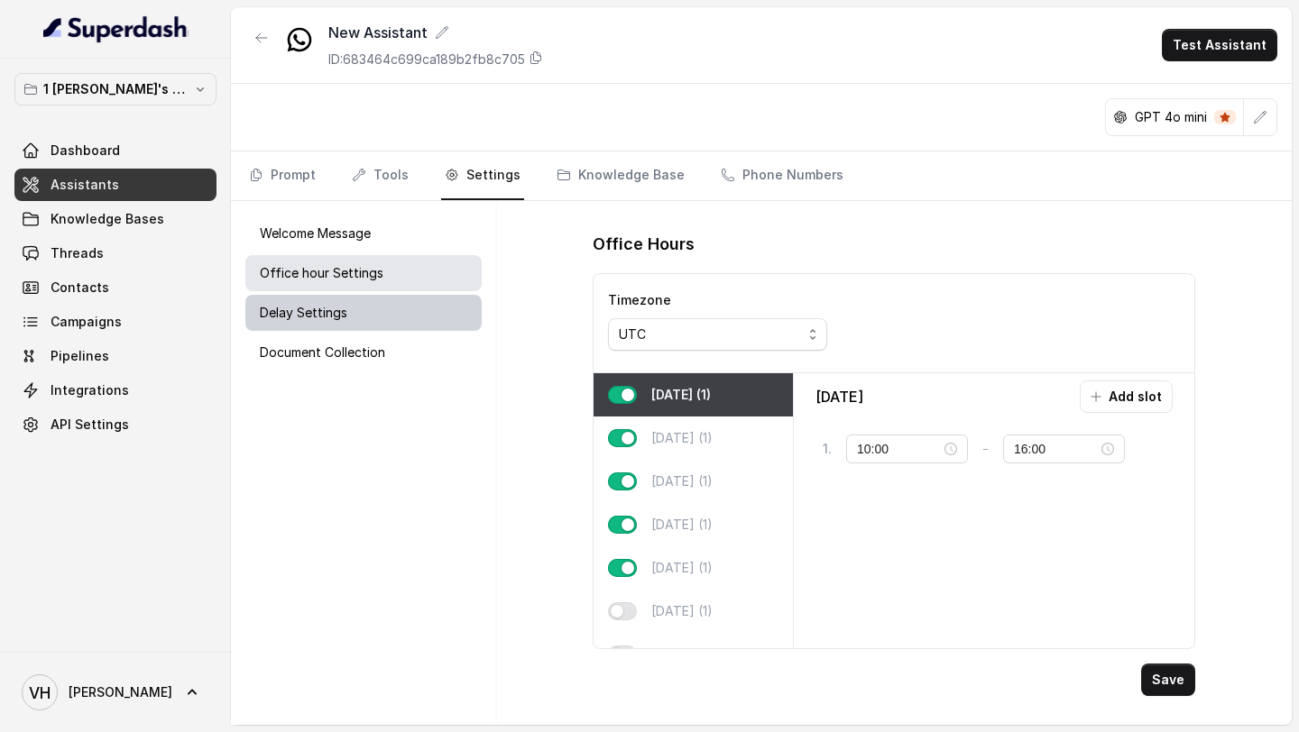
click at [394, 301] on div "Delay Settings" at bounding box center [363, 313] width 236 height 36
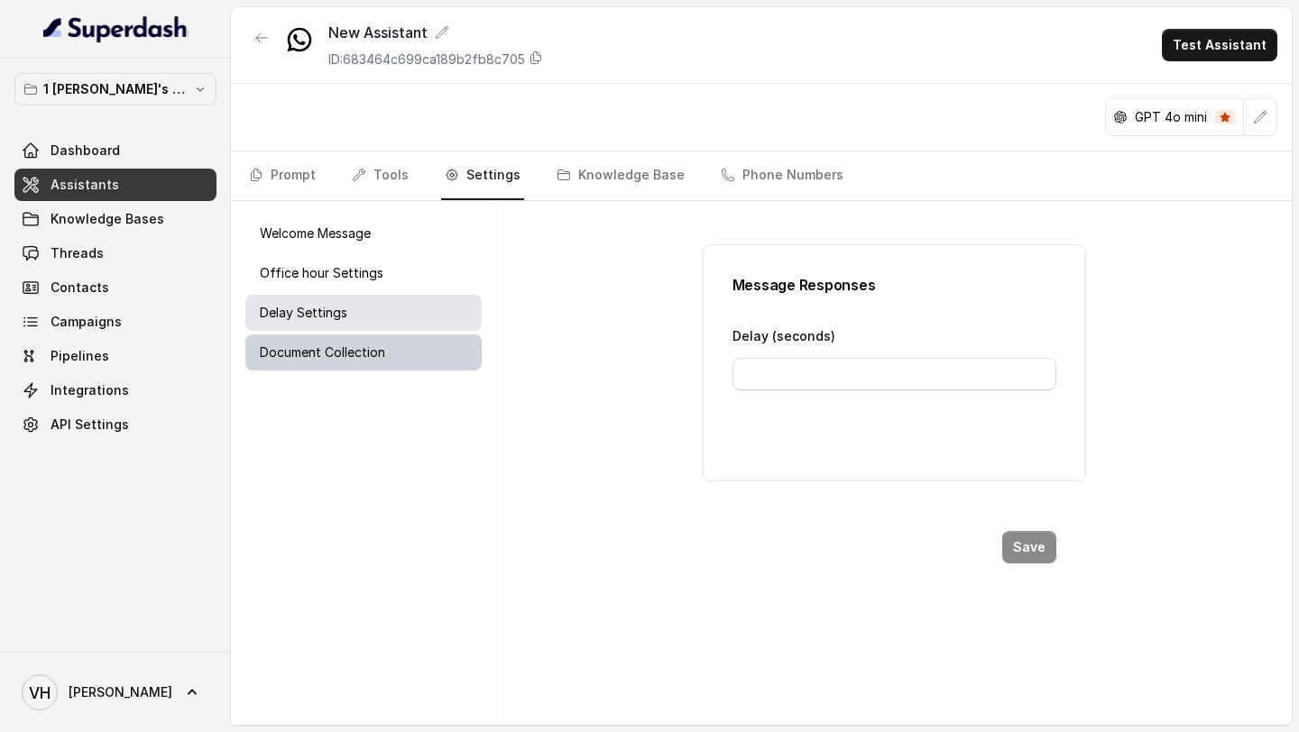
click at [394, 348] on div "Document Collection" at bounding box center [363, 353] width 236 height 36
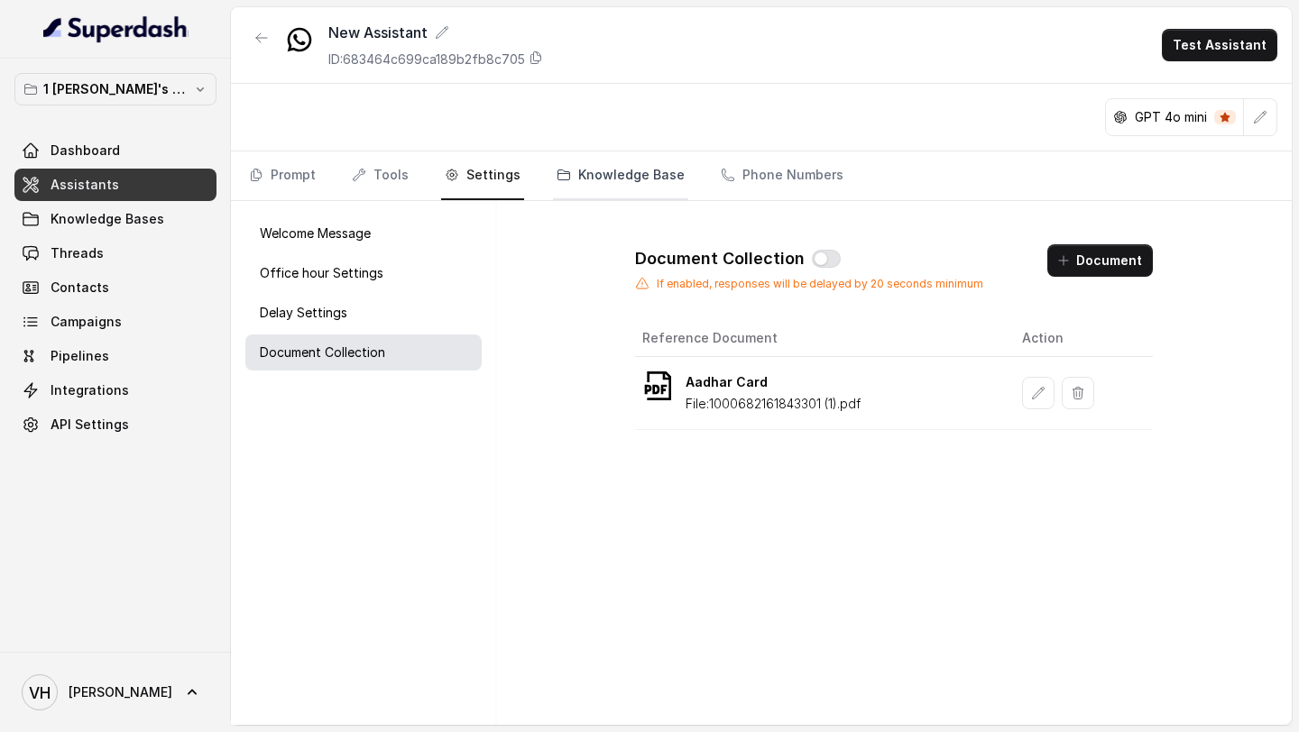
click at [570, 187] on link "Knowledge Base" at bounding box center [620, 176] width 135 height 49
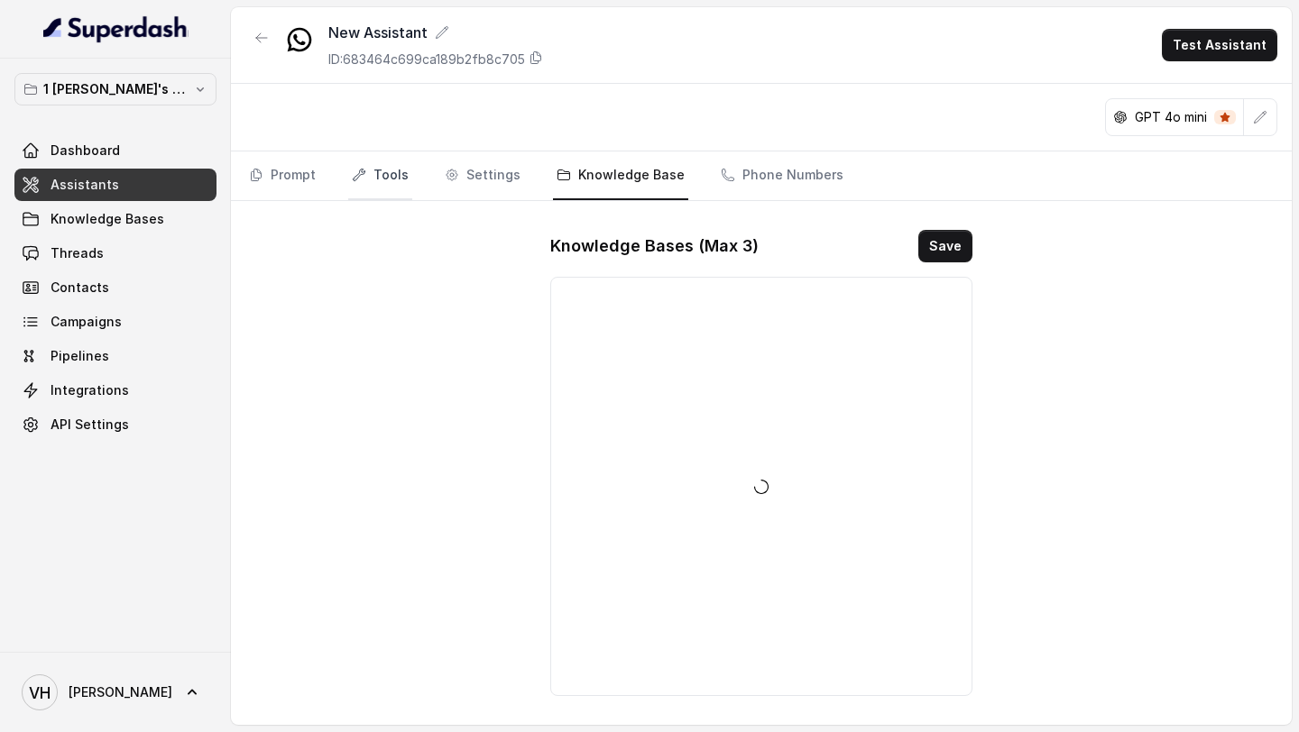
click at [372, 168] on link "Tools" at bounding box center [380, 176] width 64 height 49
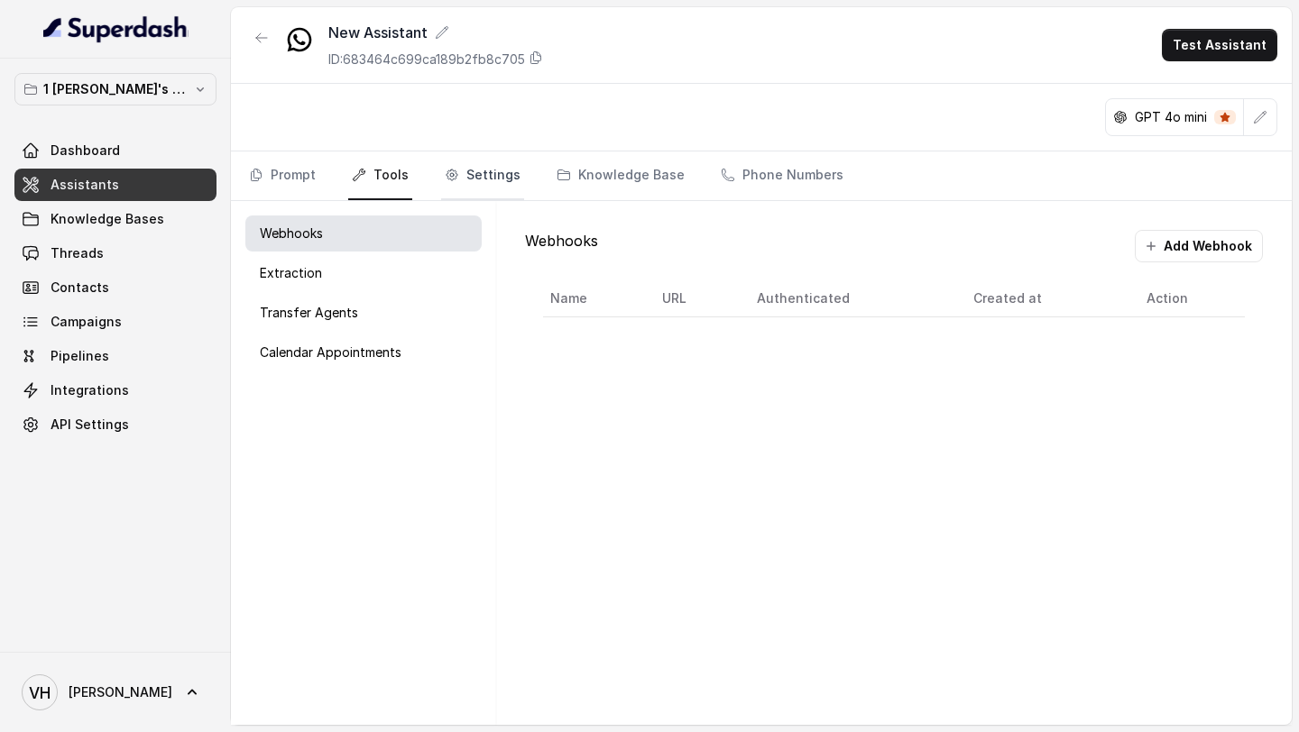
click at [508, 162] on link "Settings" at bounding box center [482, 176] width 83 height 49
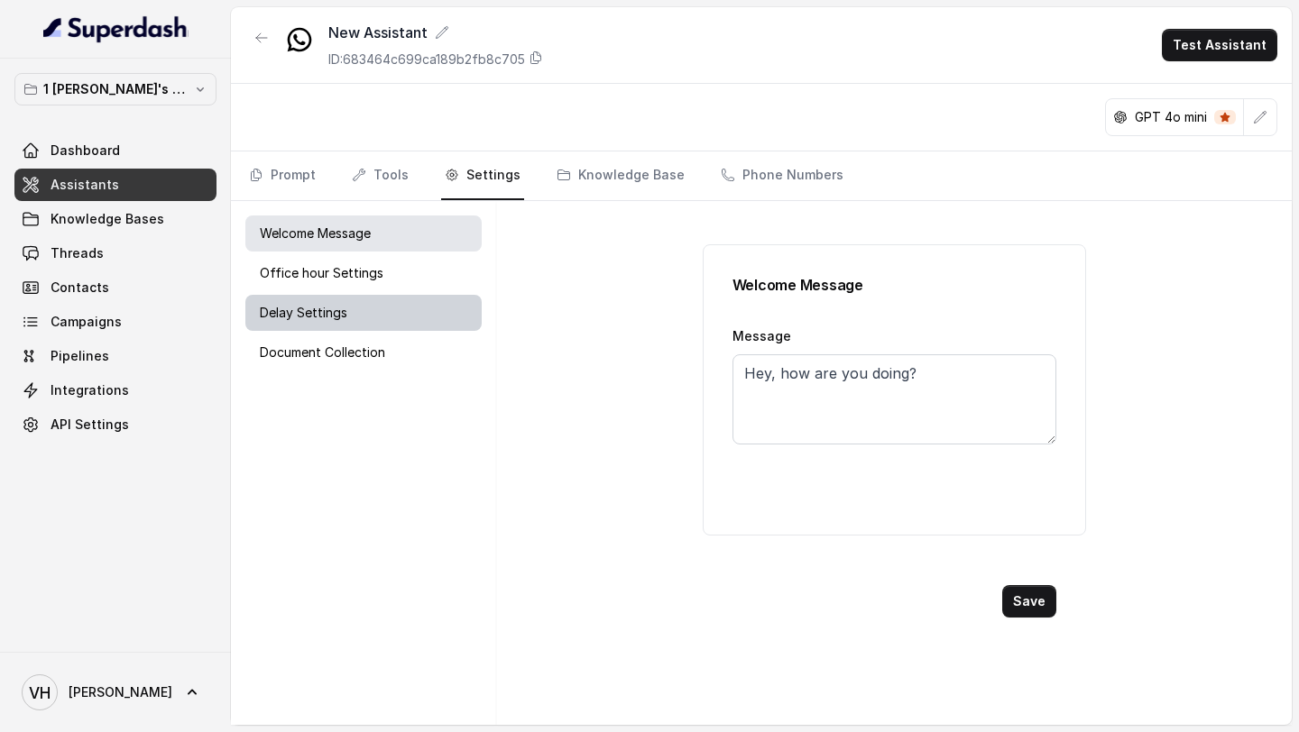
click at [426, 328] on div "Delay Settings" at bounding box center [363, 313] width 236 height 36
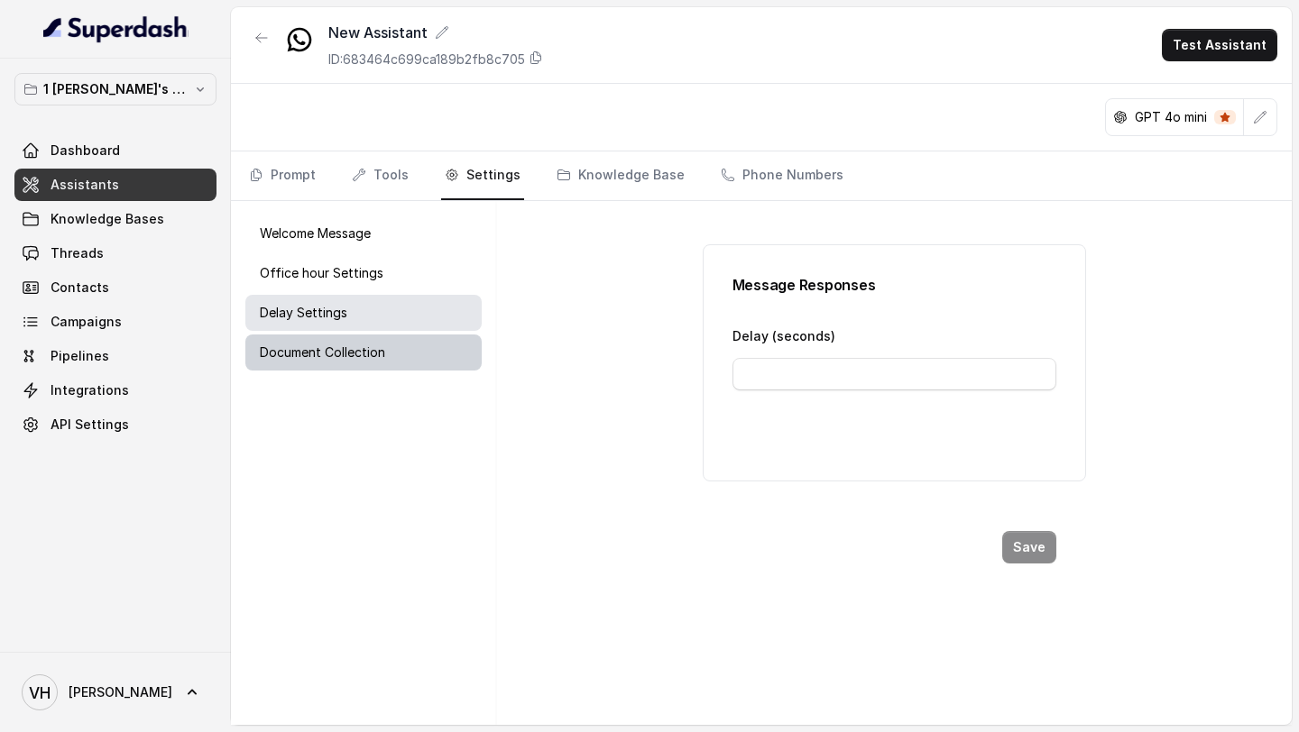
click at [426, 347] on div "Document Collection" at bounding box center [363, 353] width 236 height 36
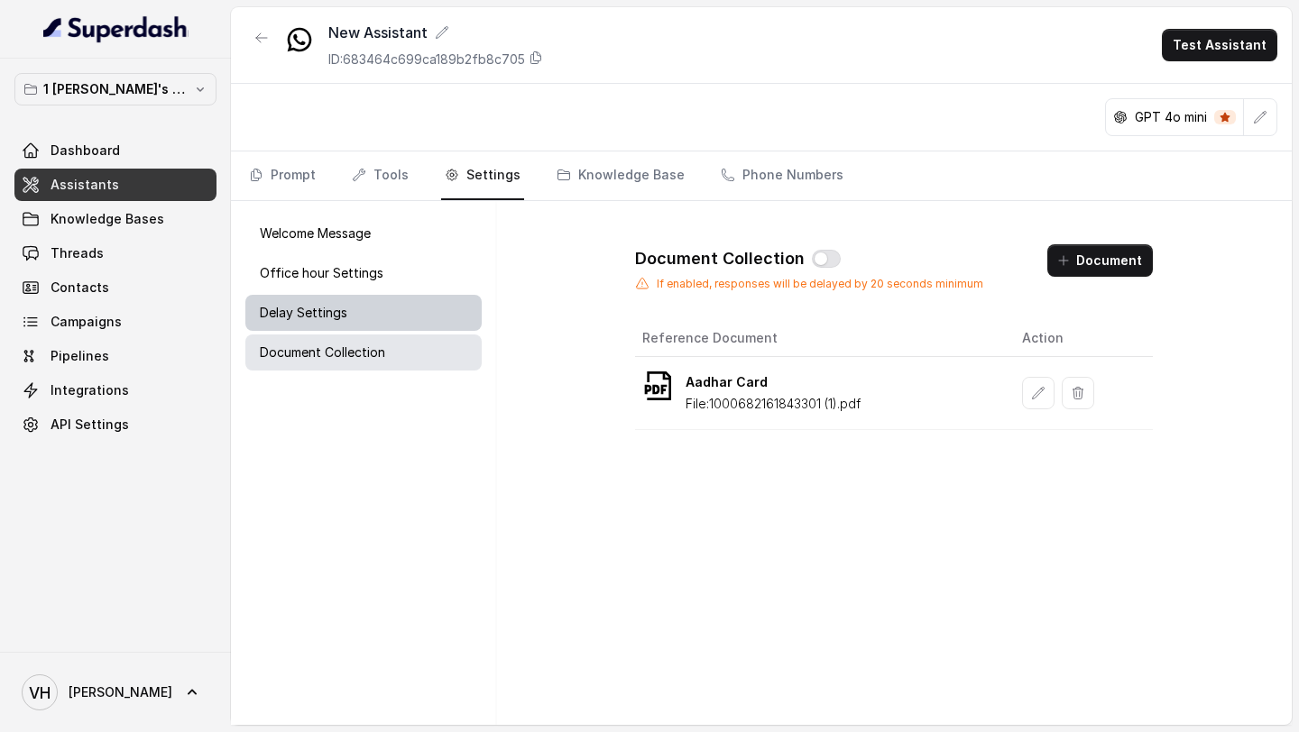
click at [414, 328] on div "Delay Settings" at bounding box center [363, 313] width 236 height 36
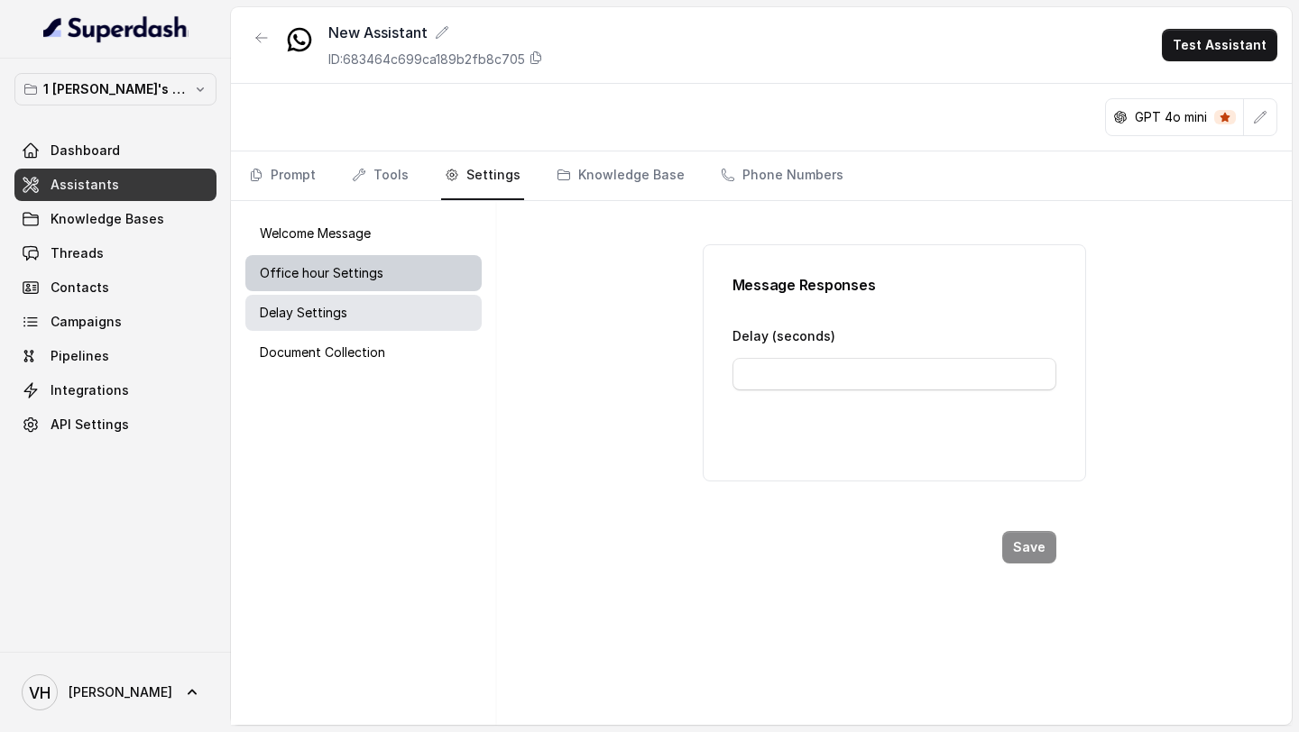
click at [380, 290] on div "Office hour Settings" at bounding box center [363, 273] width 236 height 36
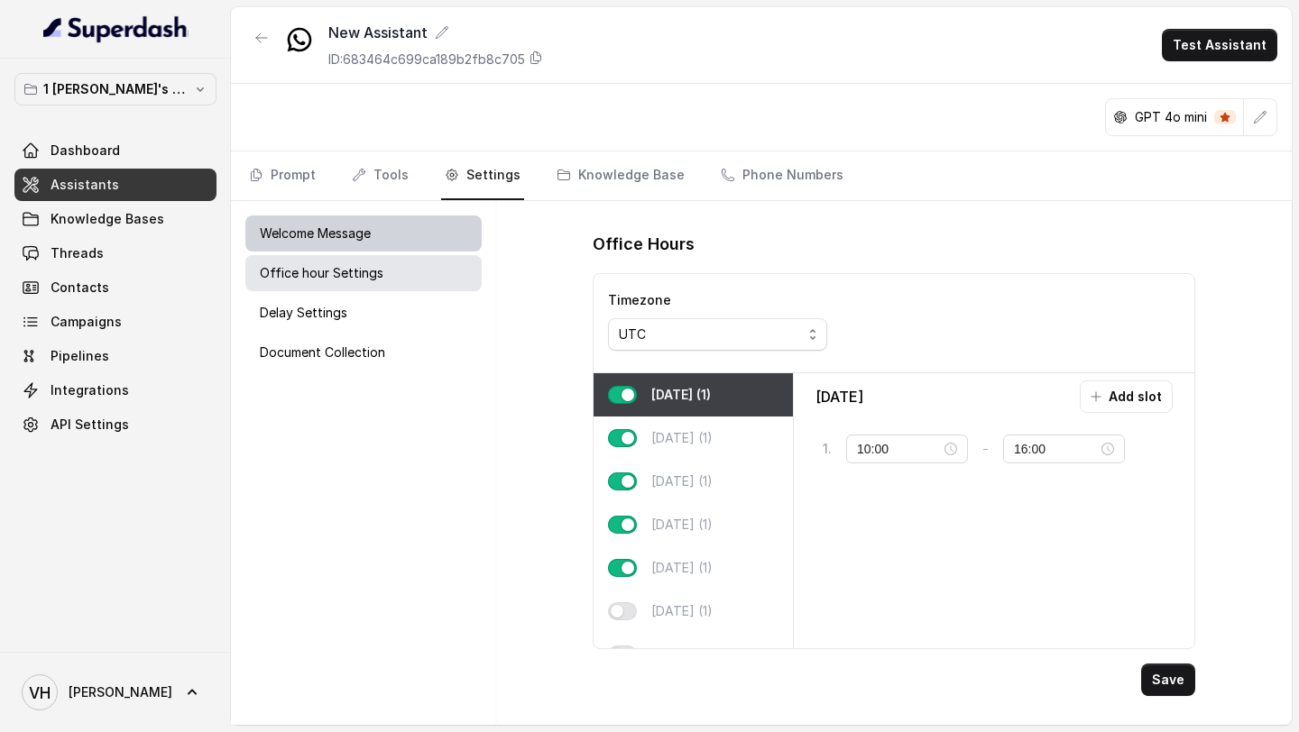
click at [335, 232] on p "Welcome Message" at bounding box center [315, 234] width 111 height 18
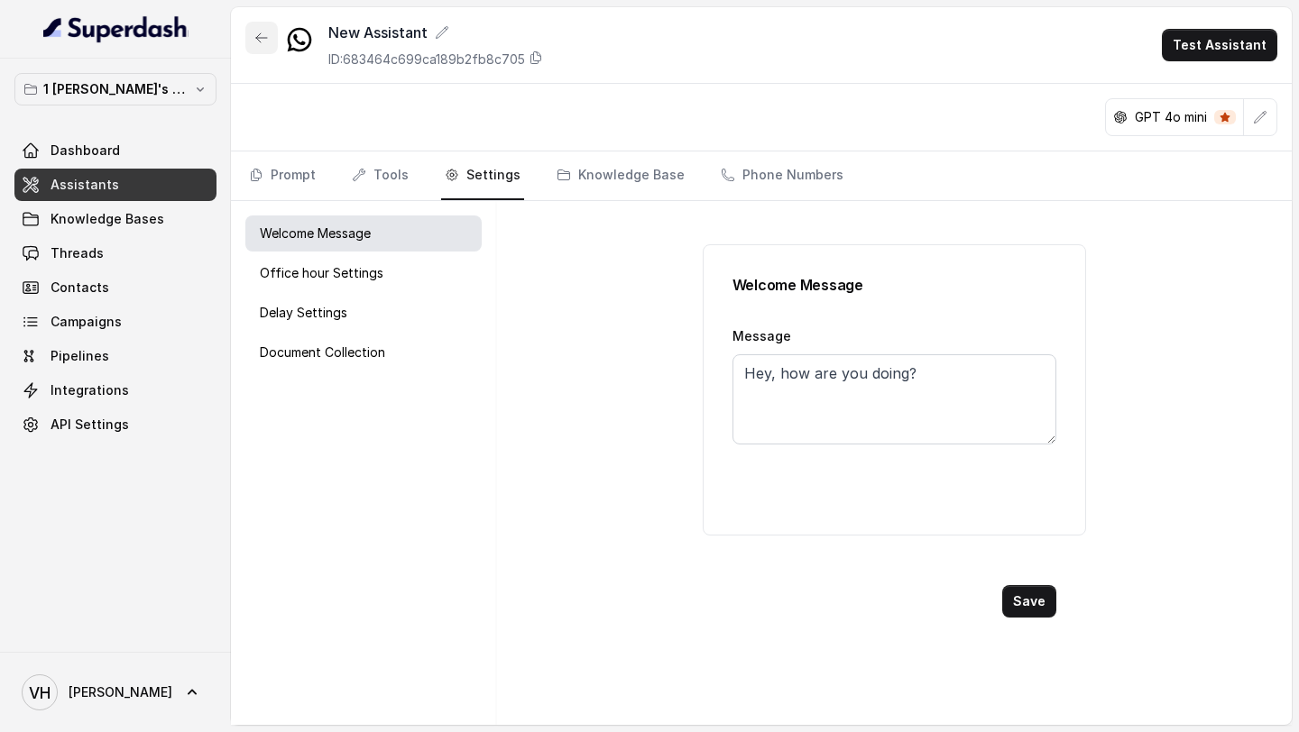
click at [260, 42] on icon "button" at bounding box center [261, 38] width 14 height 14
